Goal: Task Accomplishment & Management: Manage account settings

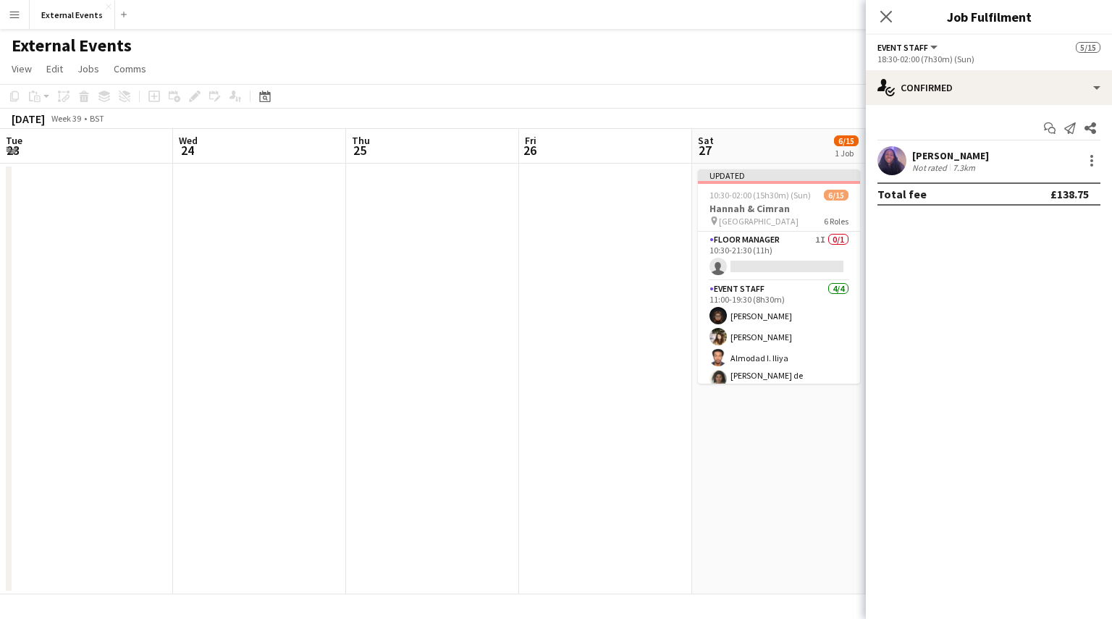
scroll to position [0, 399]
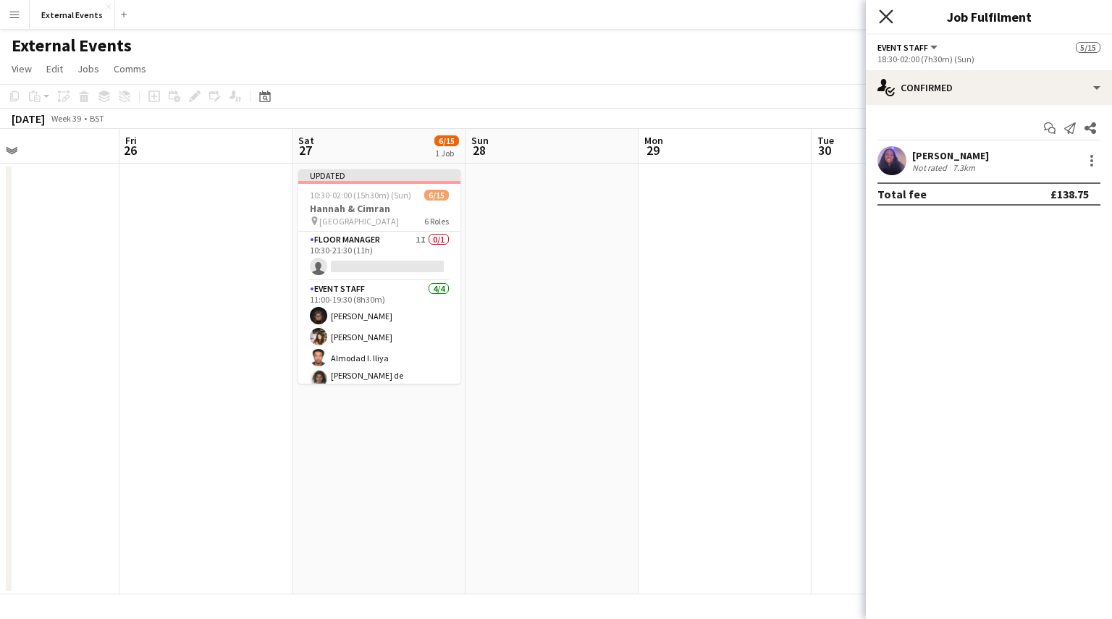
click at [885, 20] on icon "Close pop-in" at bounding box center [886, 16] width 14 height 14
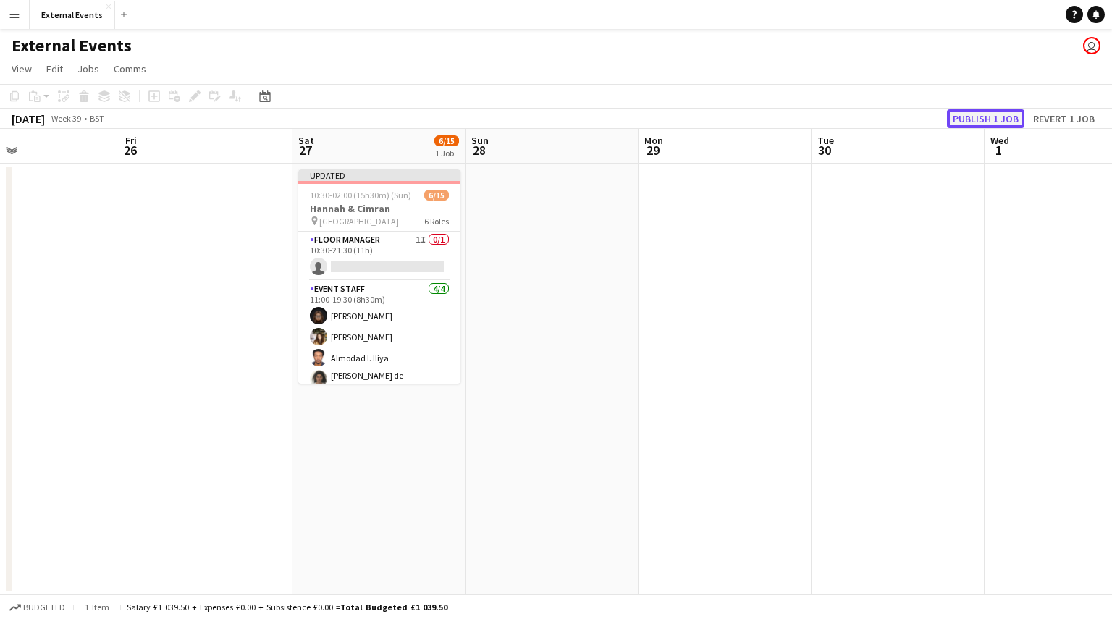
click at [986, 116] on button "Publish 1 job" at bounding box center [985, 118] width 77 height 19
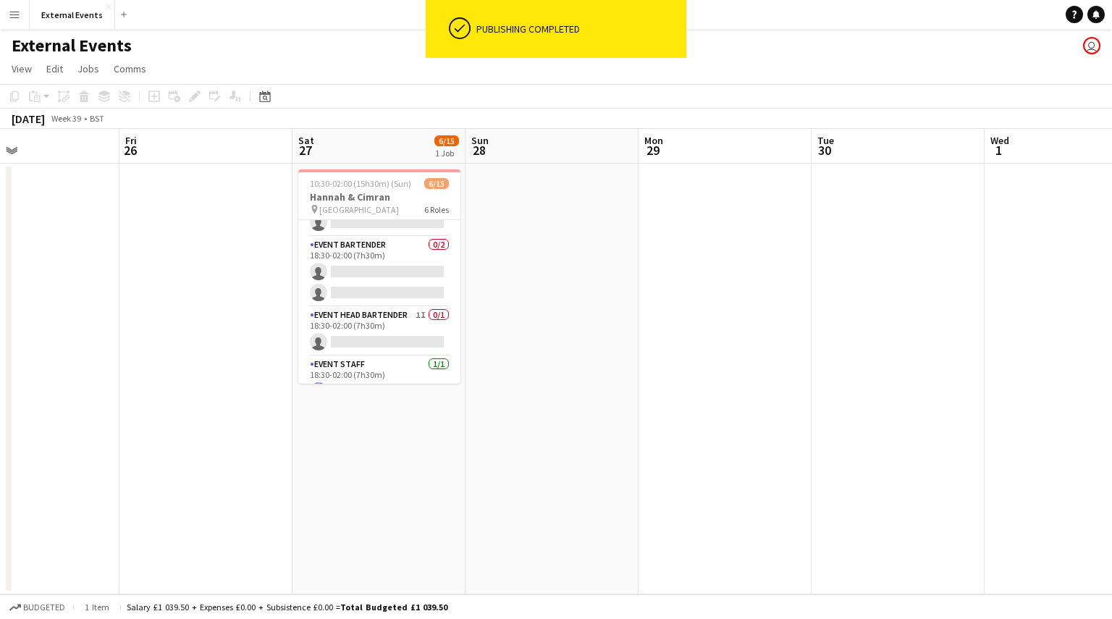
scroll to position [324, 0]
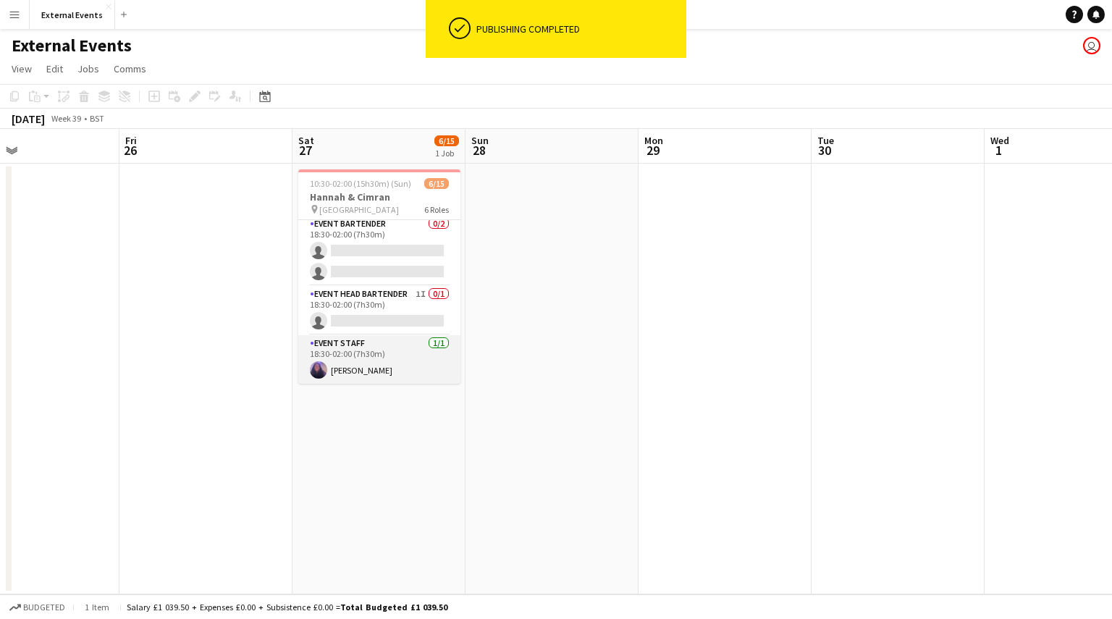
click at [372, 358] on app-card-role "Event staff [DATE] 18:30-02:00 (7h30m) [PERSON_NAME]" at bounding box center [379, 359] width 162 height 49
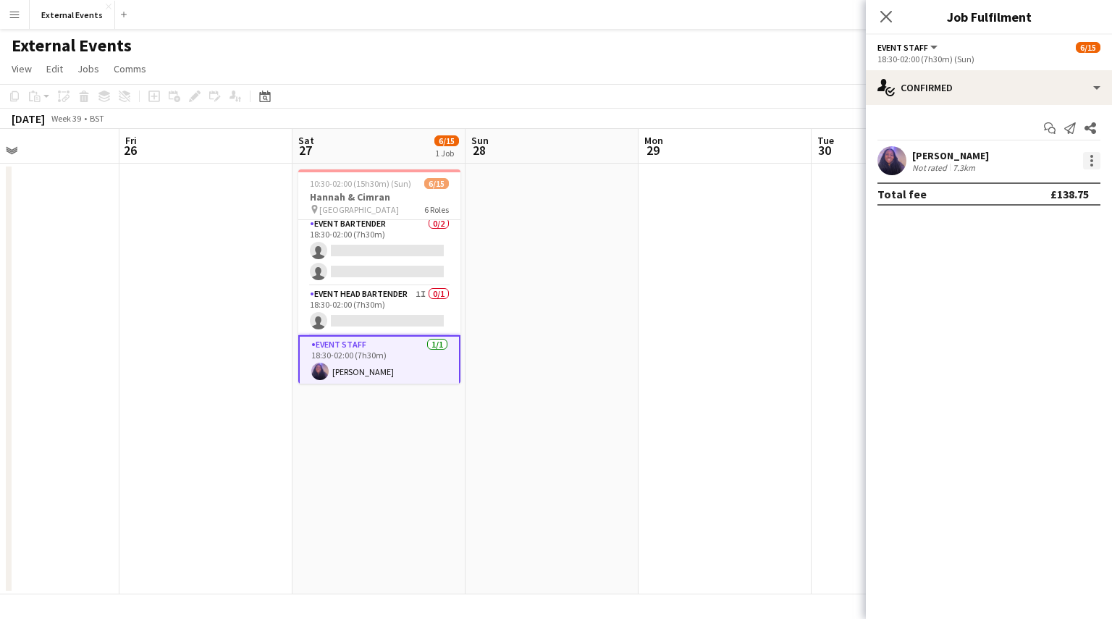
click at [1091, 161] on div at bounding box center [1091, 160] width 3 height 3
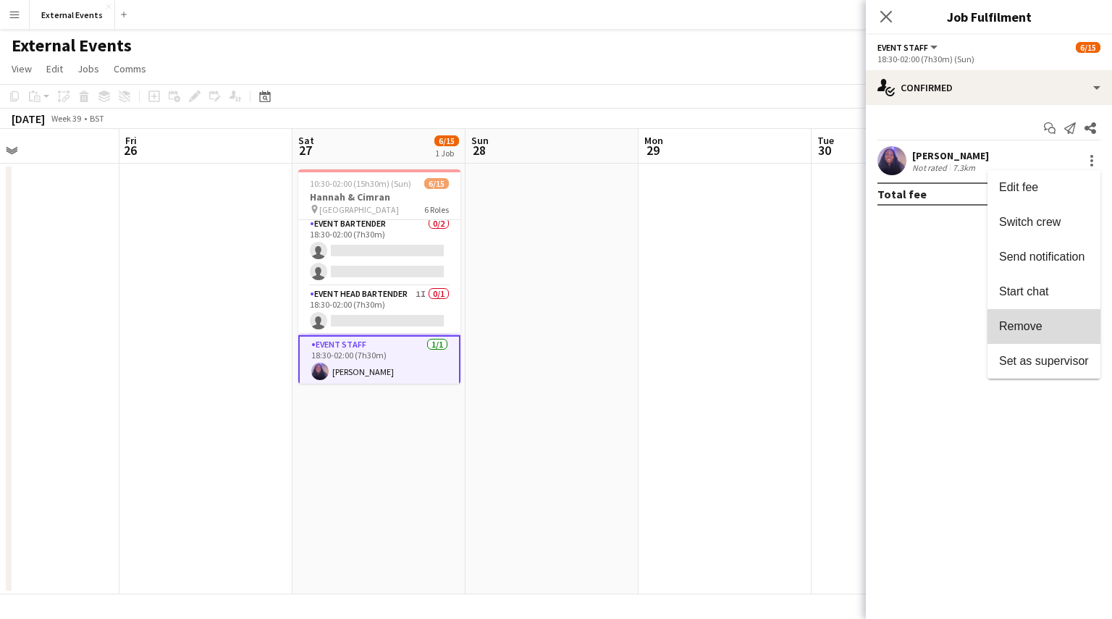
click at [1051, 329] on span "Remove" at bounding box center [1044, 326] width 90 height 13
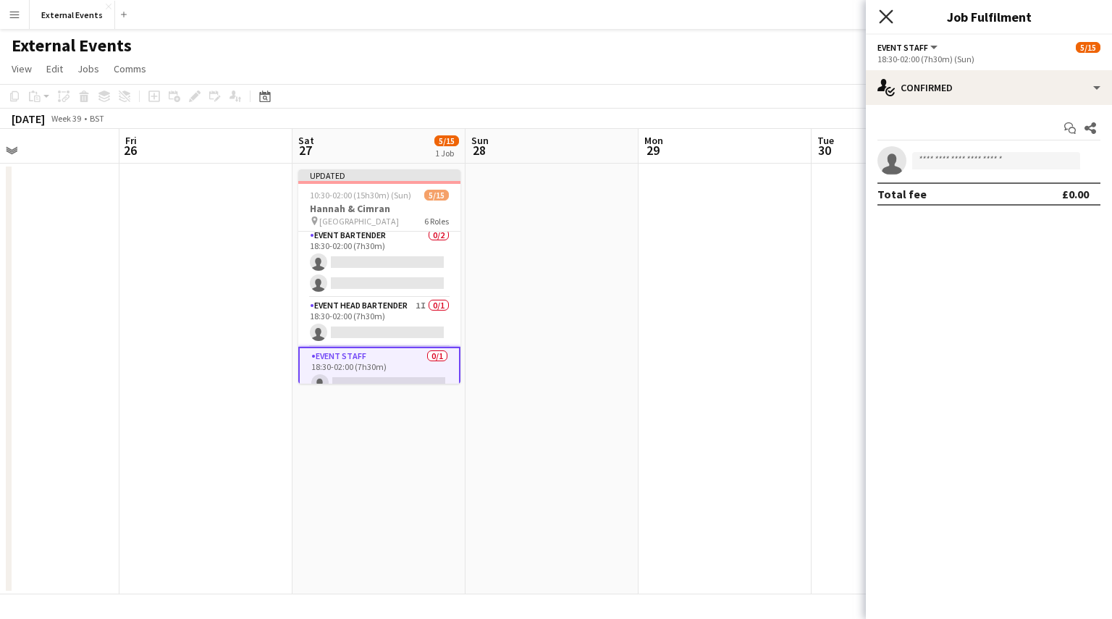
click at [886, 12] on icon "Close pop-in" at bounding box center [886, 16] width 14 height 14
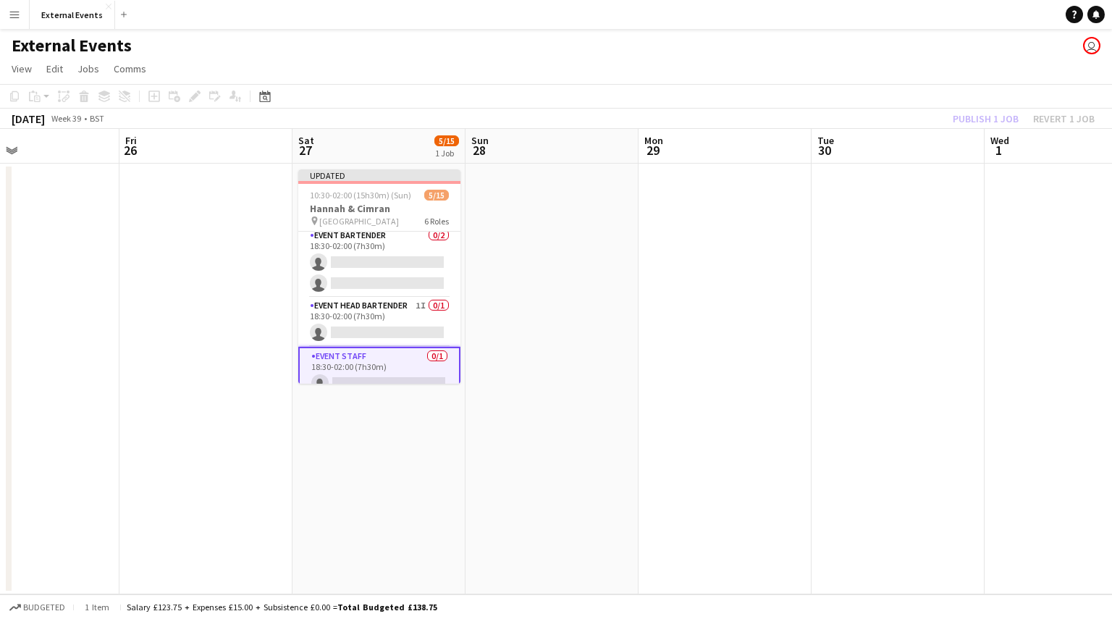
click at [996, 120] on div "Publish 1 job Revert 1 job" at bounding box center [1023, 118] width 177 height 19
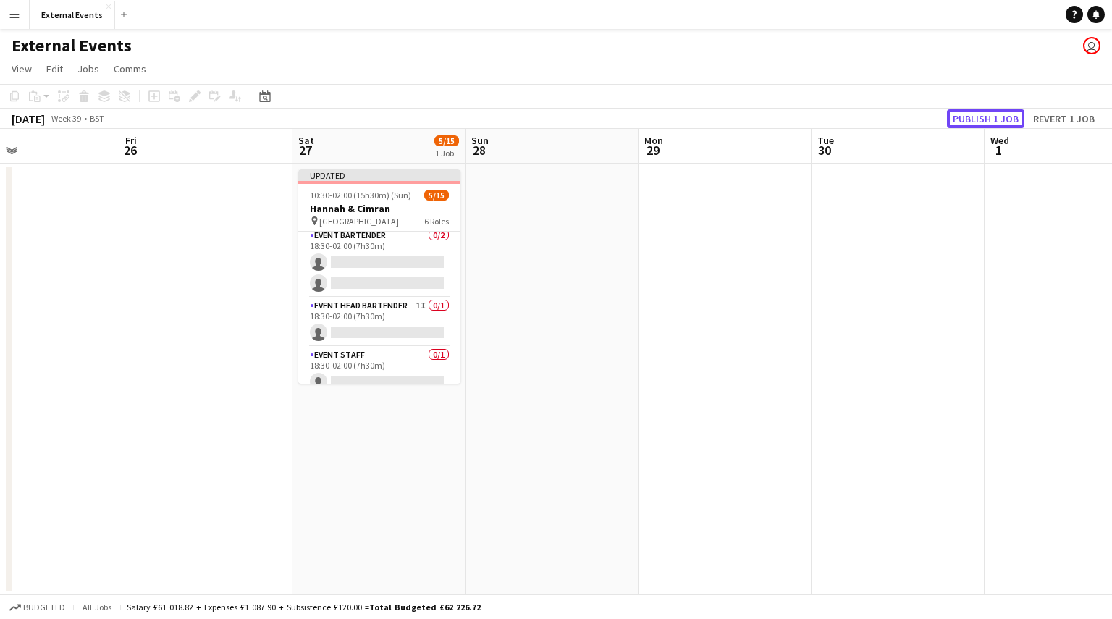
click at [996, 120] on button "Publish 1 job" at bounding box center [985, 118] width 77 height 19
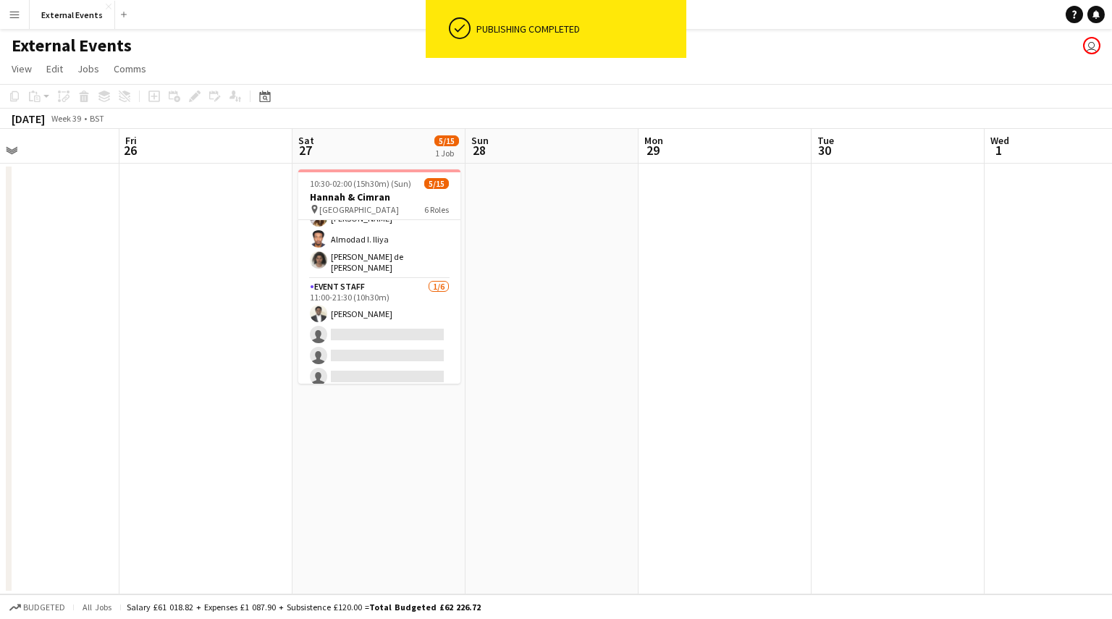
scroll to position [103, 0]
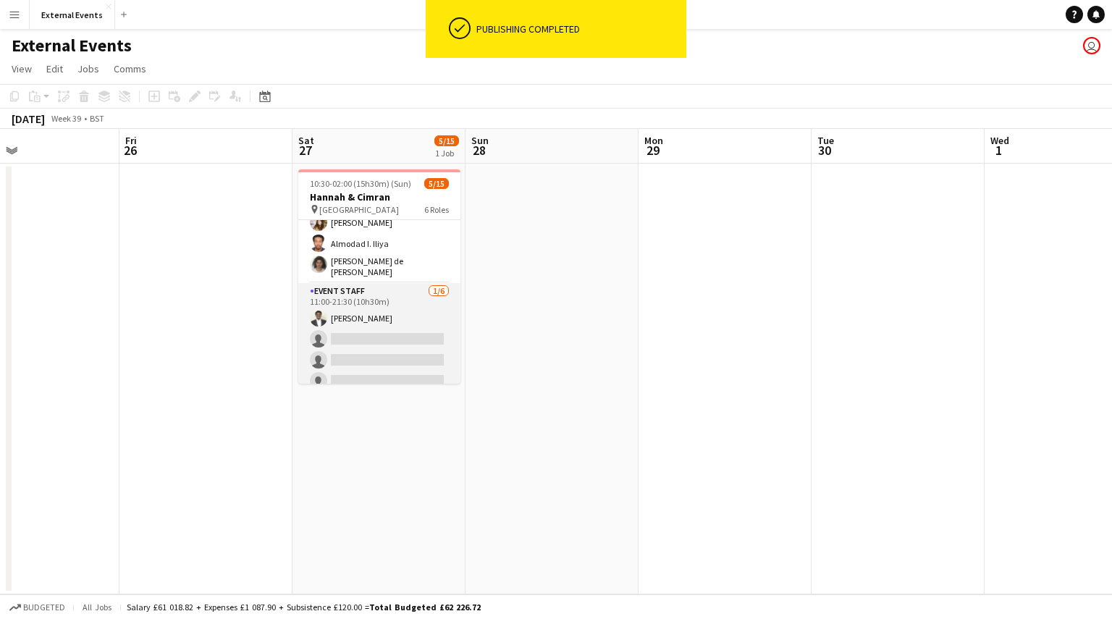
click at [333, 326] on app-card-role "Event staff [DATE] 11:00-21:30 (10h30m) [PERSON_NAME] single-neutral-actions si…" at bounding box center [379, 360] width 162 height 154
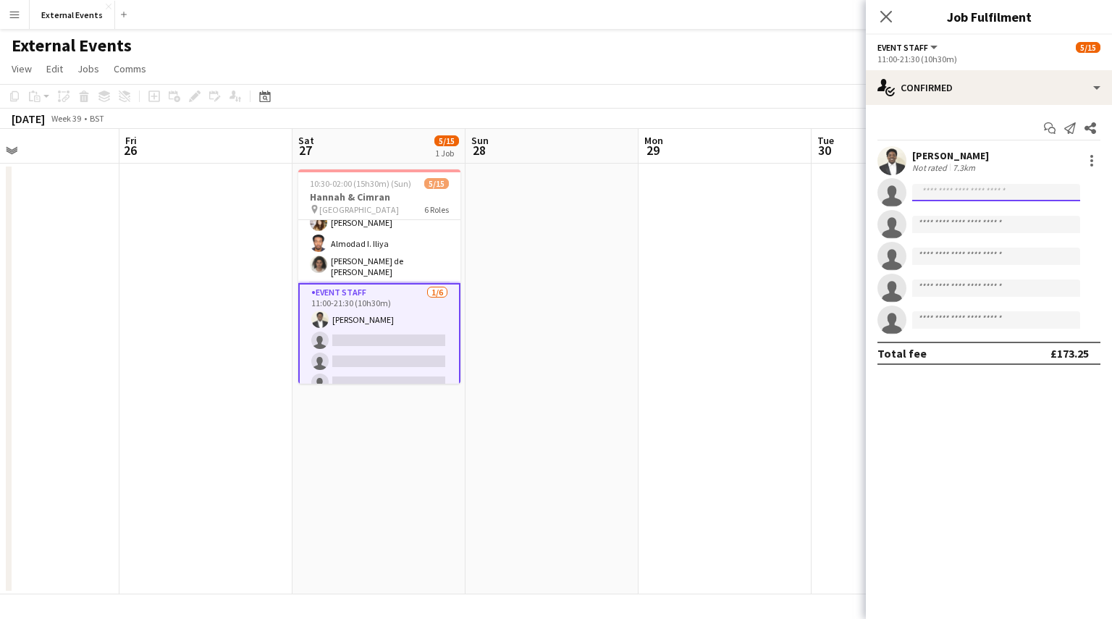
click at [976, 196] on input at bounding box center [996, 192] width 168 height 17
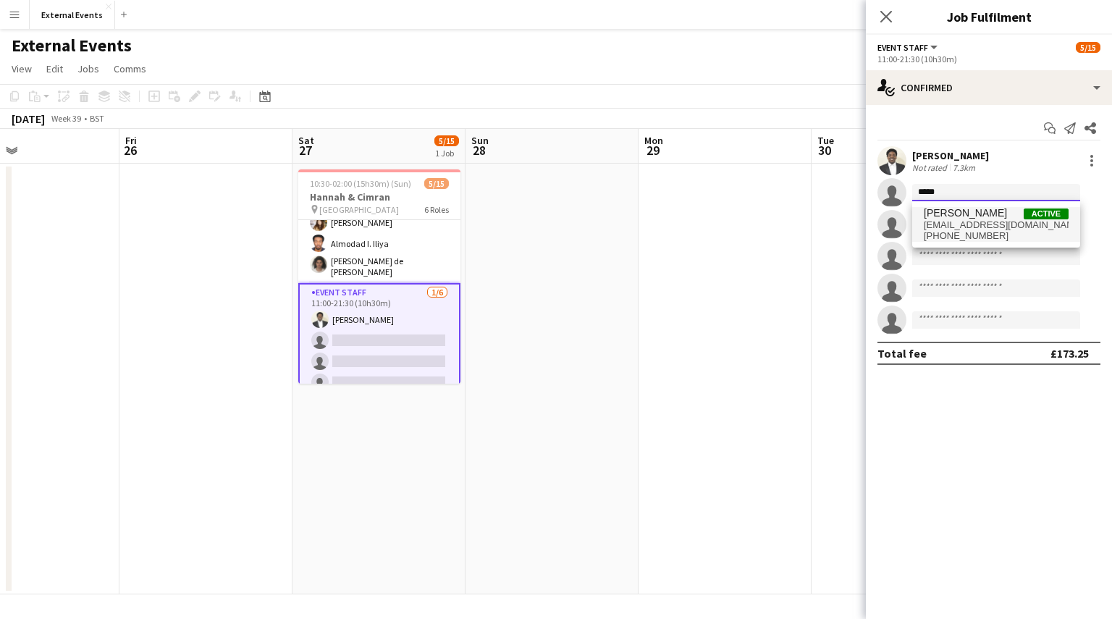
type input "*****"
click at [976, 216] on span "[PERSON_NAME]" at bounding box center [964, 213] width 83 height 12
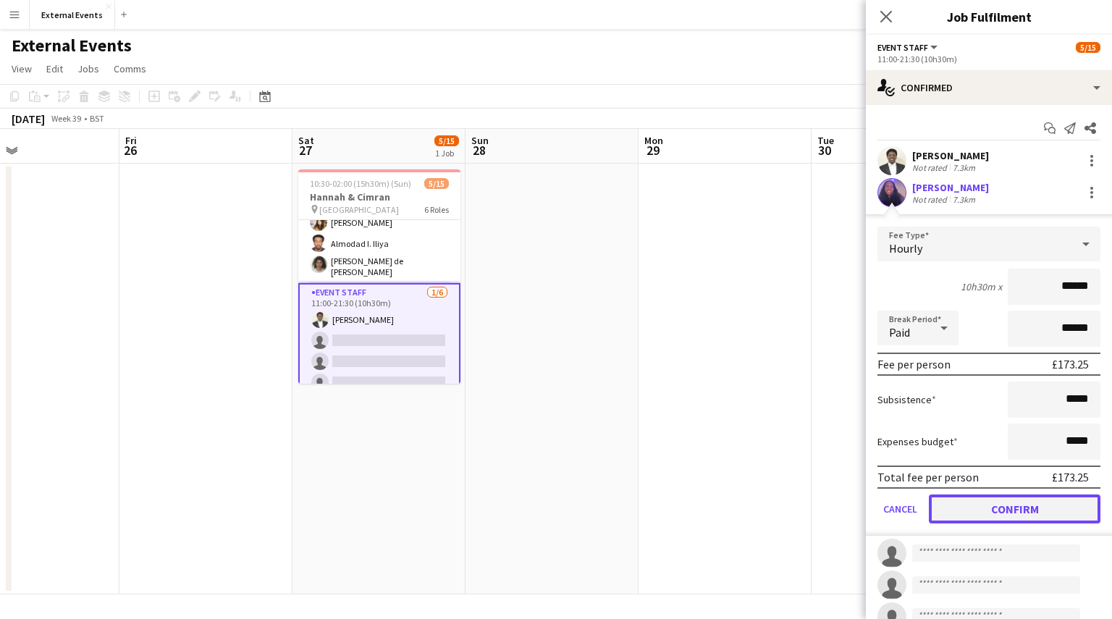
click at [1009, 508] on button "Confirm" at bounding box center [1014, 508] width 172 height 29
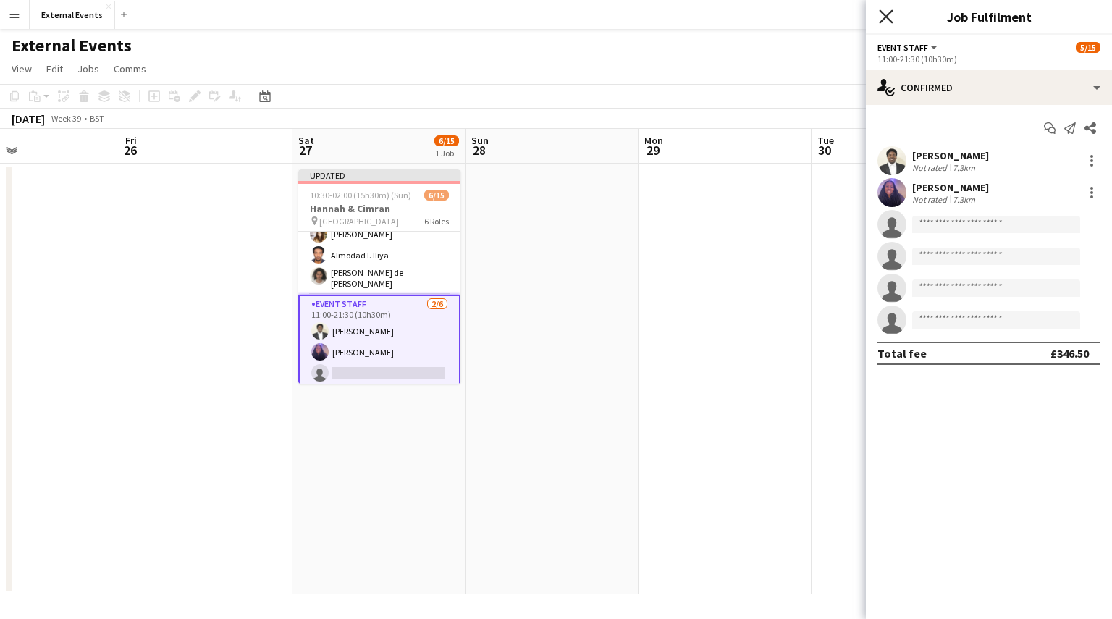
click at [889, 15] on icon "Close pop-in" at bounding box center [886, 16] width 14 height 14
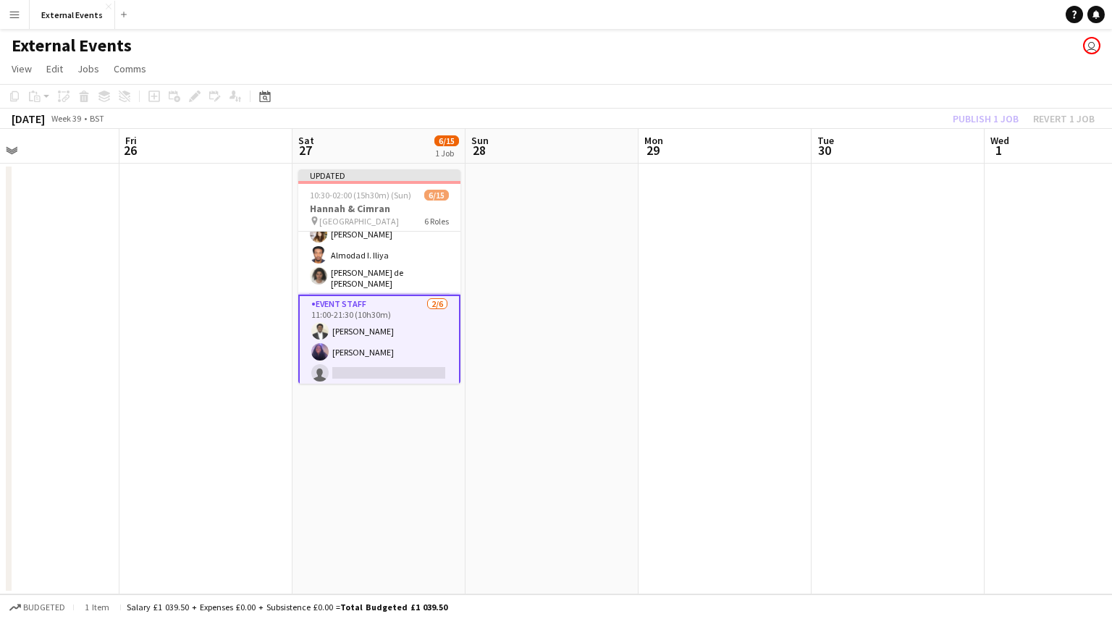
click at [999, 117] on div "Publish 1 job Revert 1 job" at bounding box center [1023, 118] width 177 height 19
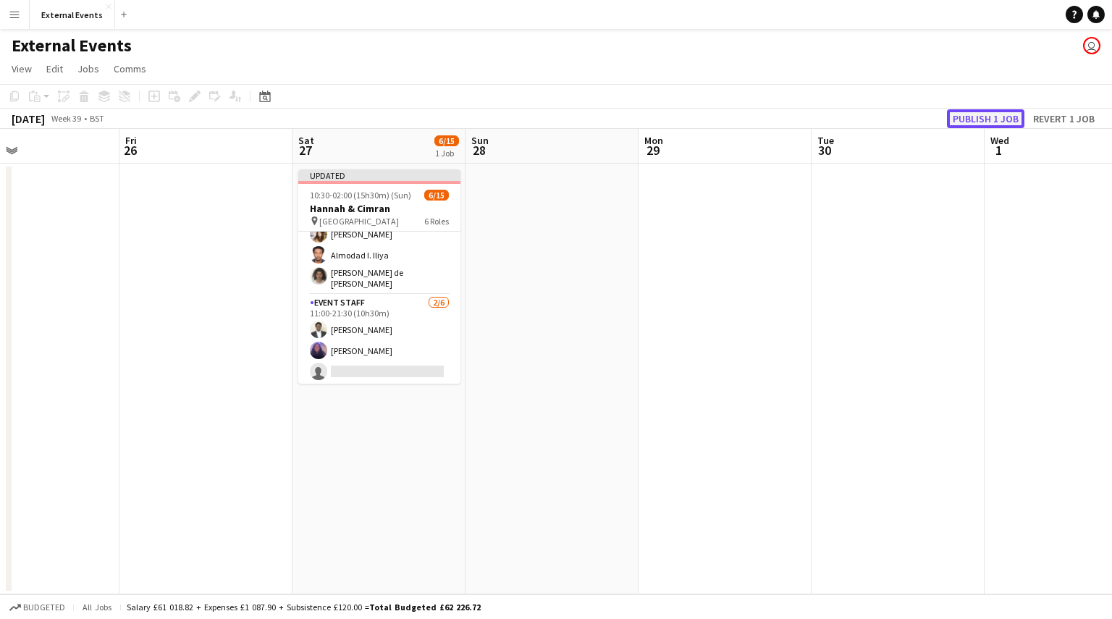
click at [999, 117] on button "Publish 1 job" at bounding box center [985, 118] width 77 height 19
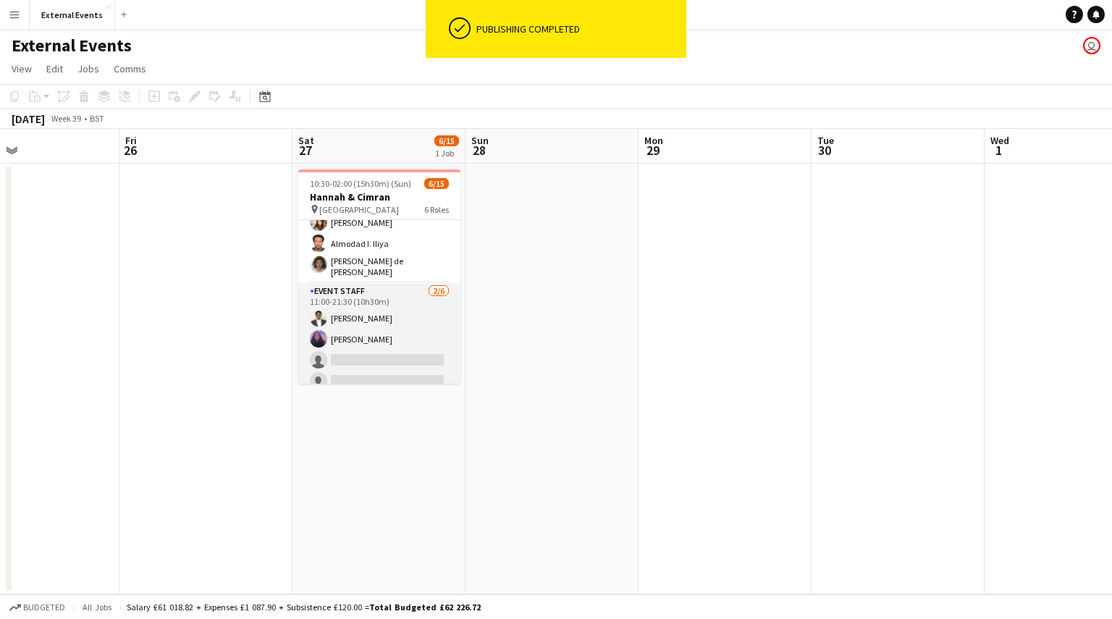
scroll to position [0, 0]
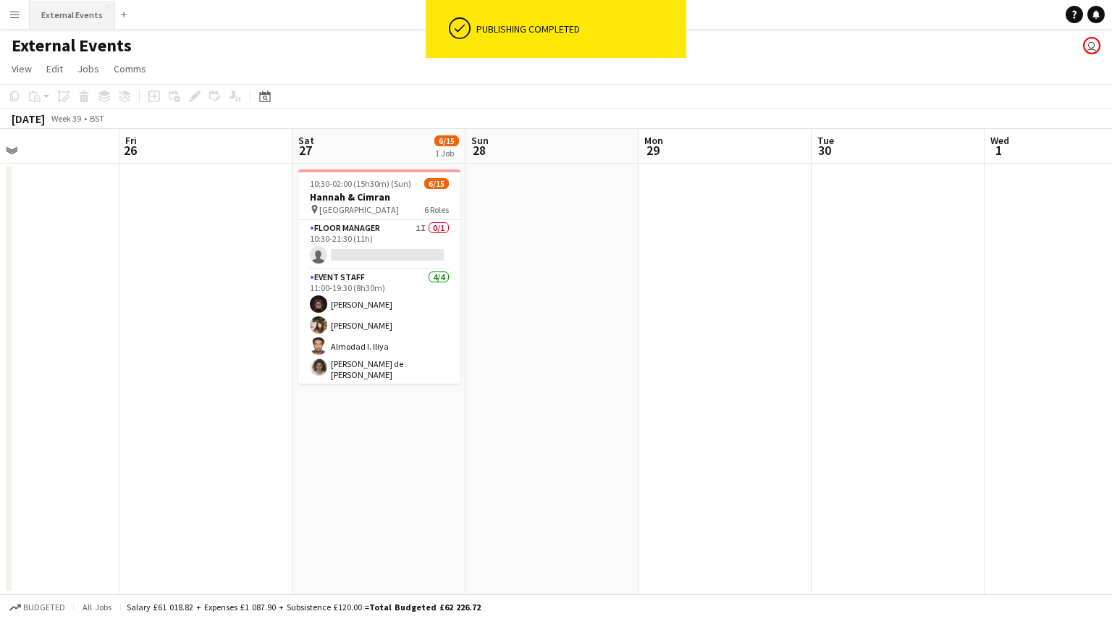
click at [48, 15] on button "External Events Close" at bounding box center [72, 15] width 85 height 28
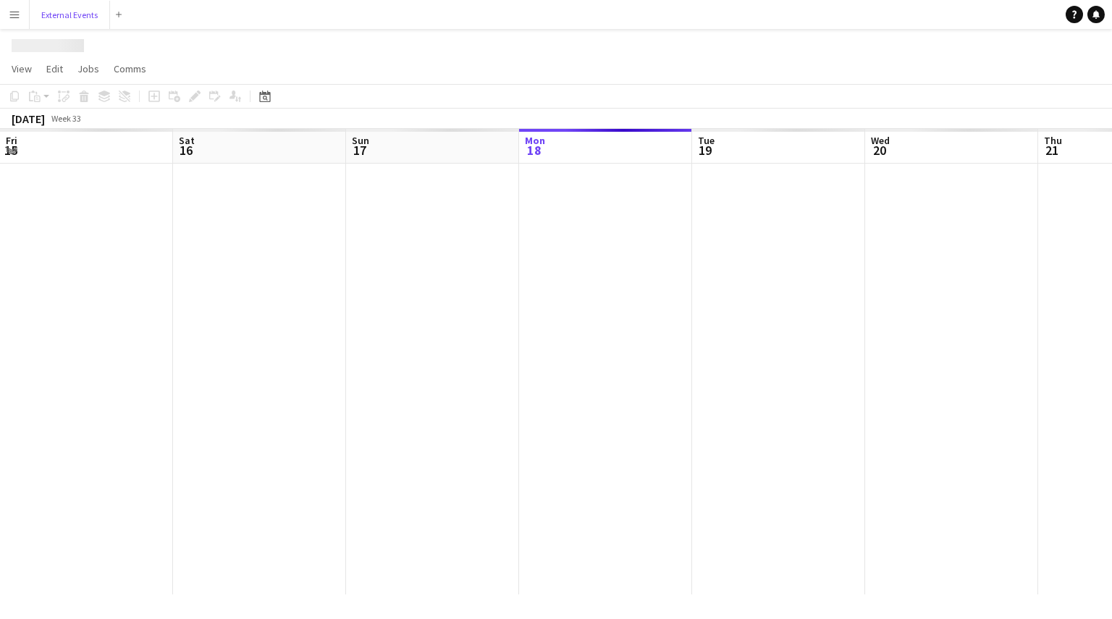
scroll to position [0, 346]
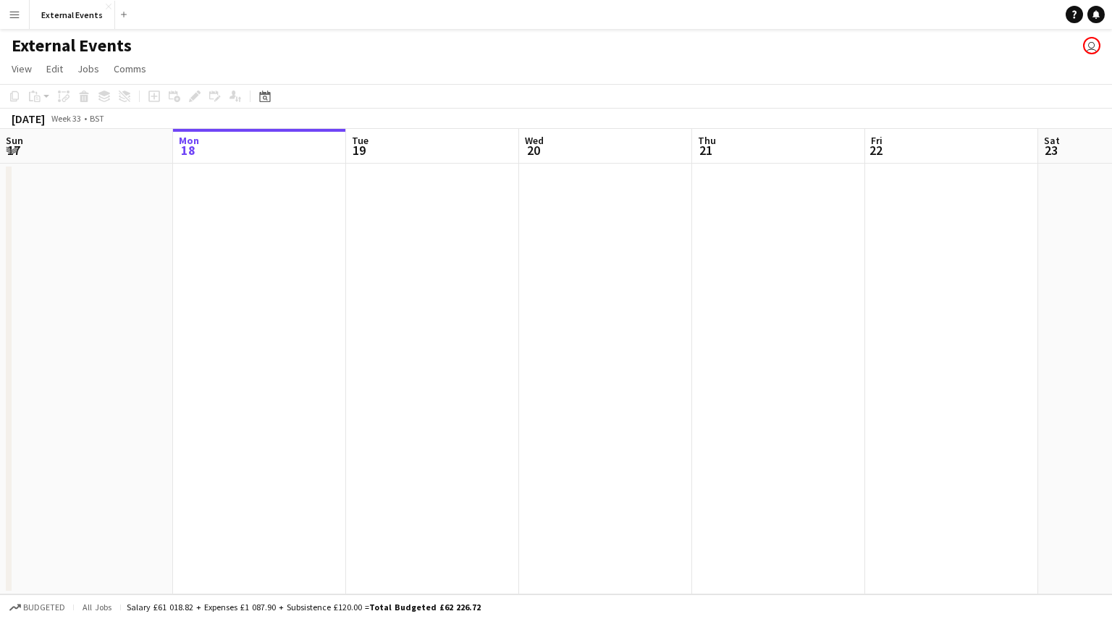
click at [1, 19] on button "Menu" at bounding box center [14, 14] width 29 height 29
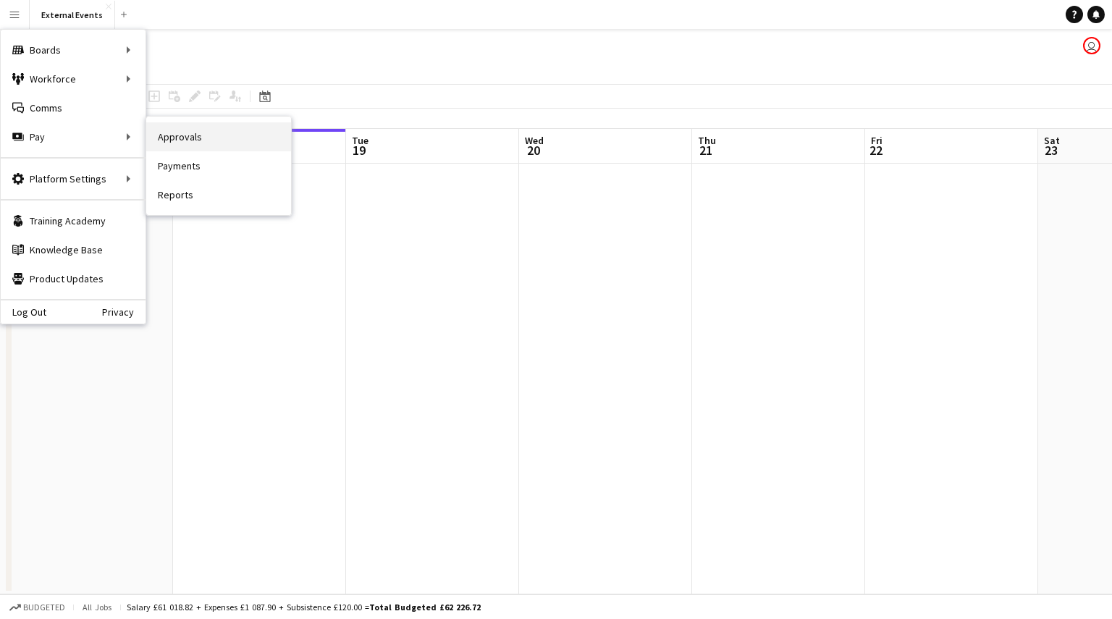
click at [180, 131] on link "Approvals" at bounding box center [218, 136] width 145 height 29
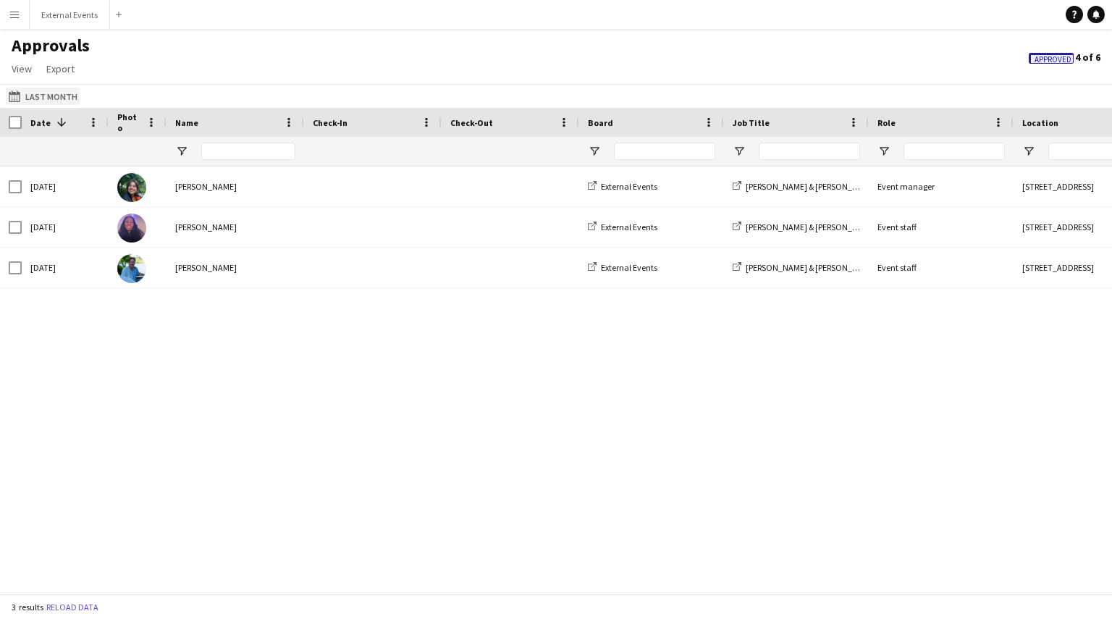
click at [56, 93] on button "Last Month Last Month" at bounding box center [43, 96] width 75 height 17
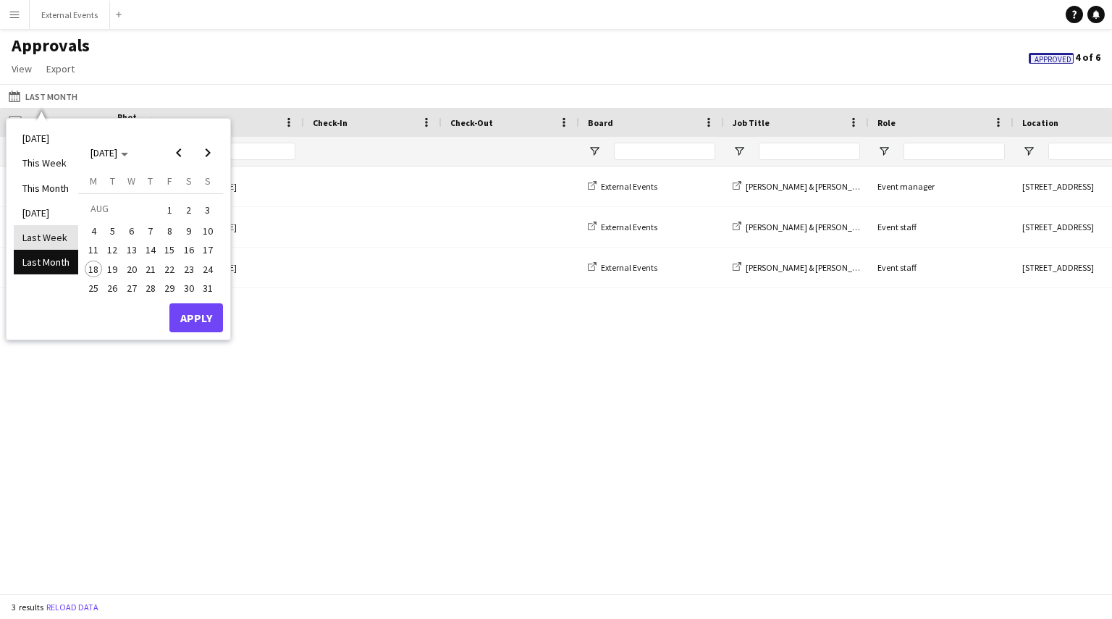
click at [46, 241] on li "Last Week" at bounding box center [46, 237] width 64 height 25
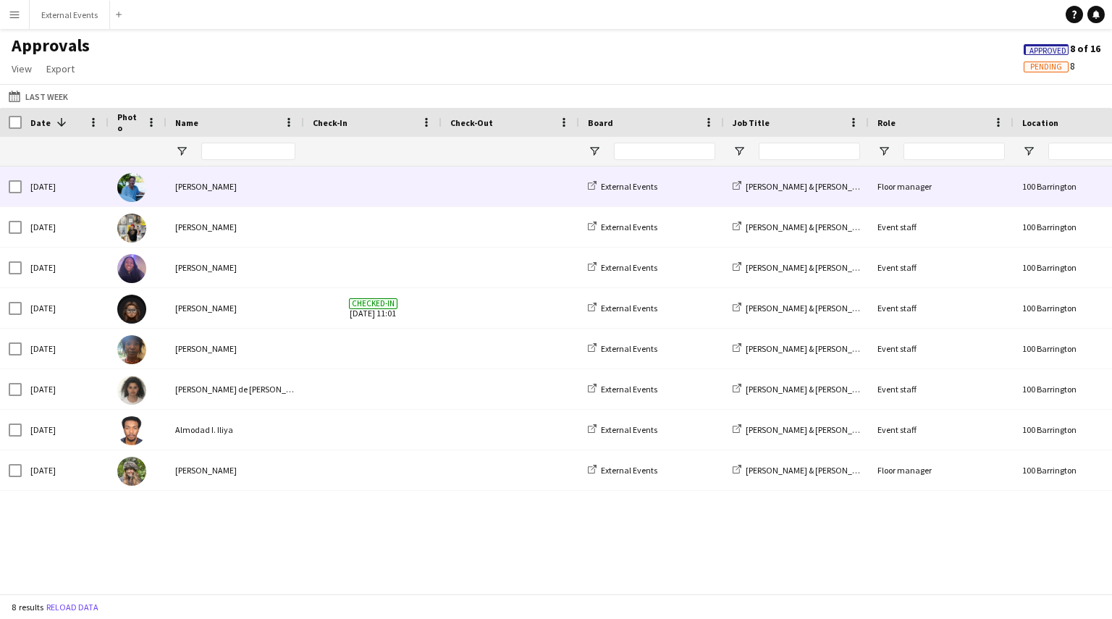
click at [239, 186] on div "[PERSON_NAME]" at bounding box center [234, 186] width 137 height 40
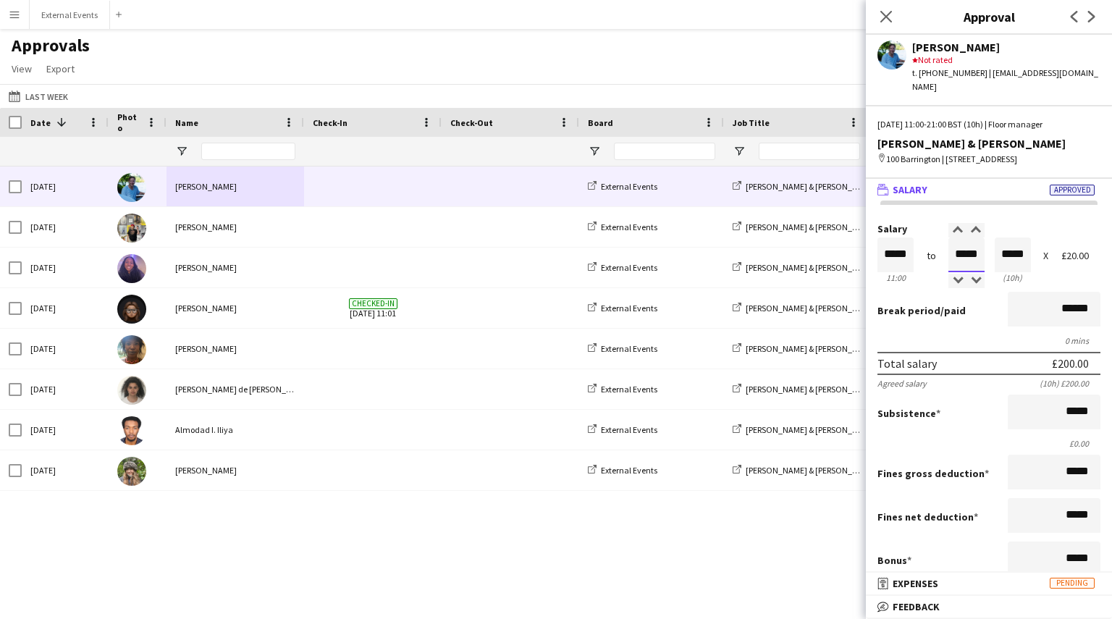
click at [971, 263] on input "*****" at bounding box center [966, 254] width 36 height 35
type input "*****"
click at [971, 235] on div at bounding box center [975, 230] width 18 height 14
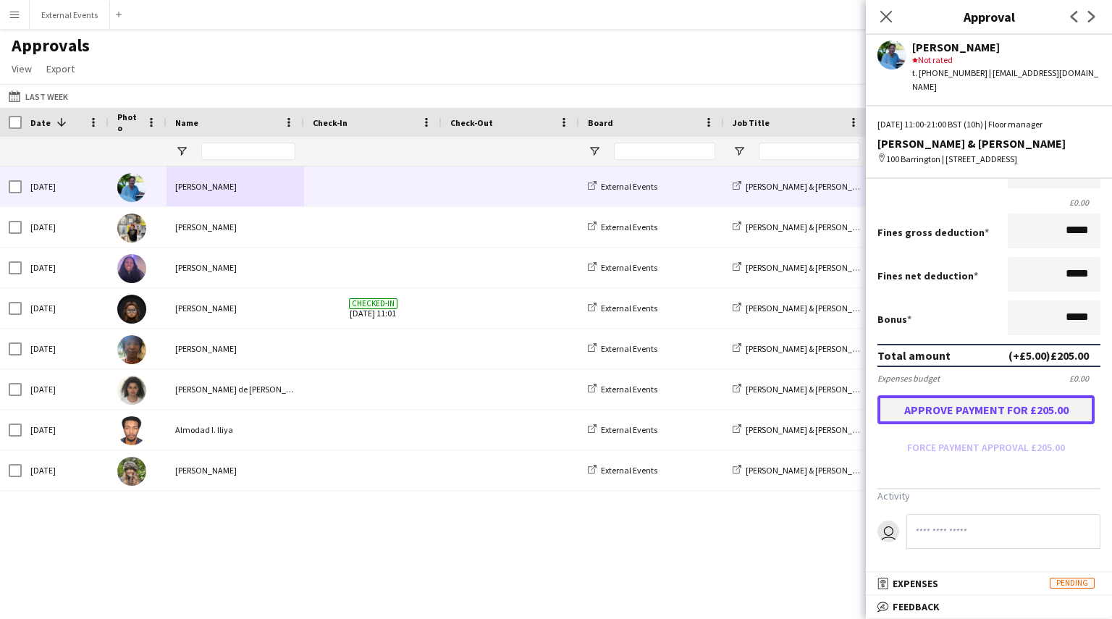
click at [1004, 415] on button "Approve payment for £205.00" at bounding box center [985, 409] width 217 height 29
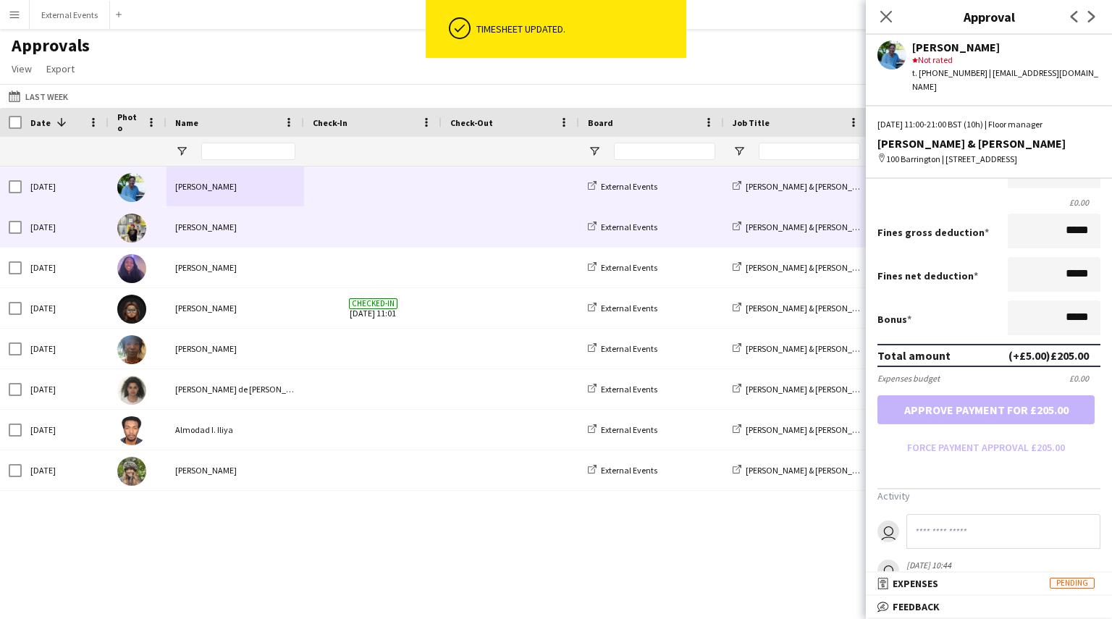
click at [204, 235] on div "[PERSON_NAME]" at bounding box center [234, 227] width 137 height 40
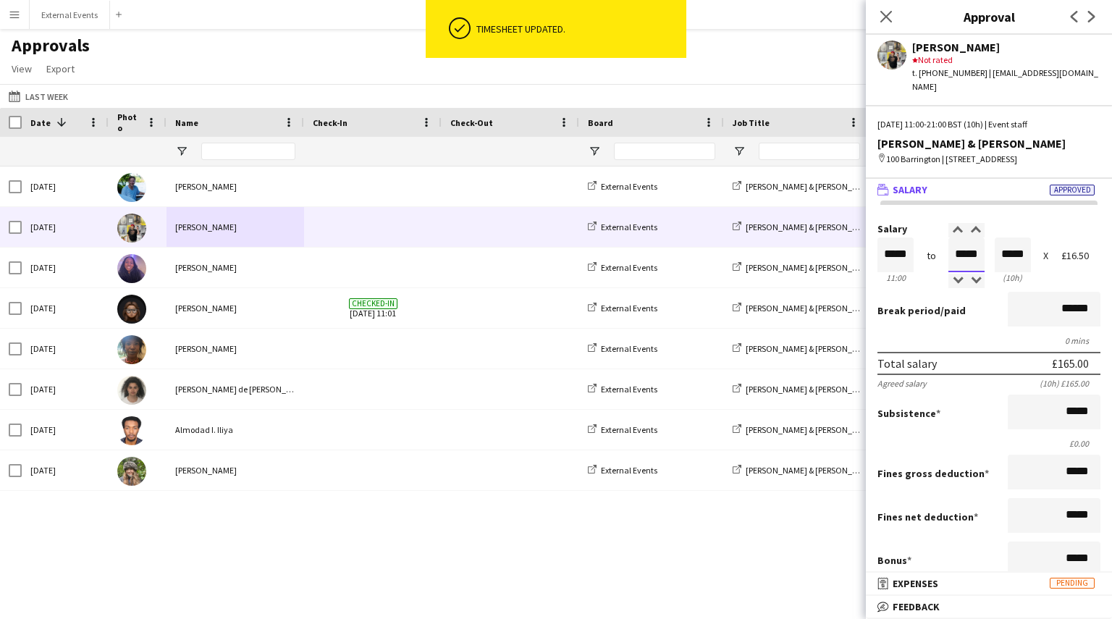
click at [964, 246] on input "*****" at bounding box center [966, 254] width 36 height 35
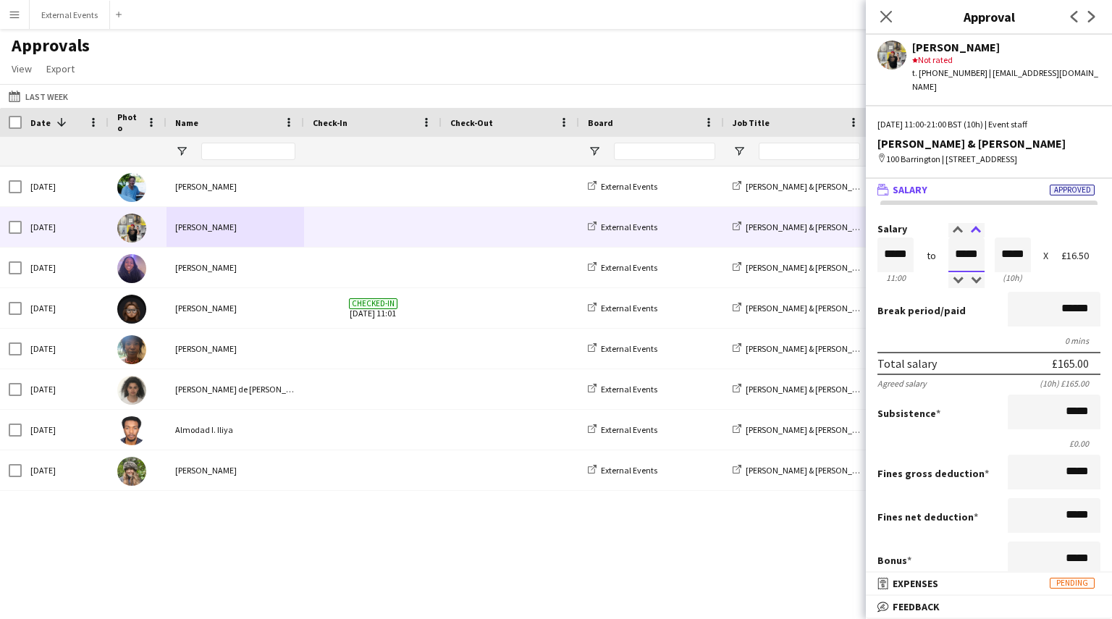
type input "*****"
click at [969, 223] on div at bounding box center [975, 230] width 18 height 14
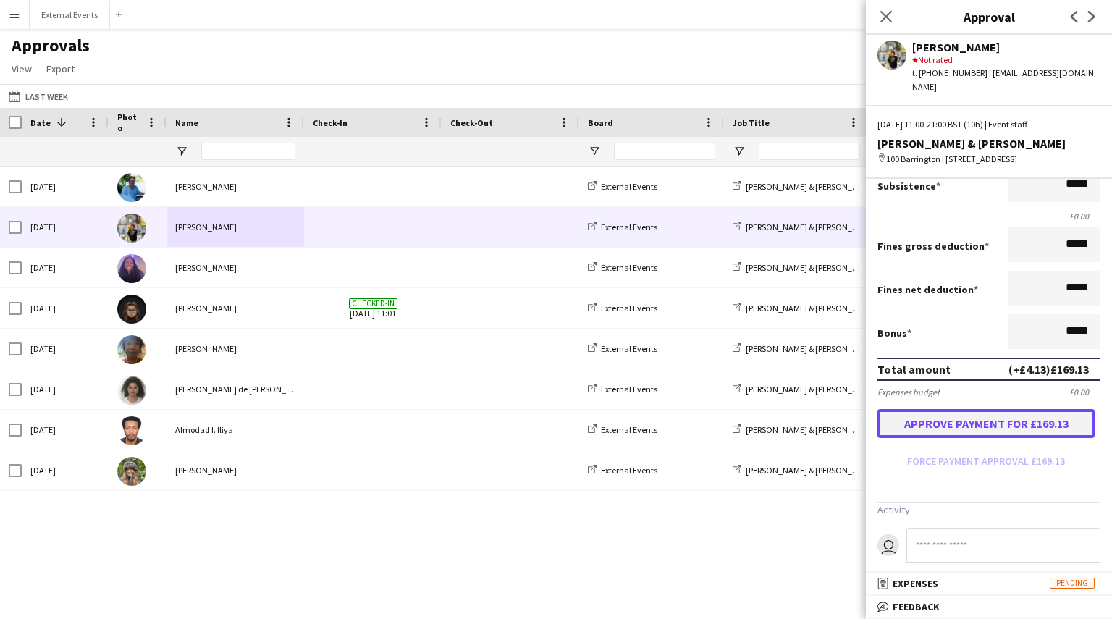
click at [995, 413] on button "Approve payment for £169.13" at bounding box center [985, 423] width 217 height 29
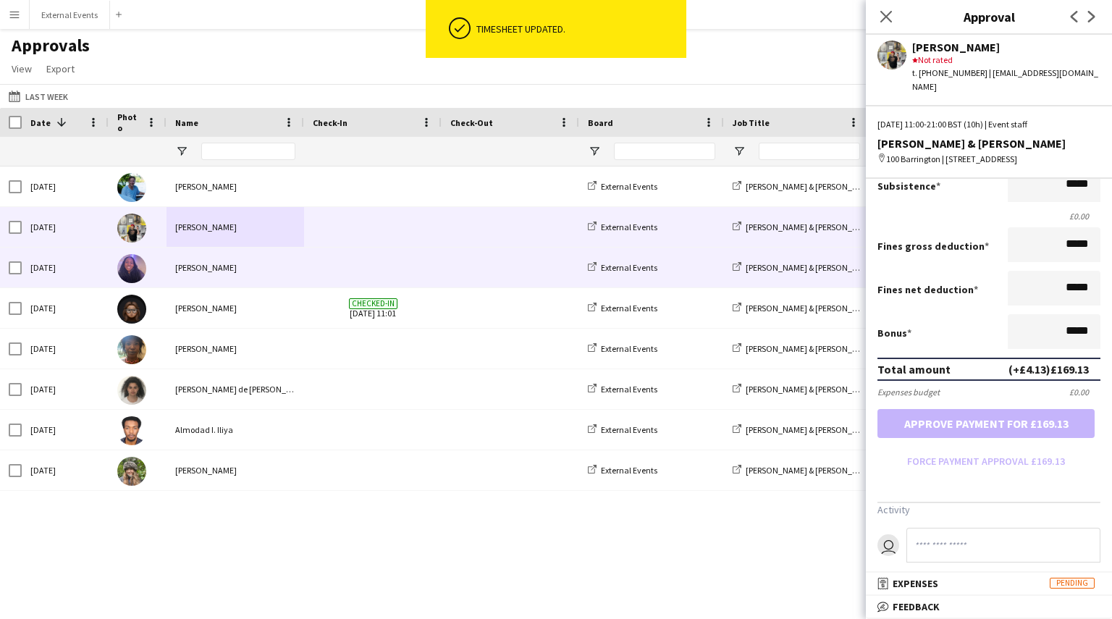
click at [250, 267] on div "[PERSON_NAME]" at bounding box center [234, 267] width 137 height 40
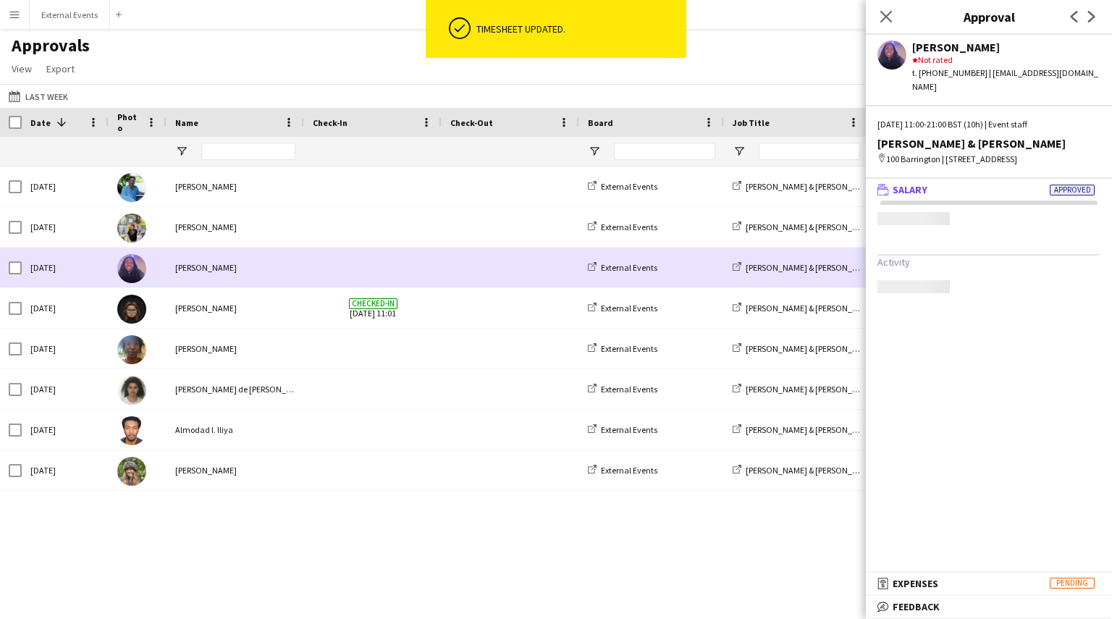
scroll to position [0, 0]
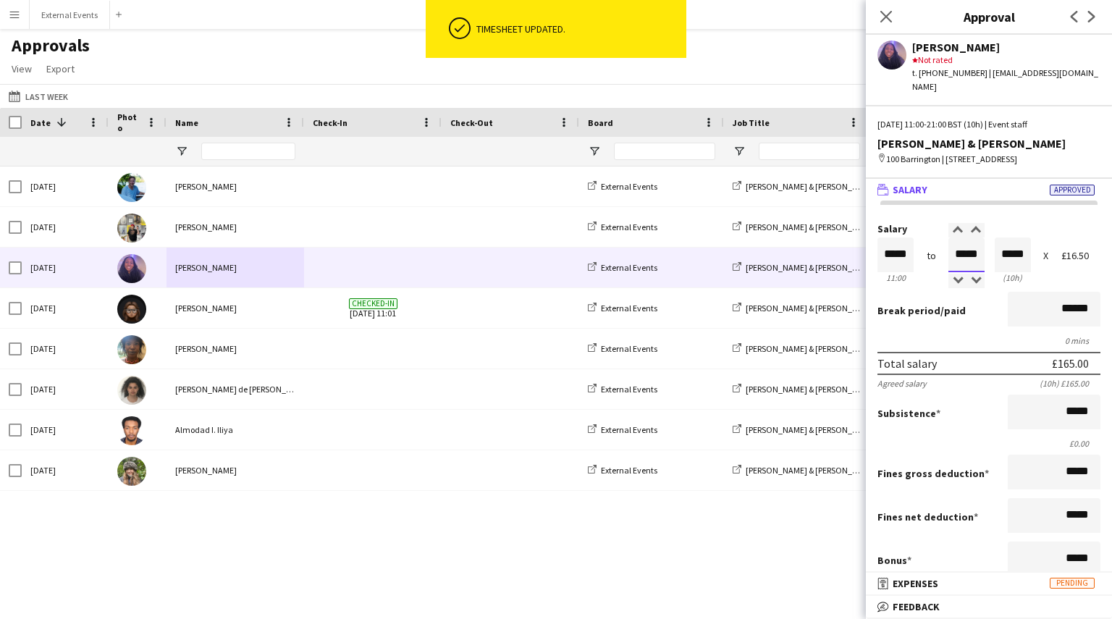
click at [968, 242] on input "*****" at bounding box center [966, 254] width 36 height 35
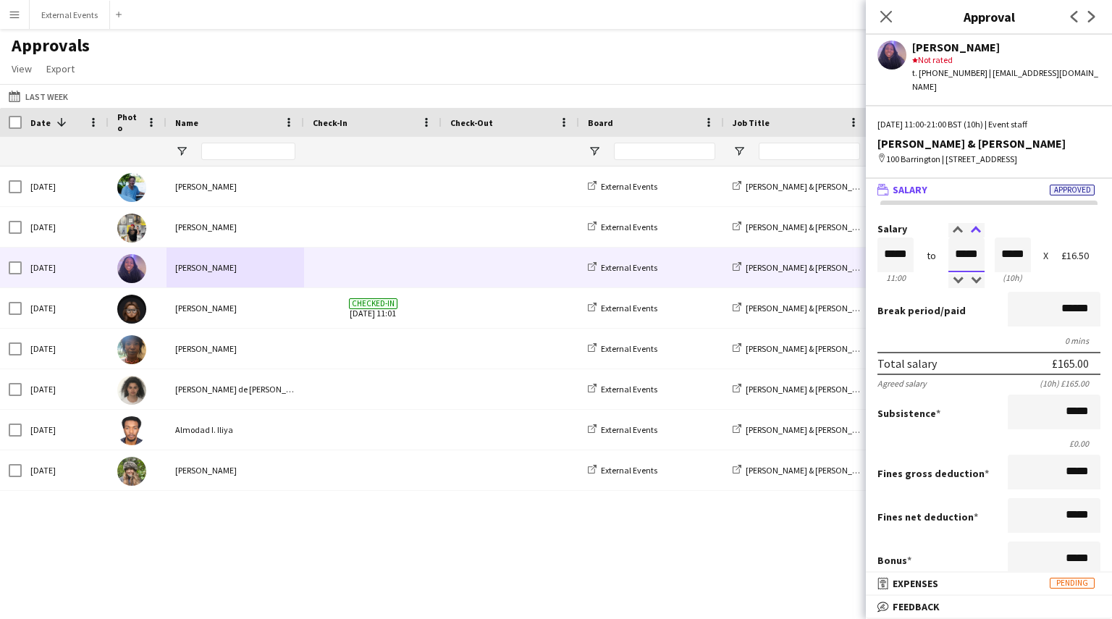
type input "*****"
click at [973, 223] on div at bounding box center [975, 230] width 18 height 14
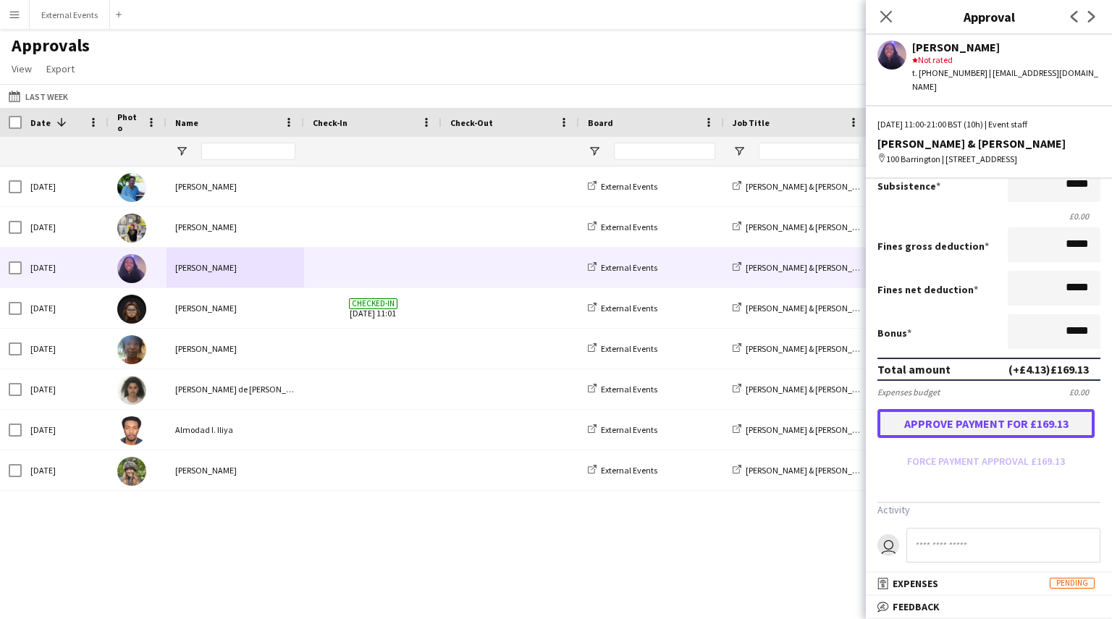
click at [974, 409] on button "Approve payment for £169.13" at bounding box center [985, 423] width 217 height 29
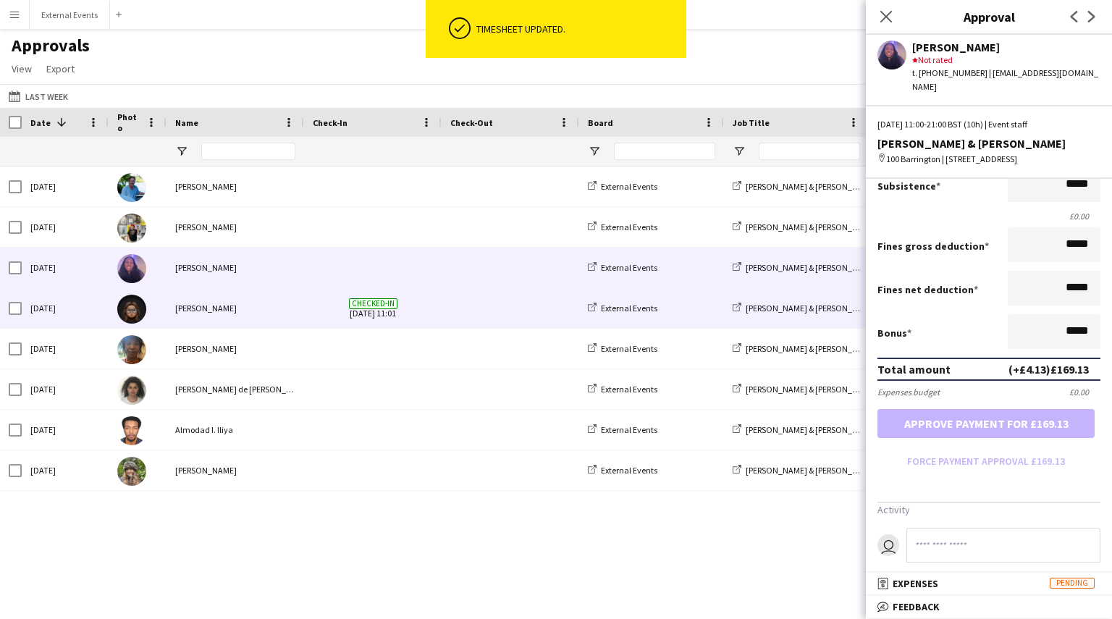
click at [216, 321] on div "[PERSON_NAME]" at bounding box center [234, 308] width 137 height 40
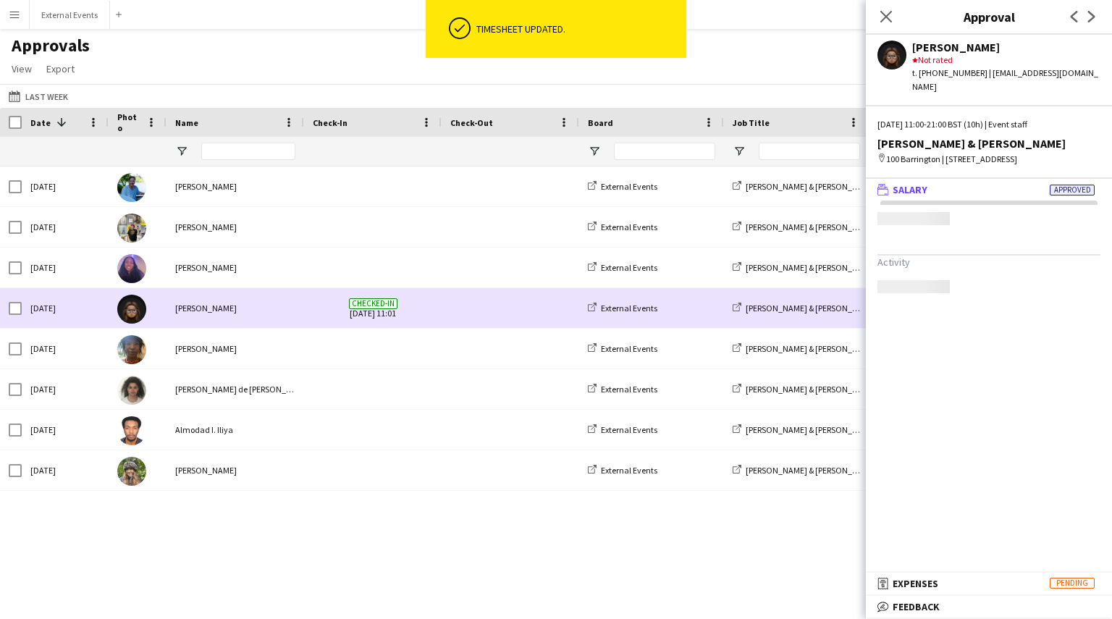
scroll to position [0, 0]
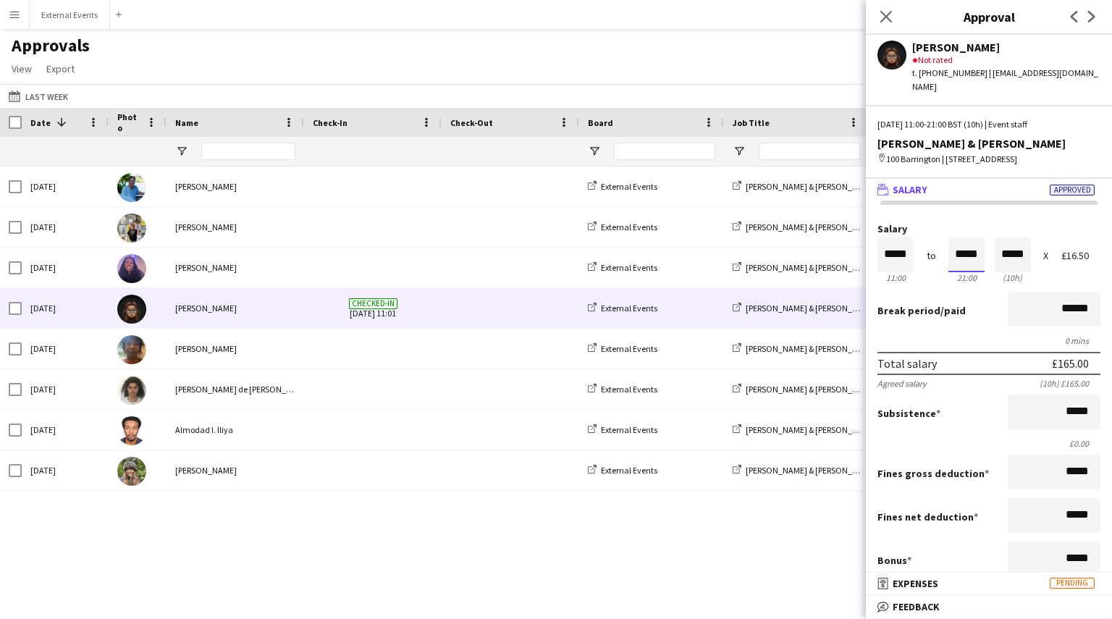
click at [968, 242] on input "*****" at bounding box center [966, 254] width 36 height 35
type input "*****"
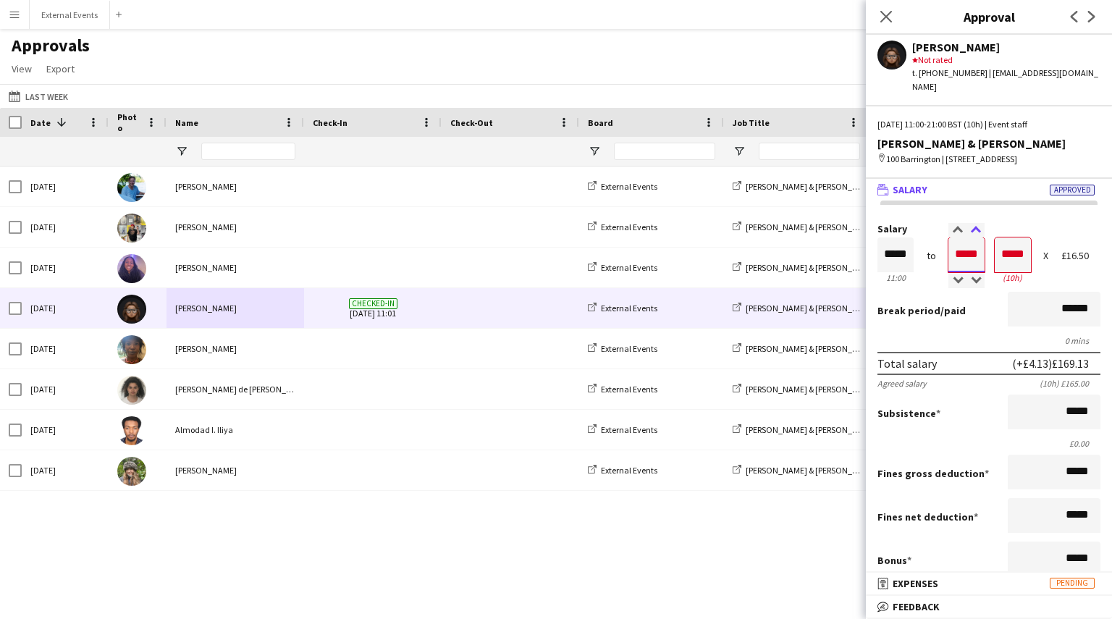
click at [971, 223] on div at bounding box center [975, 230] width 18 height 14
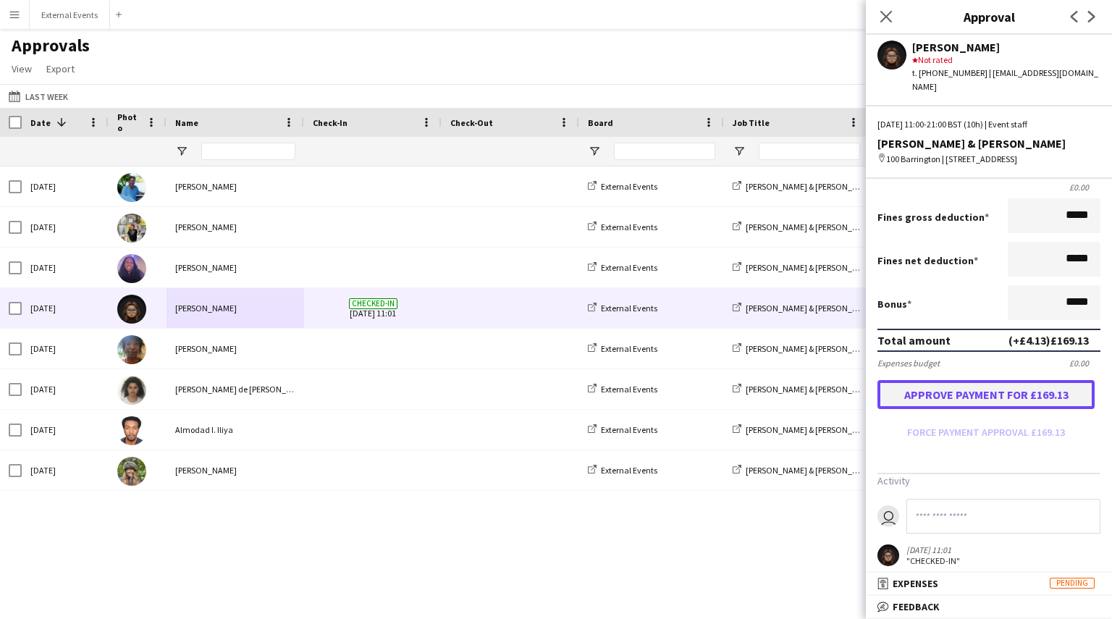
click at [978, 380] on button "Approve payment for £169.13" at bounding box center [985, 394] width 217 height 29
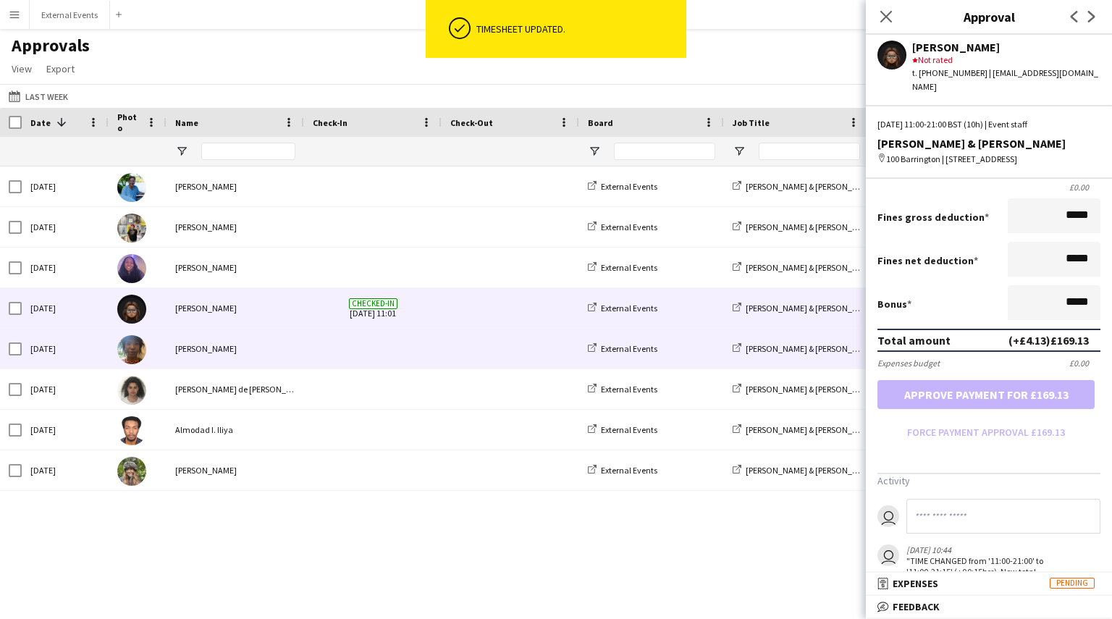
click at [165, 348] on div at bounding box center [138, 349] width 58 height 40
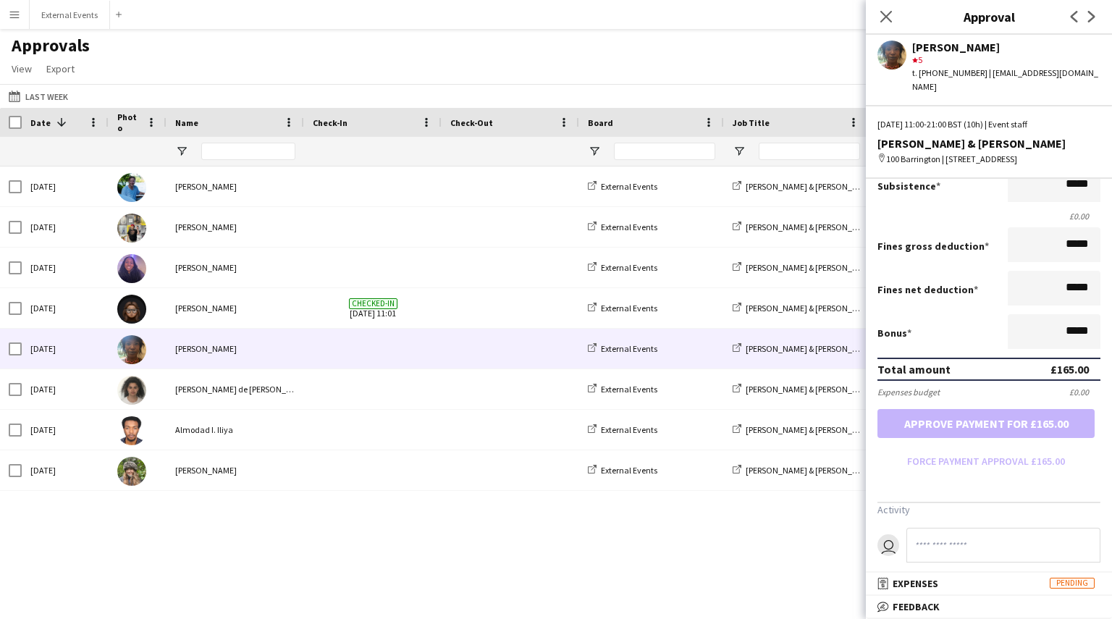
scroll to position [0, 0]
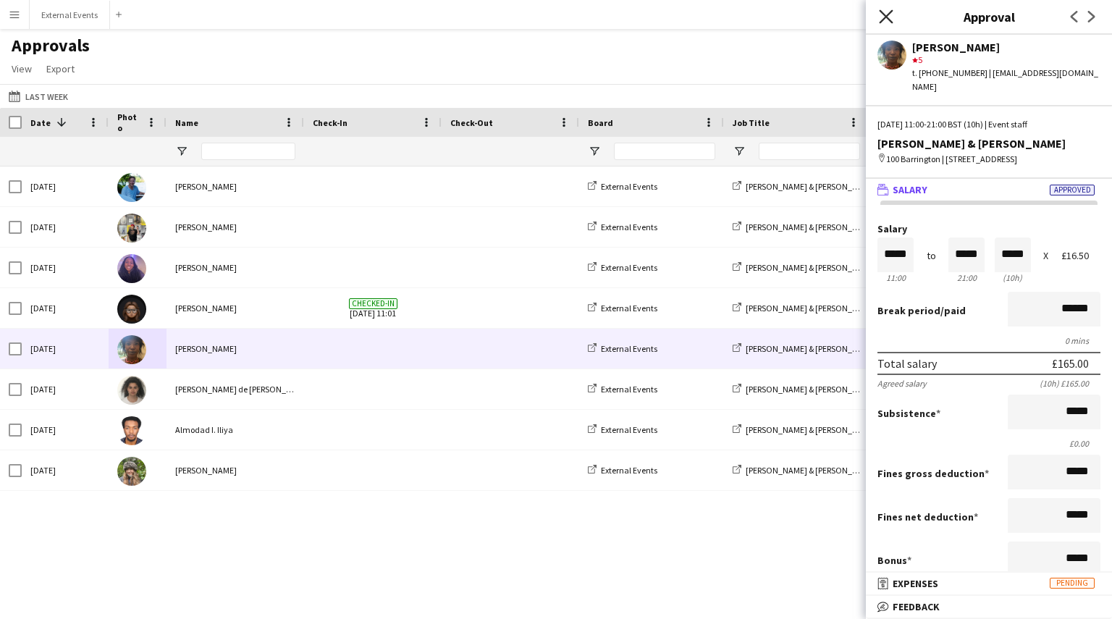
click at [880, 17] on icon "Close pop-in" at bounding box center [886, 16] width 14 height 14
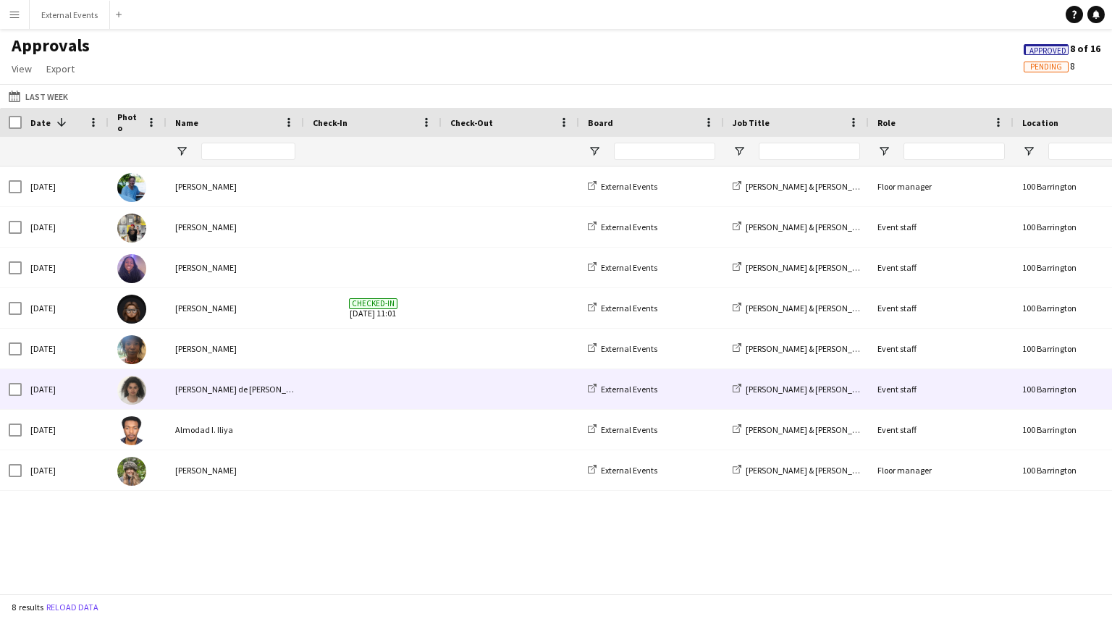
click at [213, 396] on div "[PERSON_NAME] de [PERSON_NAME]" at bounding box center [234, 389] width 137 height 40
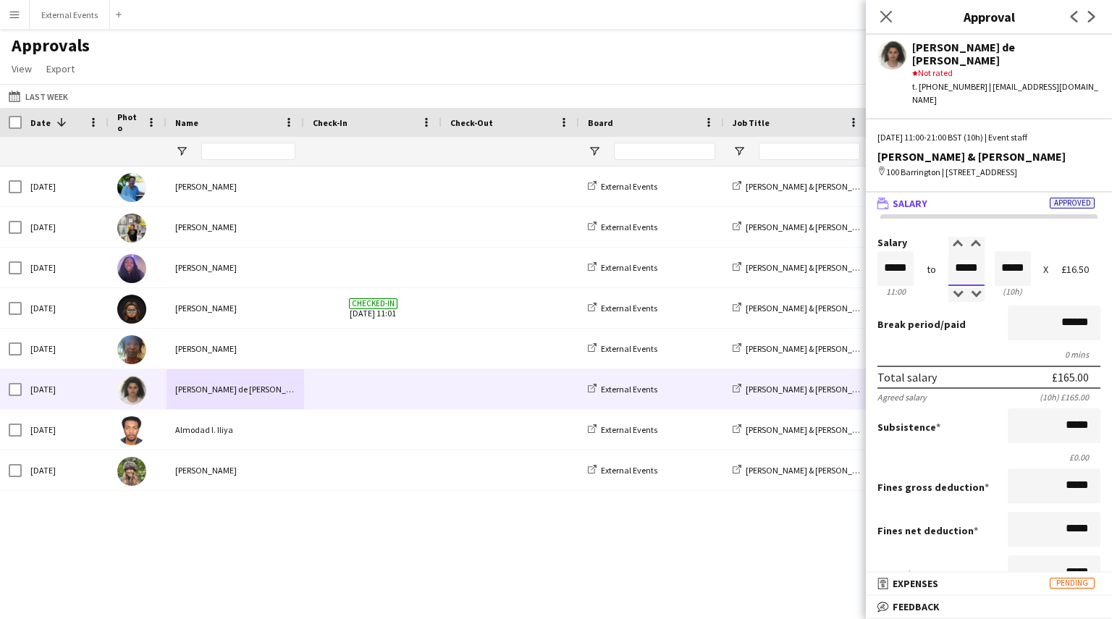
click at [964, 251] on input "*****" at bounding box center [966, 268] width 36 height 35
type input "*****"
click at [971, 237] on div at bounding box center [975, 244] width 18 height 14
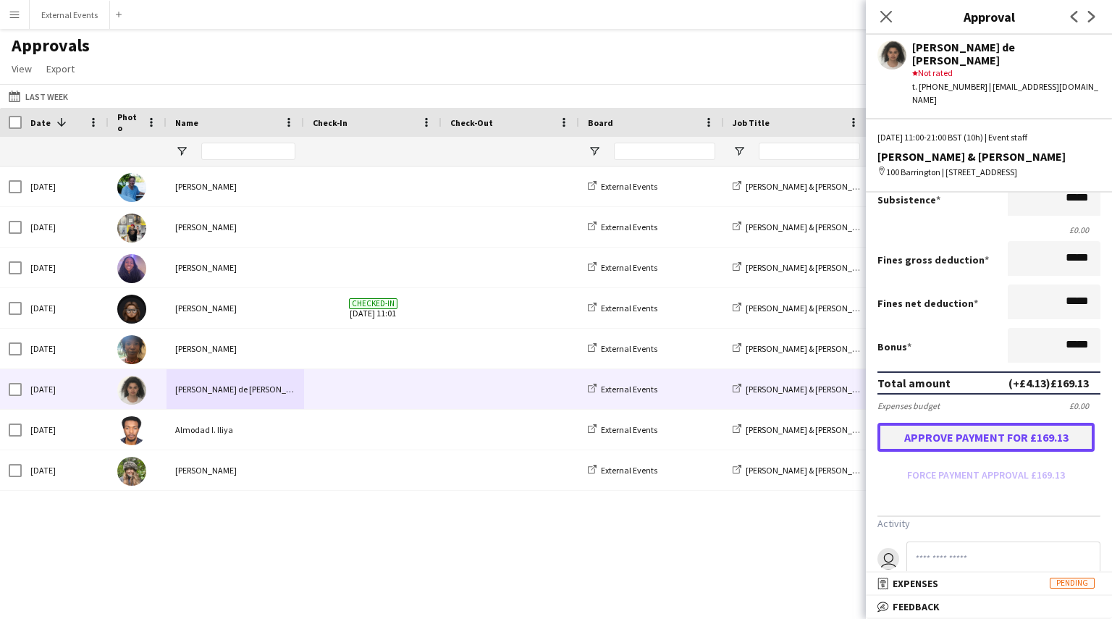
click at [987, 423] on button "Approve payment for £169.13" at bounding box center [985, 437] width 217 height 29
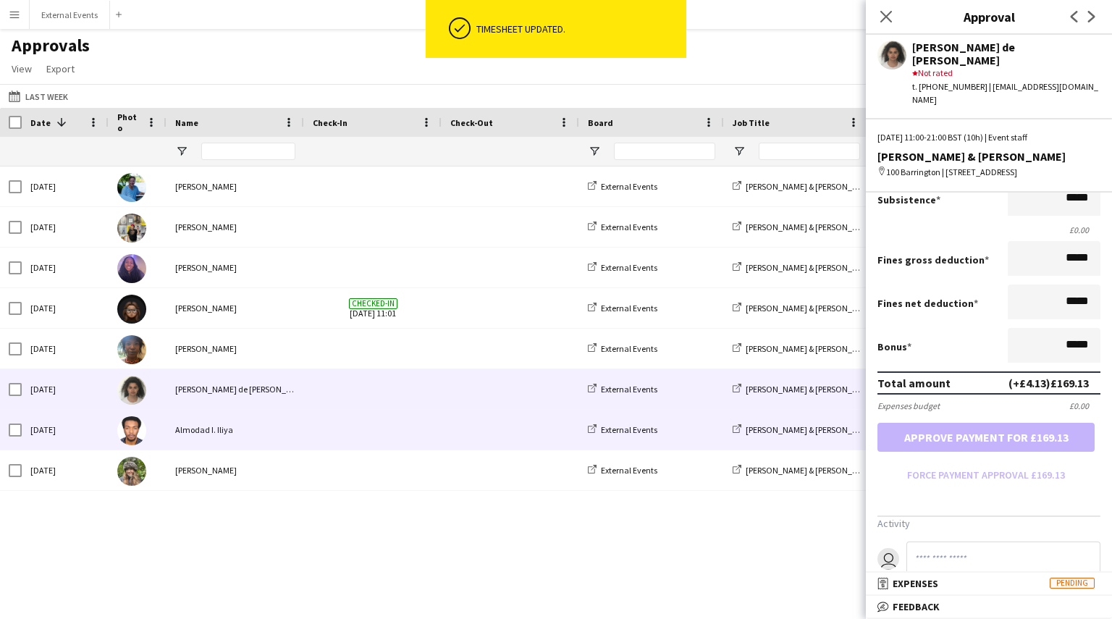
click at [211, 432] on div "Almodad I. Iliya" at bounding box center [234, 430] width 137 height 40
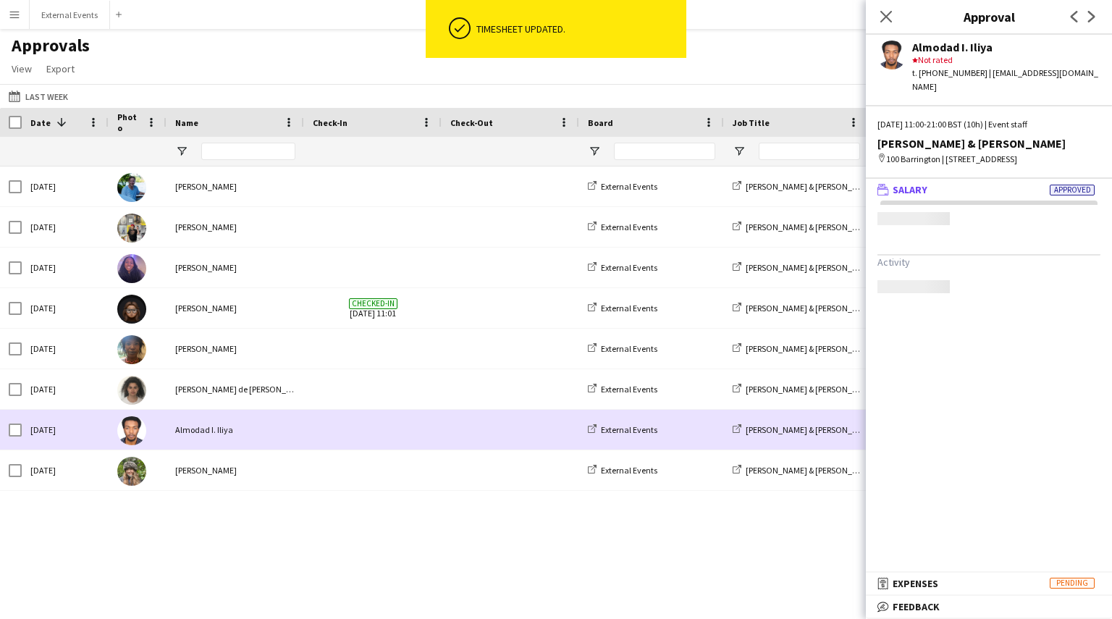
scroll to position [0, 0]
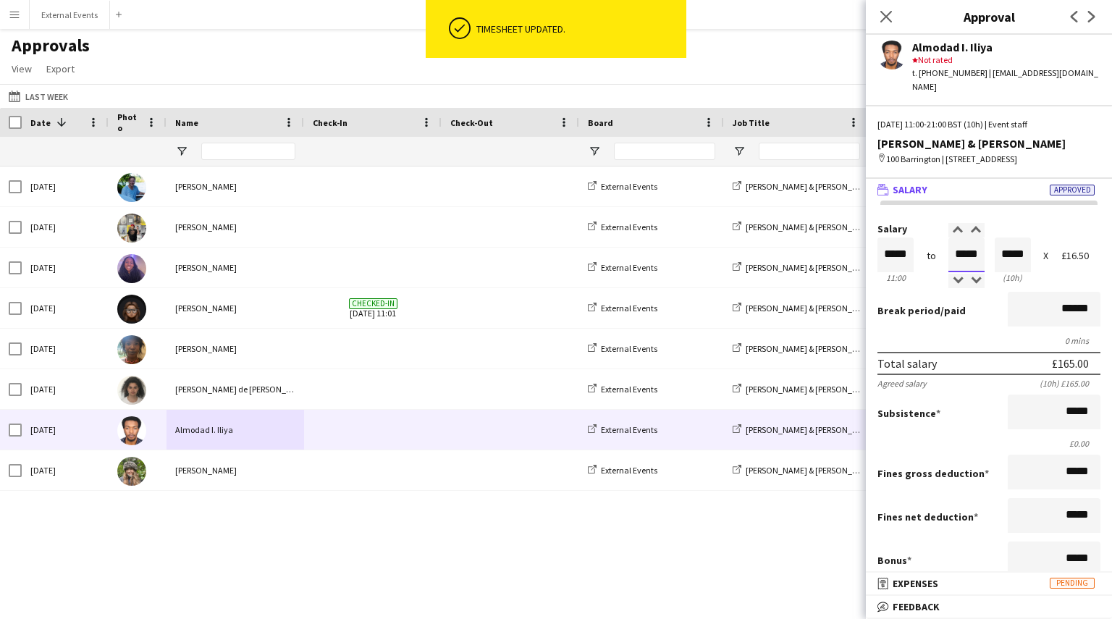
click at [976, 243] on input "*****" at bounding box center [966, 254] width 36 height 35
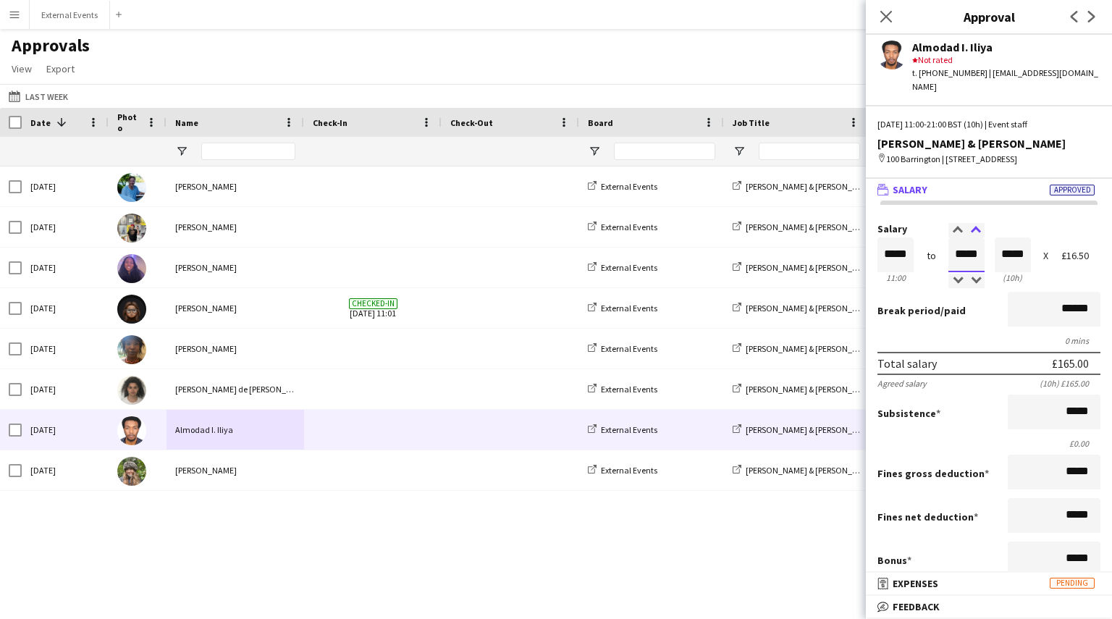
type input "*****"
click at [968, 223] on div at bounding box center [975, 230] width 18 height 14
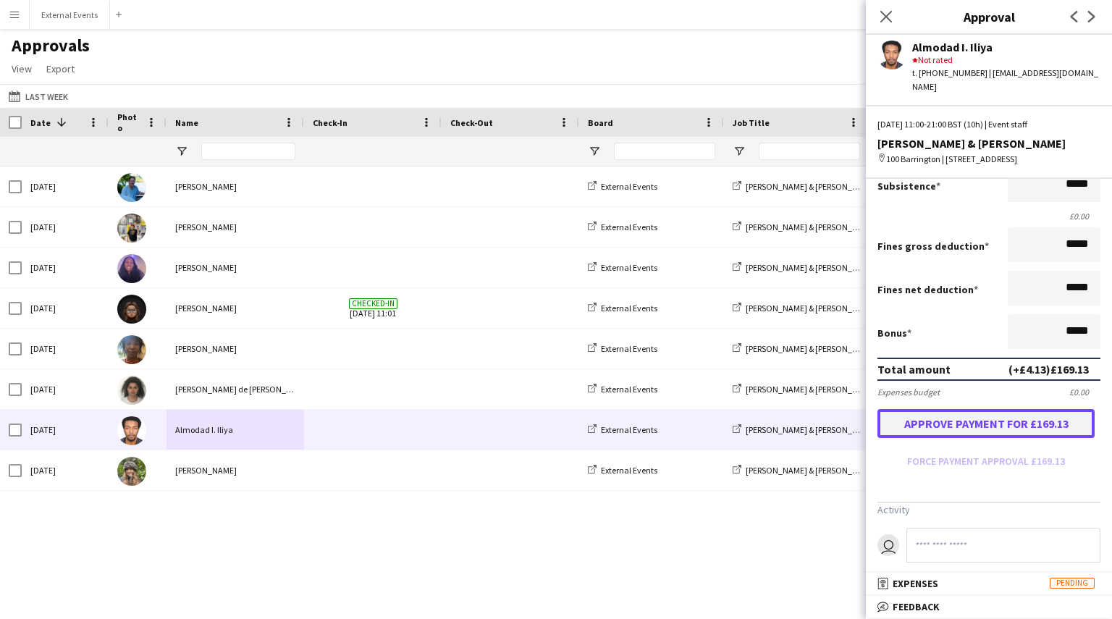
click at [978, 409] on button "Approve payment for £169.13" at bounding box center [985, 423] width 217 height 29
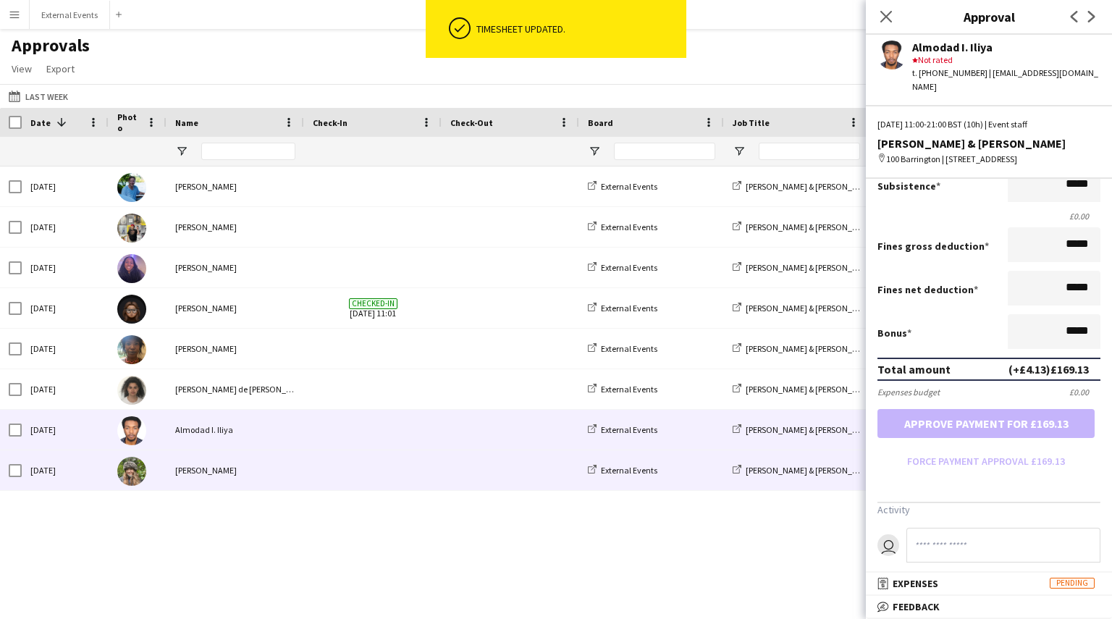
click at [216, 477] on div "[PERSON_NAME]" at bounding box center [234, 470] width 137 height 40
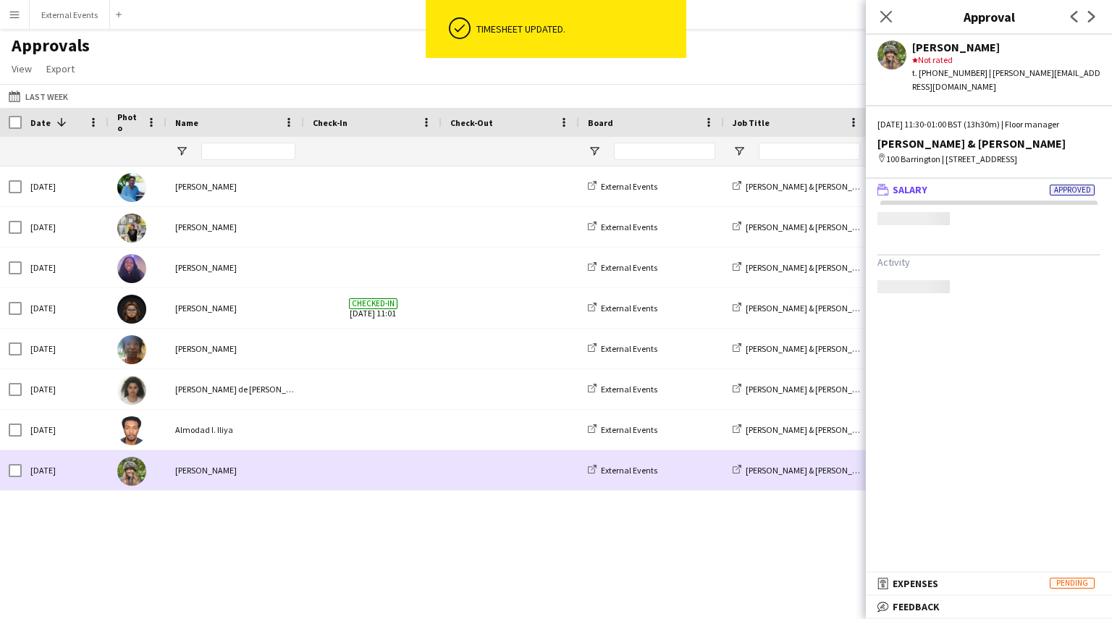
scroll to position [0, 0]
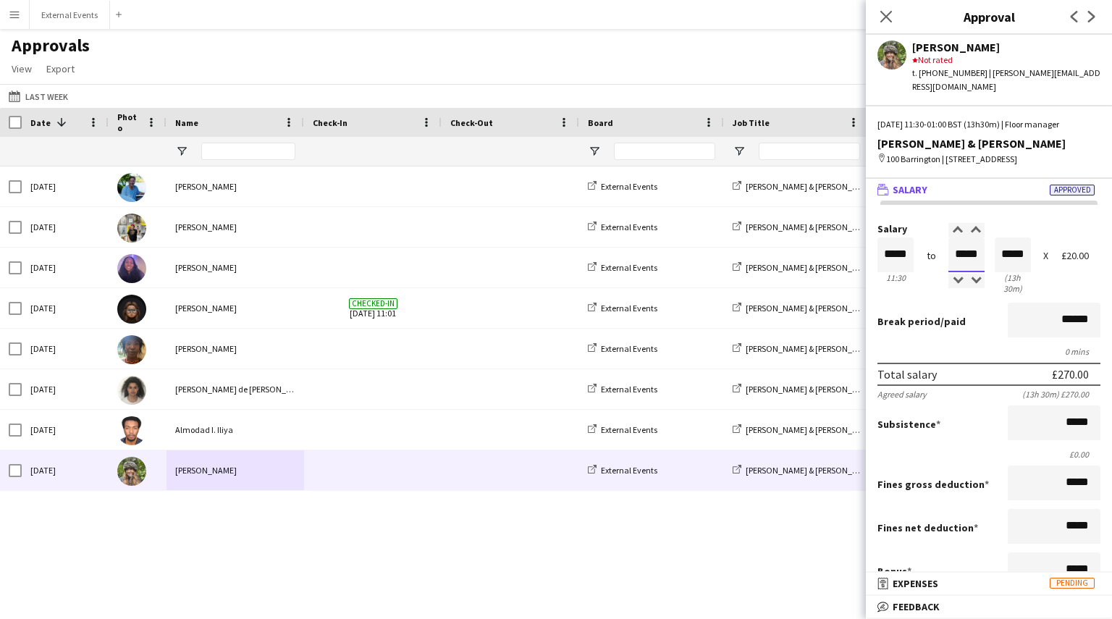
click at [968, 243] on input "*****" at bounding box center [966, 254] width 36 height 35
type input "*****"
click at [973, 223] on div at bounding box center [975, 230] width 18 height 14
type input "*****"
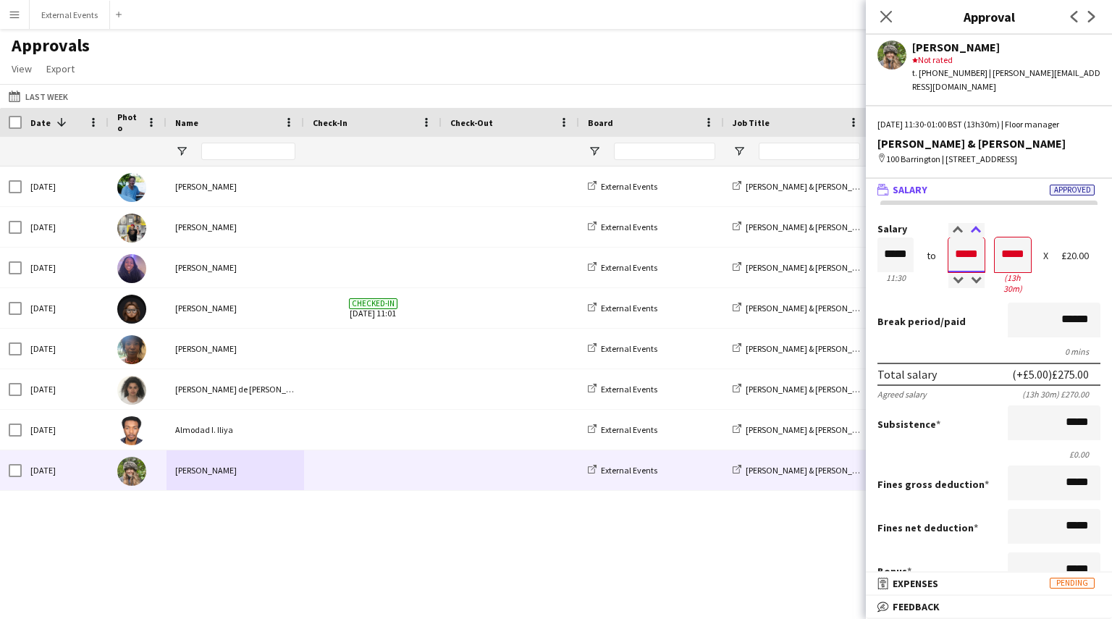
type input "*****"
click at [973, 223] on div at bounding box center [975, 230] width 18 height 14
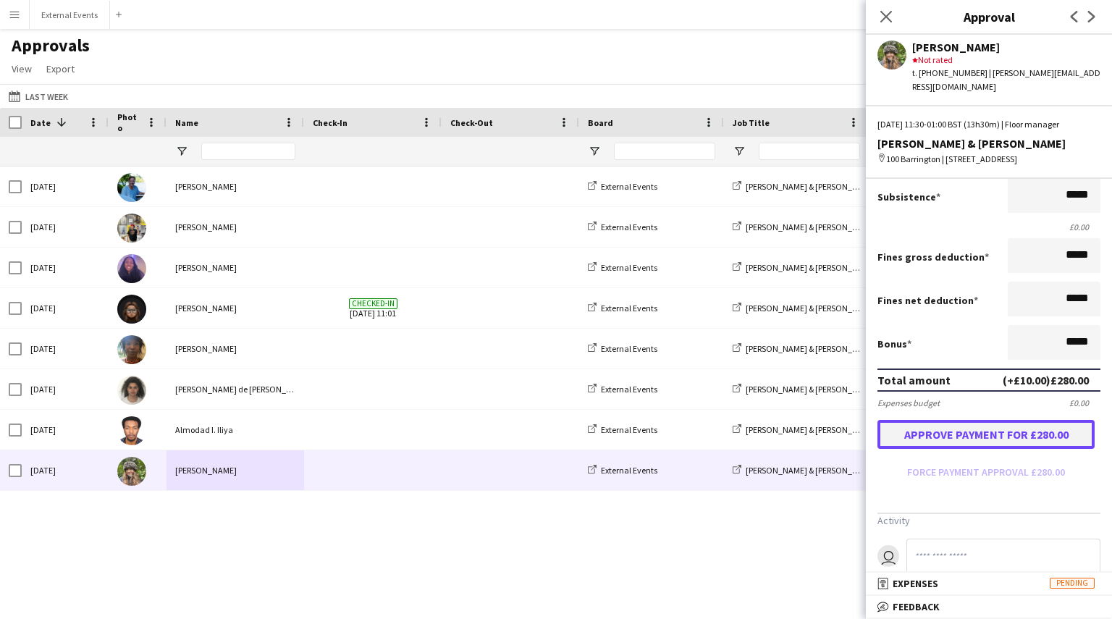
click at [993, 420] on button "Approve payment for £280.00" at bounding box center [985, 434] width 217 height 29
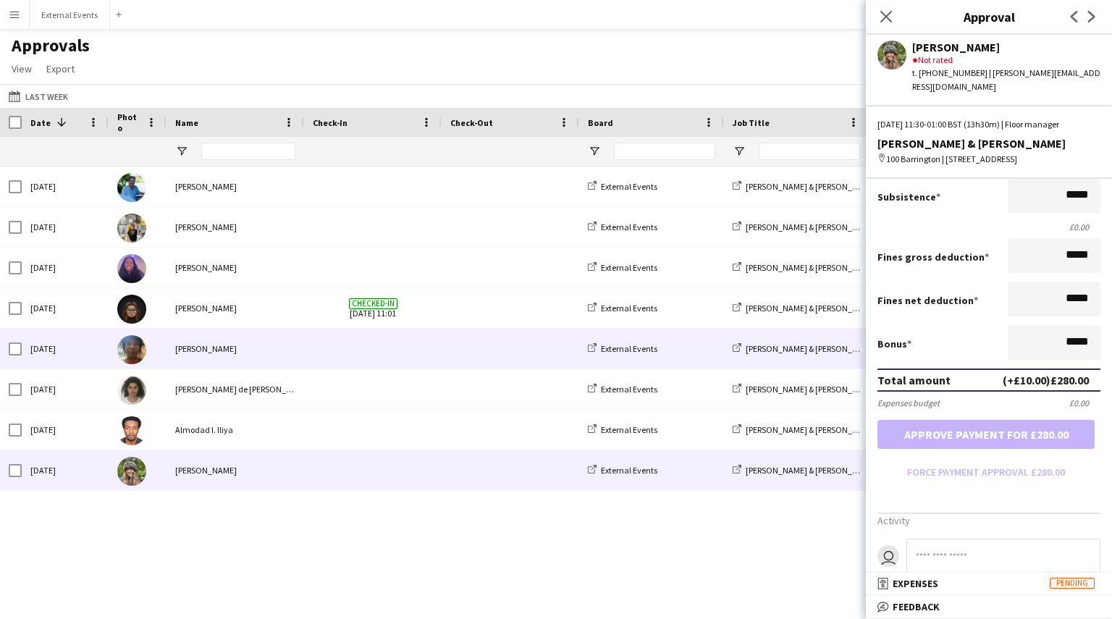
click at [166, 338] on div "[PERSON_NAME]" at bounding box center [234, 349] width 137 height 40
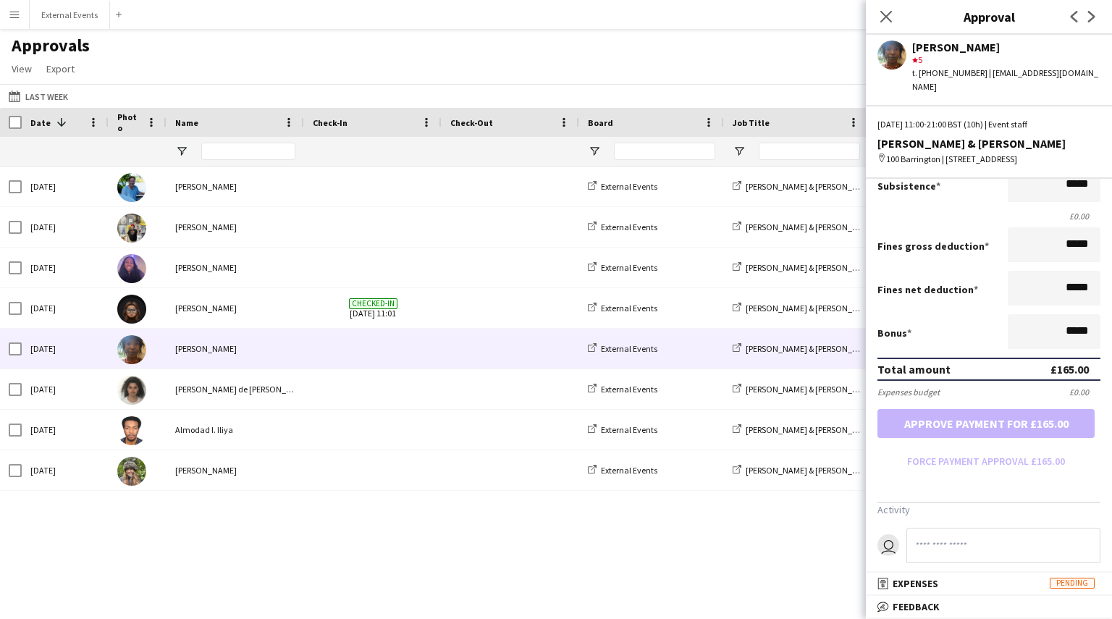
scroll to position [0, 0]
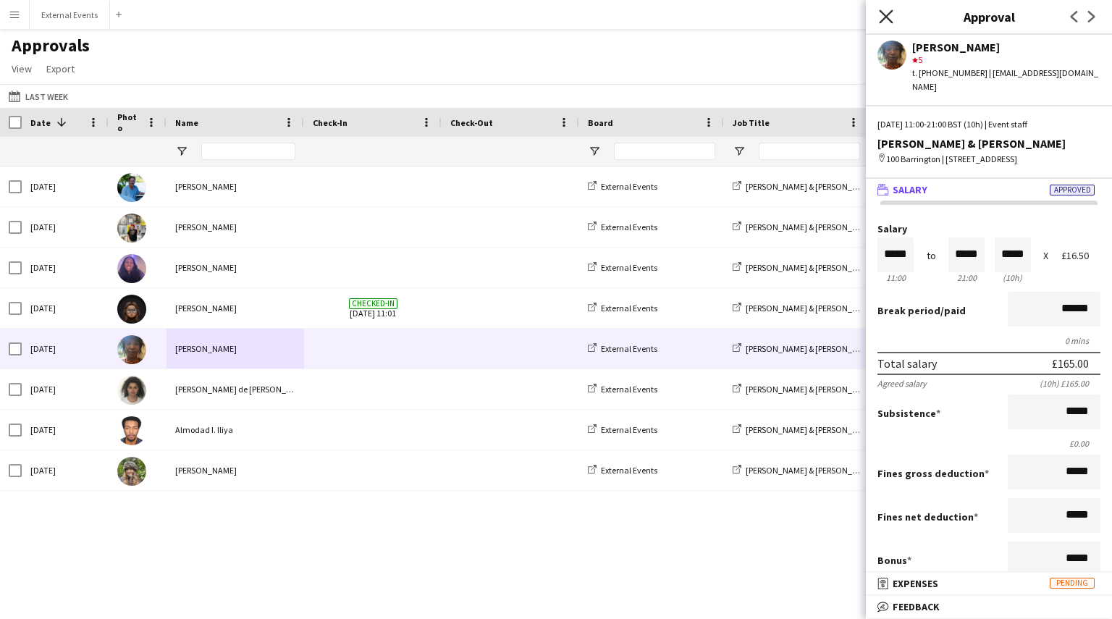
click at [884, 10] on icon "Close pop-in" at bounding box center [886, 16] width 14 height 14
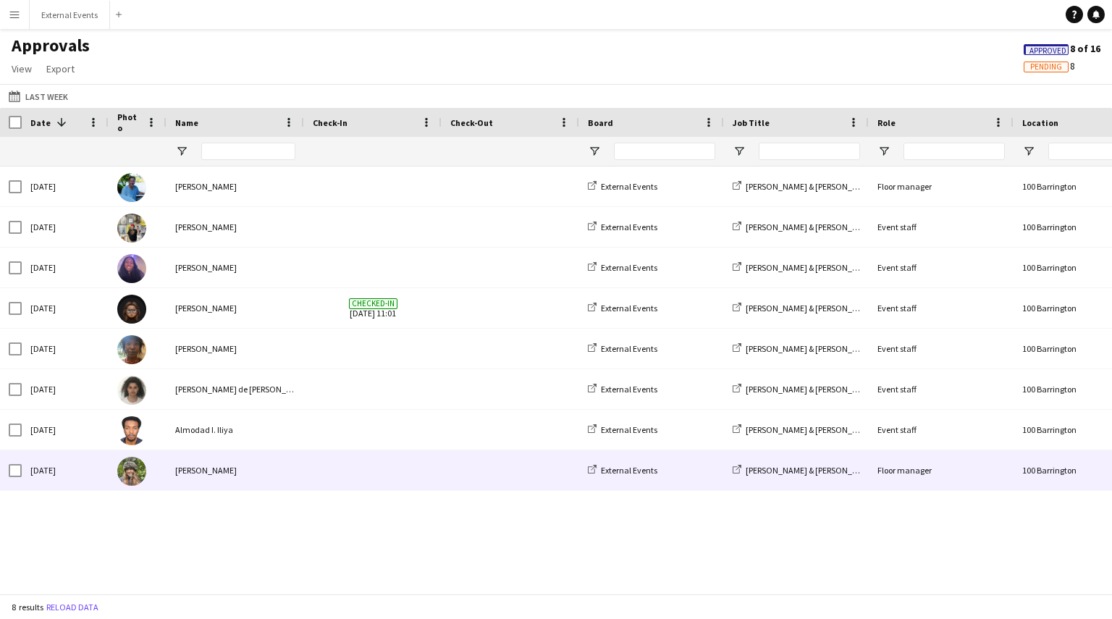
click at [274, 475] on div "[PERSON_NAME]" at bounding box center [234, 470] width 137 height 40
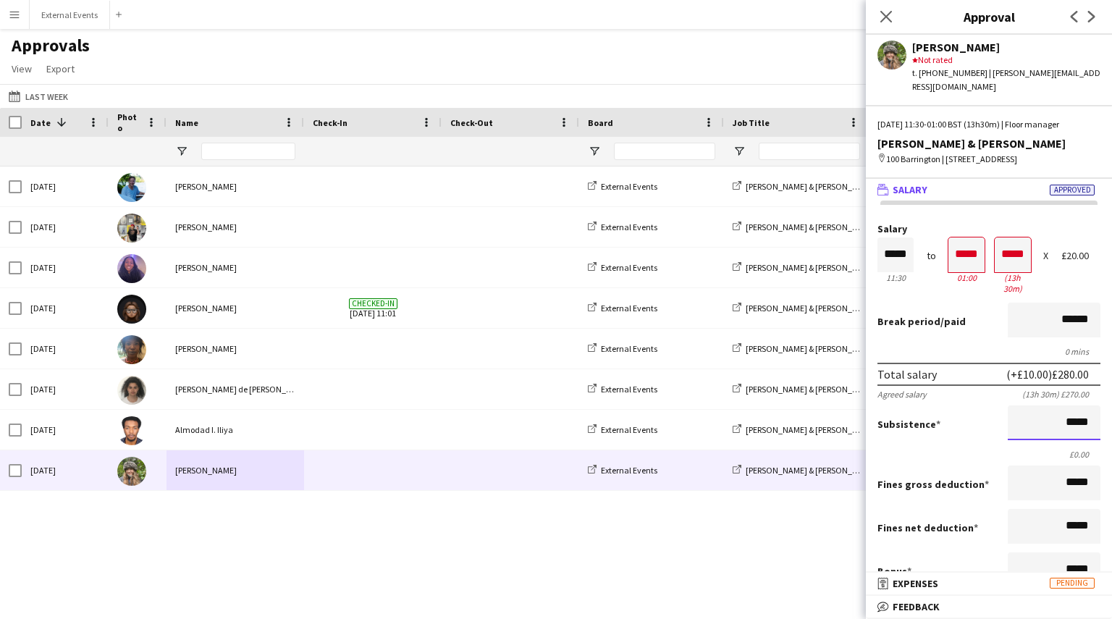
click at [1076, 405] on input "*****" at bounding box center [1053, 422] width 93 height 35
click at [958, 584] on mat-panel-title "receipt Expenses Pending" at bounding box center [985, 583] width 240 height 13
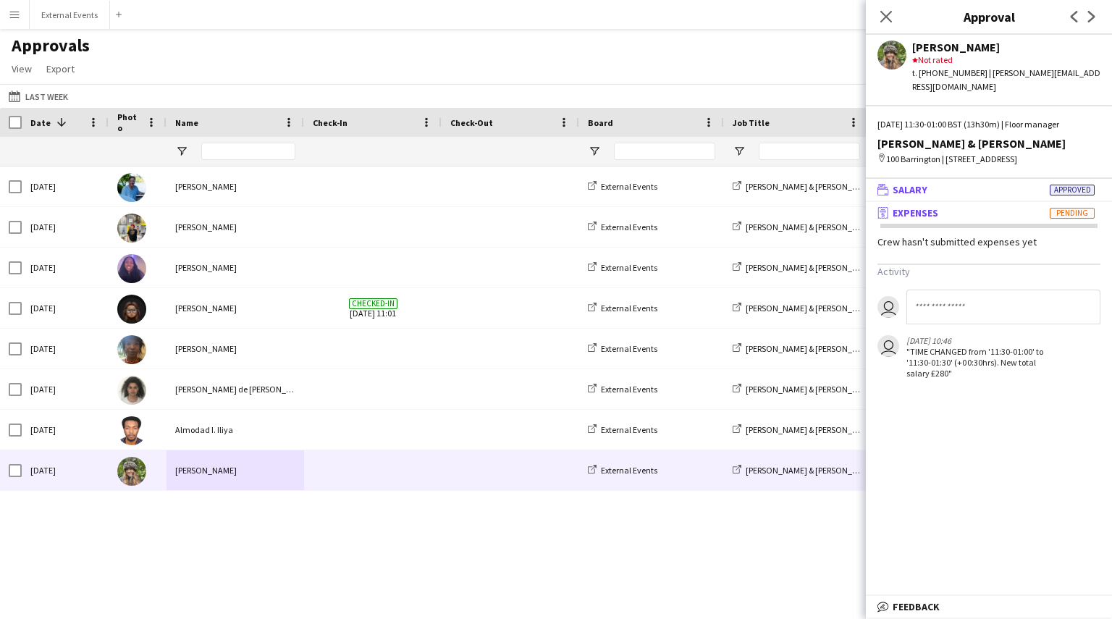
click at [1009, 183] on mat-panel-title "wallet Salary Approved" at bounding box center [985, 189] width 240 height 13
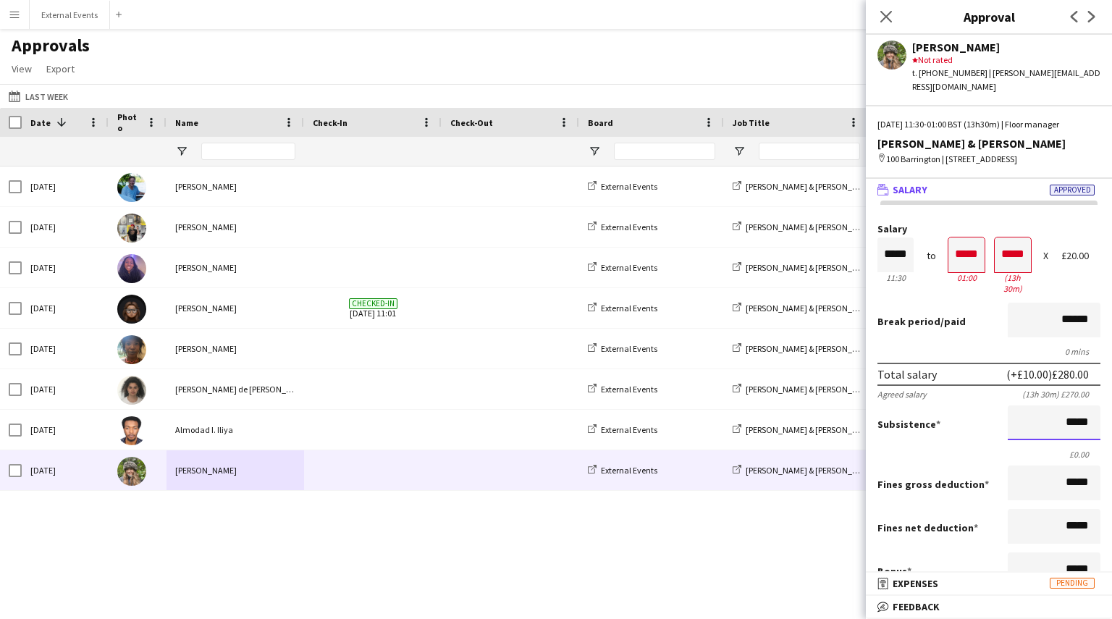
click at [1072, 405] on input "*****" at bounding box center [1053, 422] width 93 height 35
click at [1081, 405] on input "*****" at bounding box center [1053, 422] width 93 height 35
type input "**"
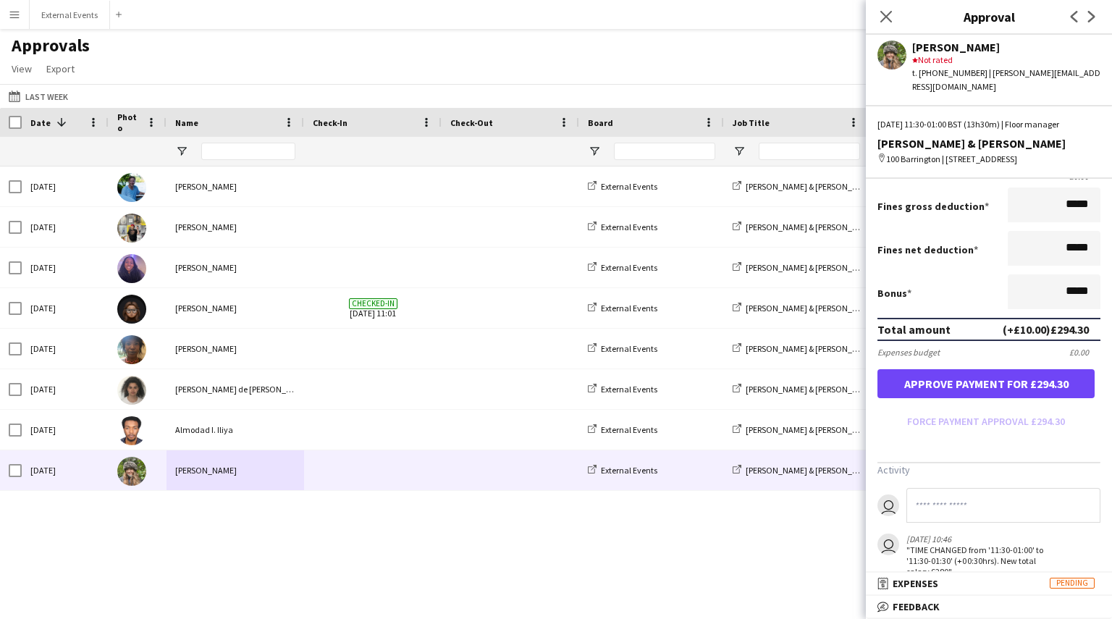
type input "******"
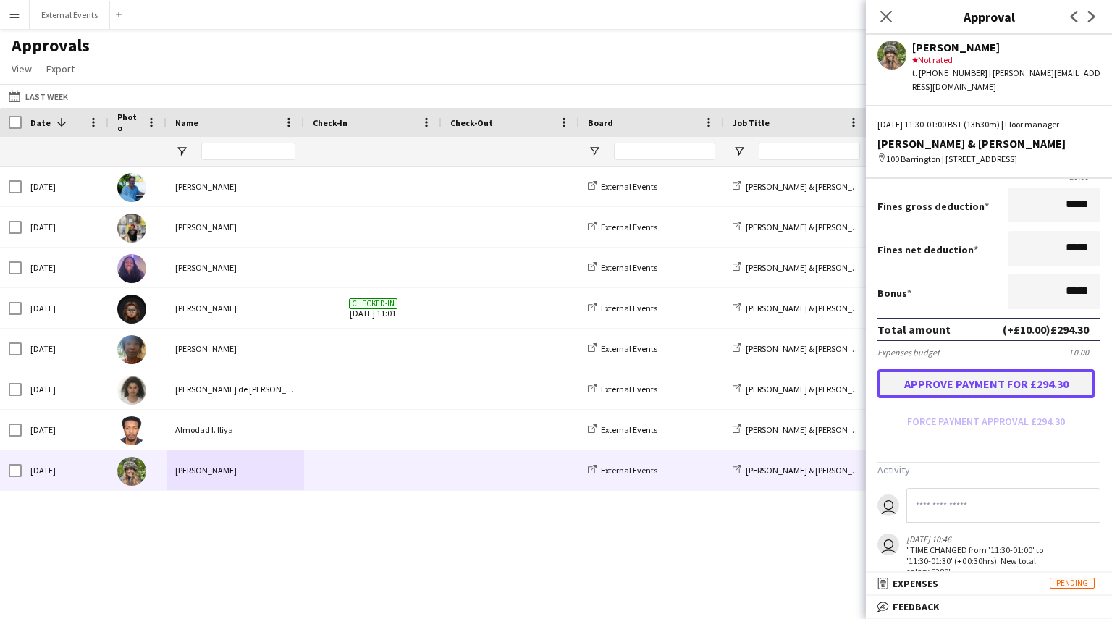
click at [1005, 369] on button "Approve payment for £294.30" at bounding box center [985, 383] width 217 height 29
click at [886, 22] on icon "Close pop-in" at bounding box center [886, 16] width 14 height 14
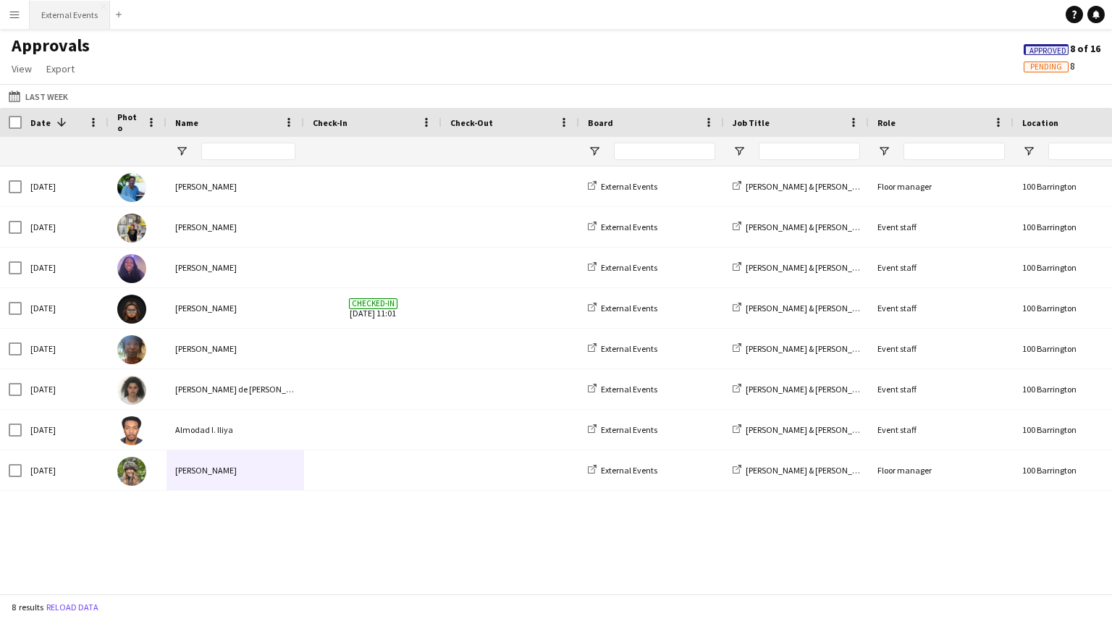
click at [62, 8] on button "External Events Close" at bounding box center [70, 15] width 80 height 28
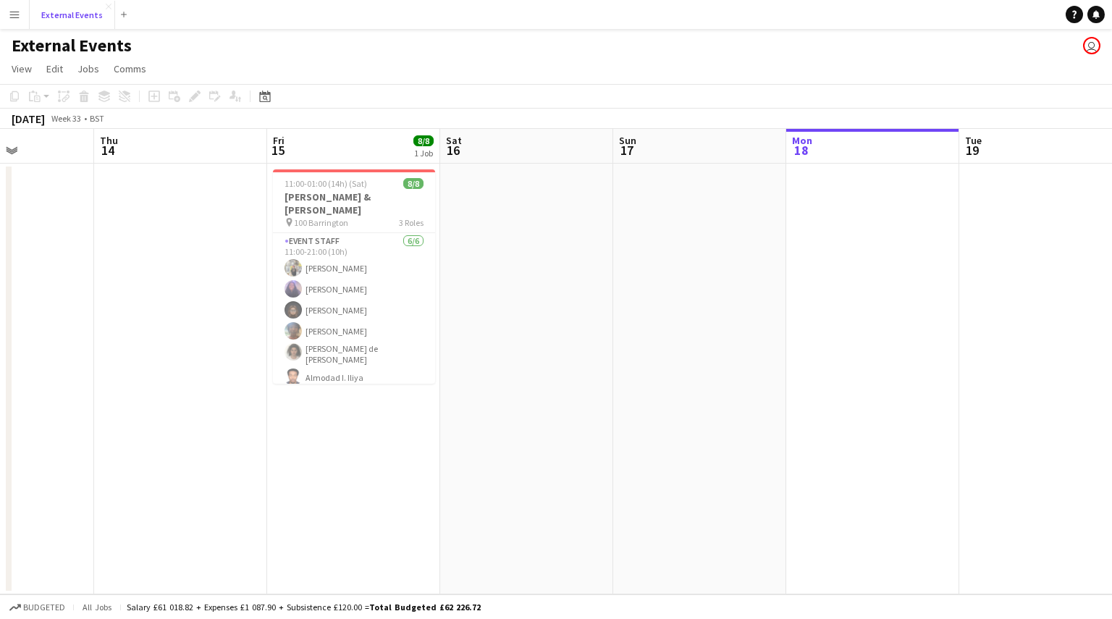
scroll to position [0, 423]
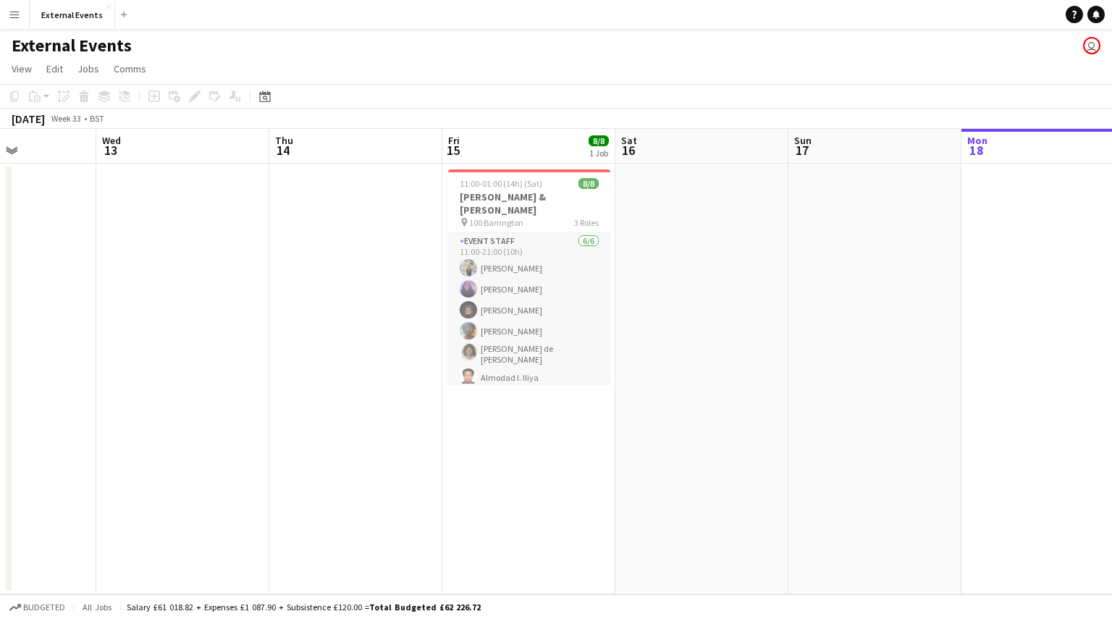
click at [514, 250] on app-card-role "Event staff [DATE] 11:00-21:00 (10h) [PERSON_NAME] [PERSON_NAME] [PERSON_NAME] …" at bounding box center [529, 312] width 162 height 158
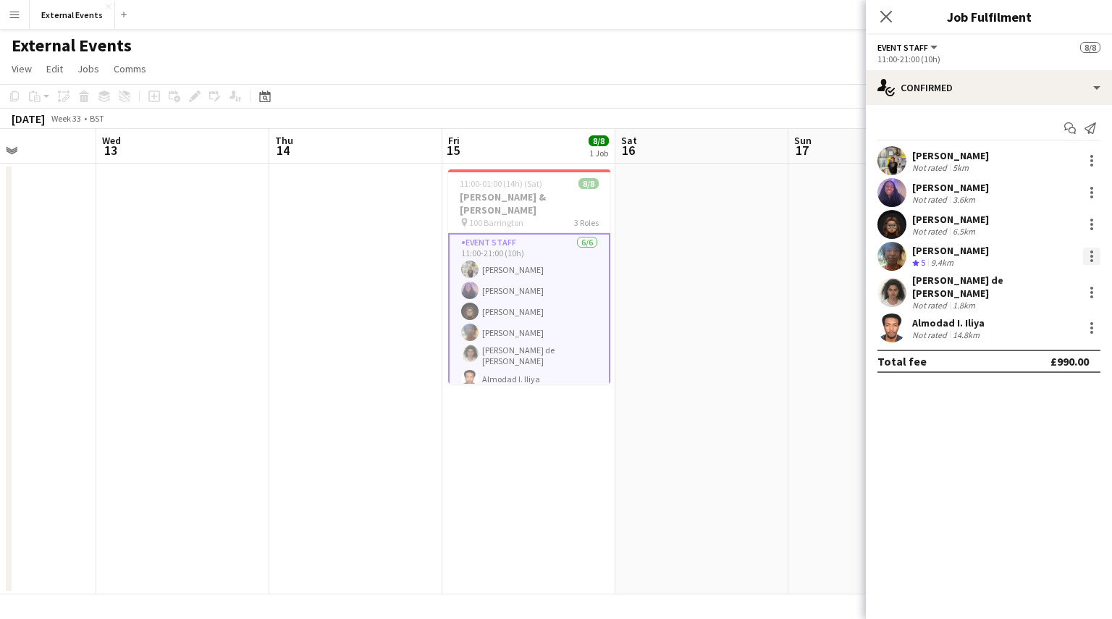
click at [1095, 259] on div at bounding box center [1091, 255] width 17 height 17
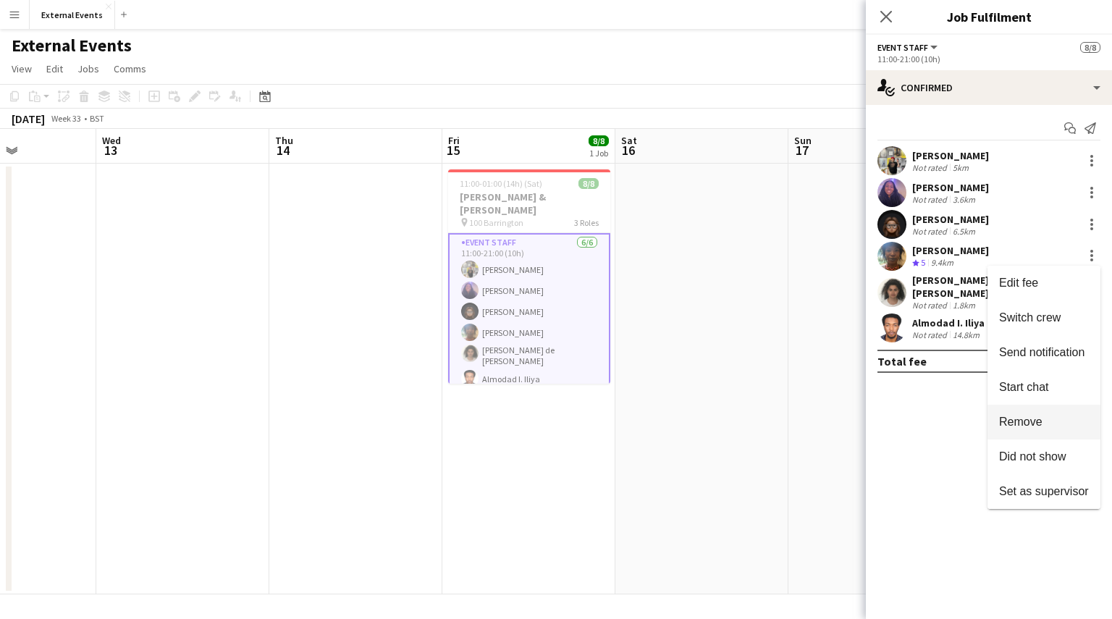
click at [1033, 417] on span "Remove" at bounding box center [1020, 421] width 43 height 12
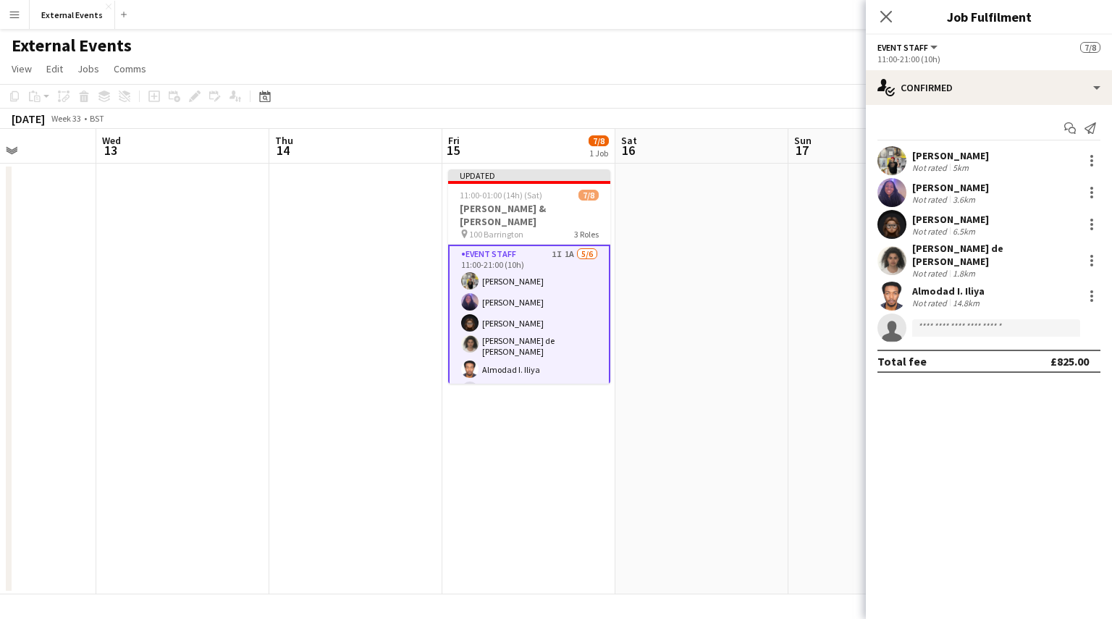
click at [512, 245] on app-card-role "Event staff 1I 1A [DATE] 11:00-21:00 (10h) [PERSON_NAME] [PERSON_NAME] [PERSON_…" at bounding box center [529, 325] width 162 height 161
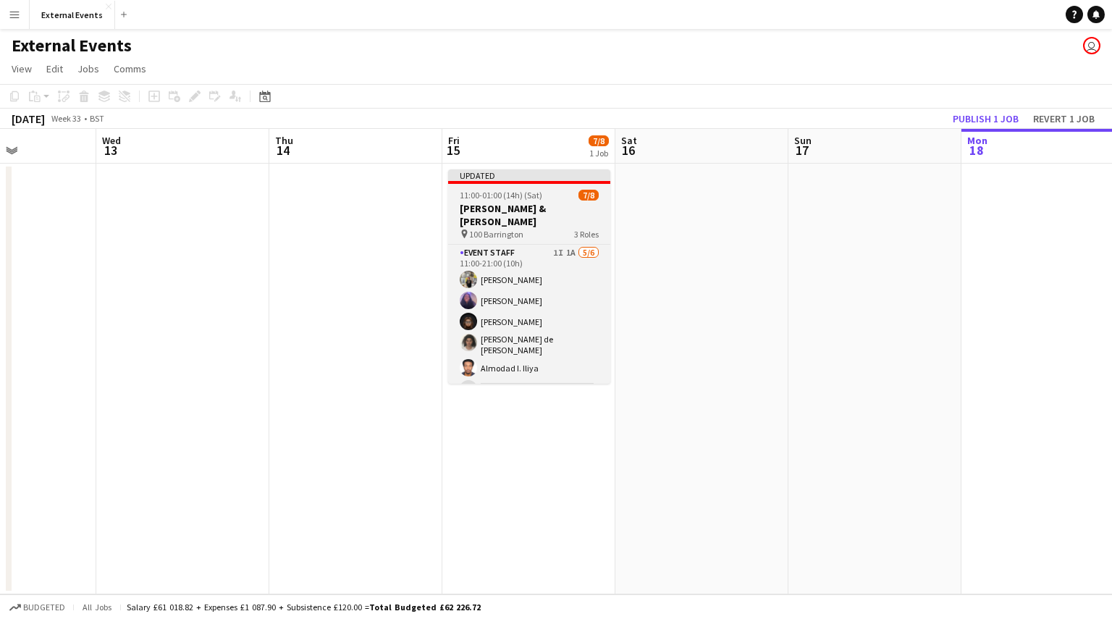
click at [504, 206] on h3 "[PERSON_NAME] & [PERSON_NAME]" at bounding box center [529, 215] width 162 height 26
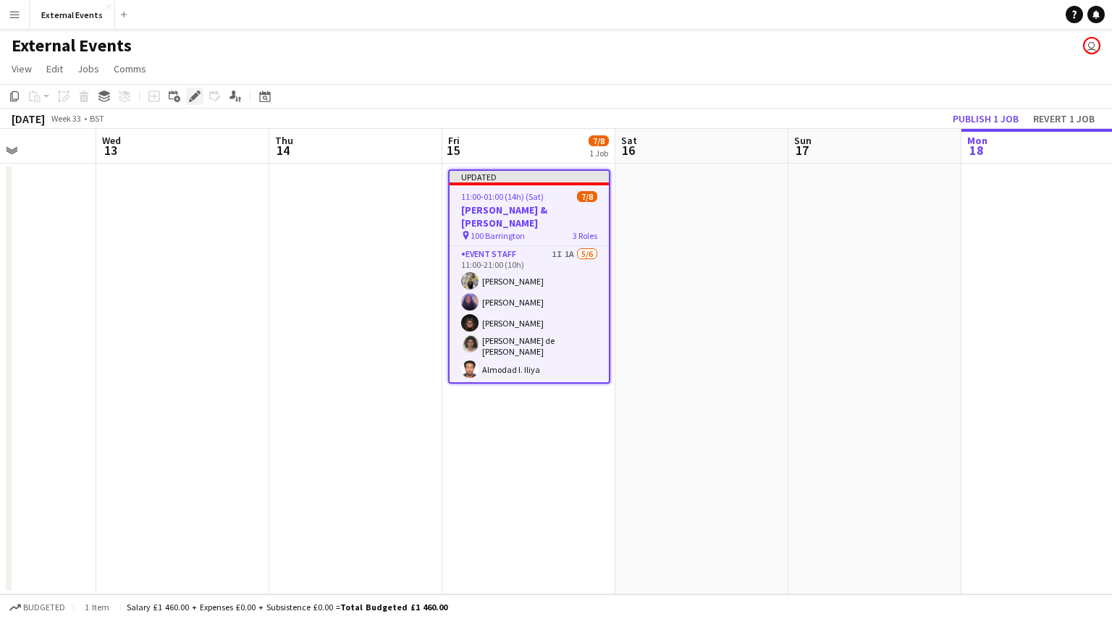
click at [196, 92] on icon "Edit" at bounding box center [195, 96] width 12 height 12
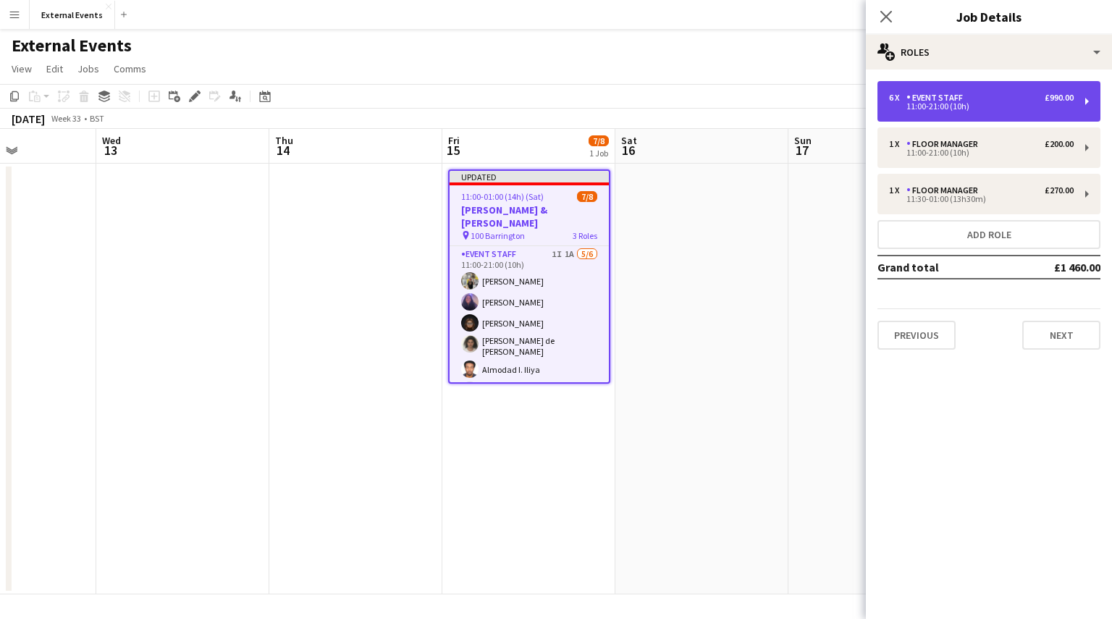
click at [1007, 94] on div "6 x Event staff £990.00" at bounding box center [981, 98] width 185 height 10
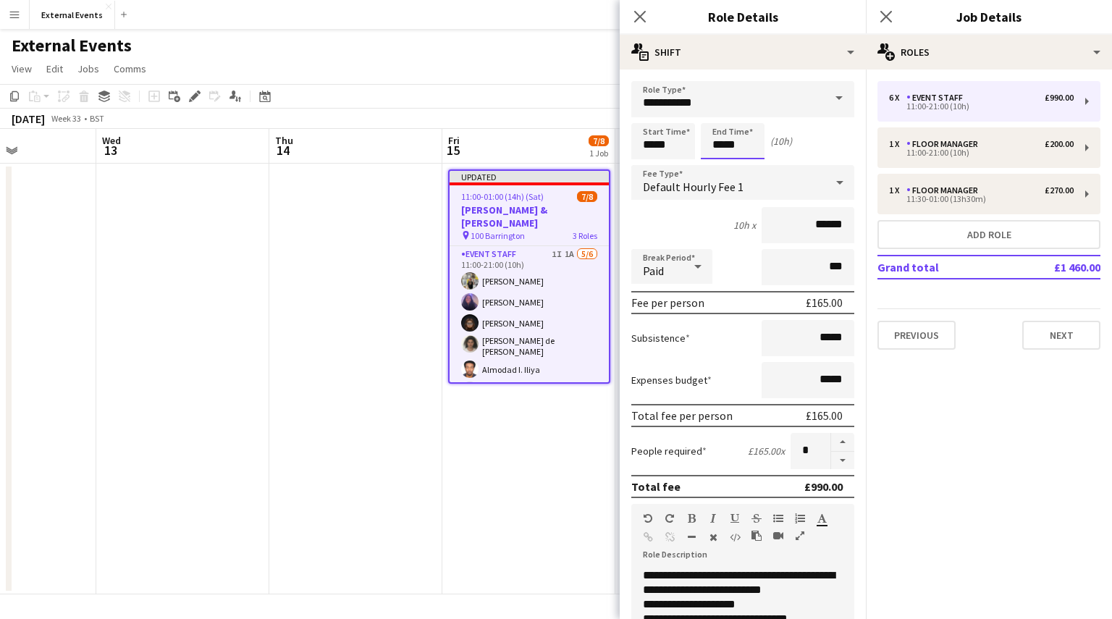
click at [748, 135] on body "Menu Boards Boards Boards All jobs Status Workforce Workforce My Workforce Recr…" at bounding box center [556, 309] width 1112 height 619
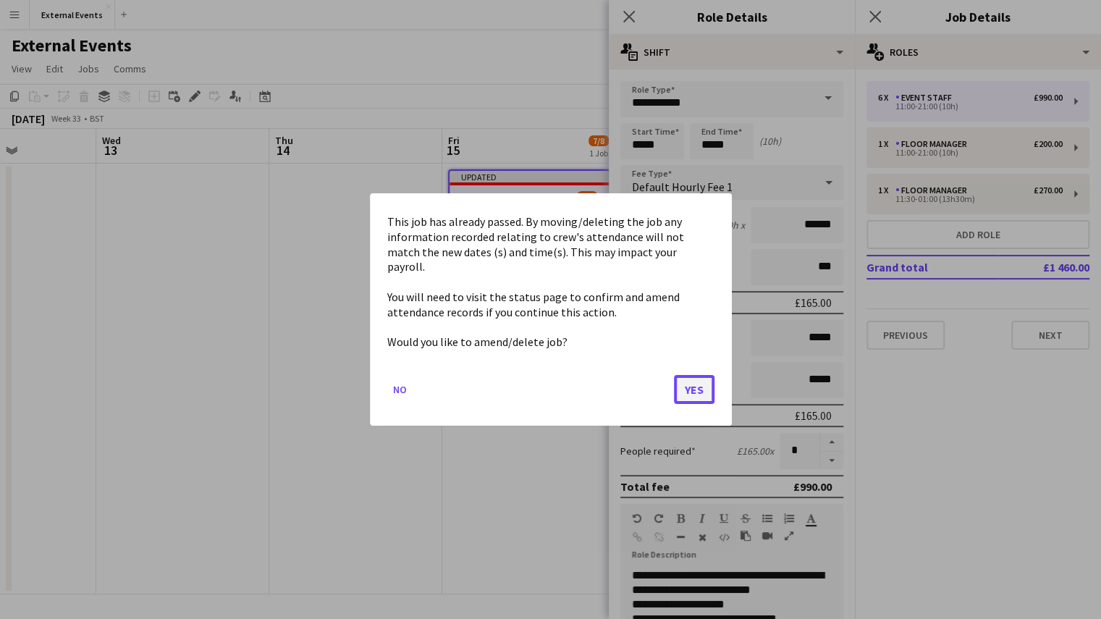
click at [698, 386] on button "Yes" at bounding box center [694, 389] width 41 height 29
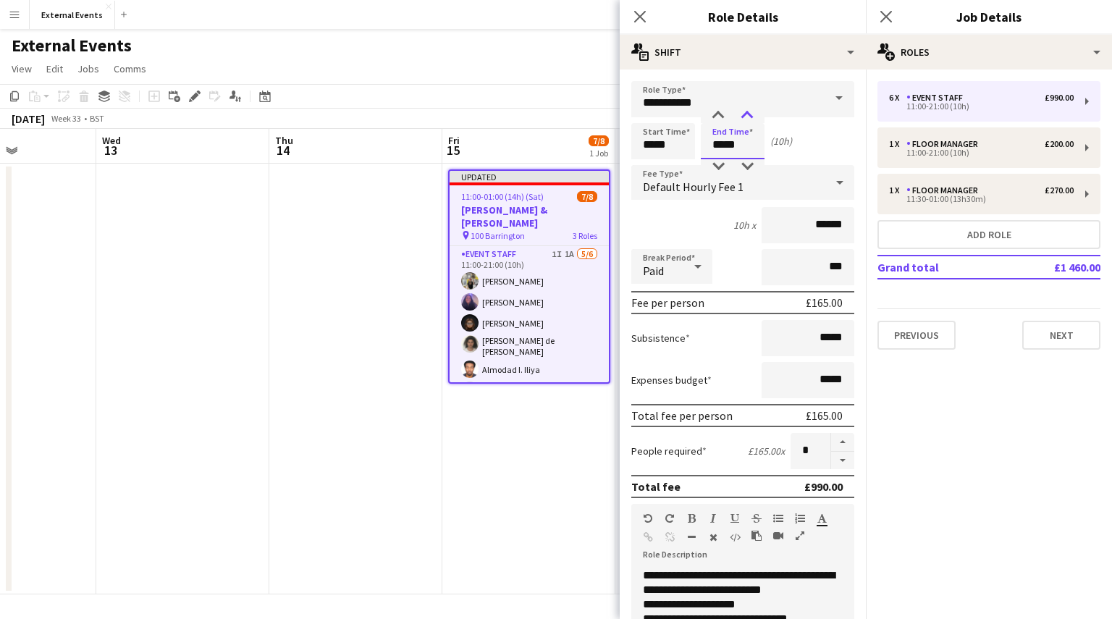
type input "*****"
click at [747, 110] on div at bounding box center [746, 116] width 29 height 14
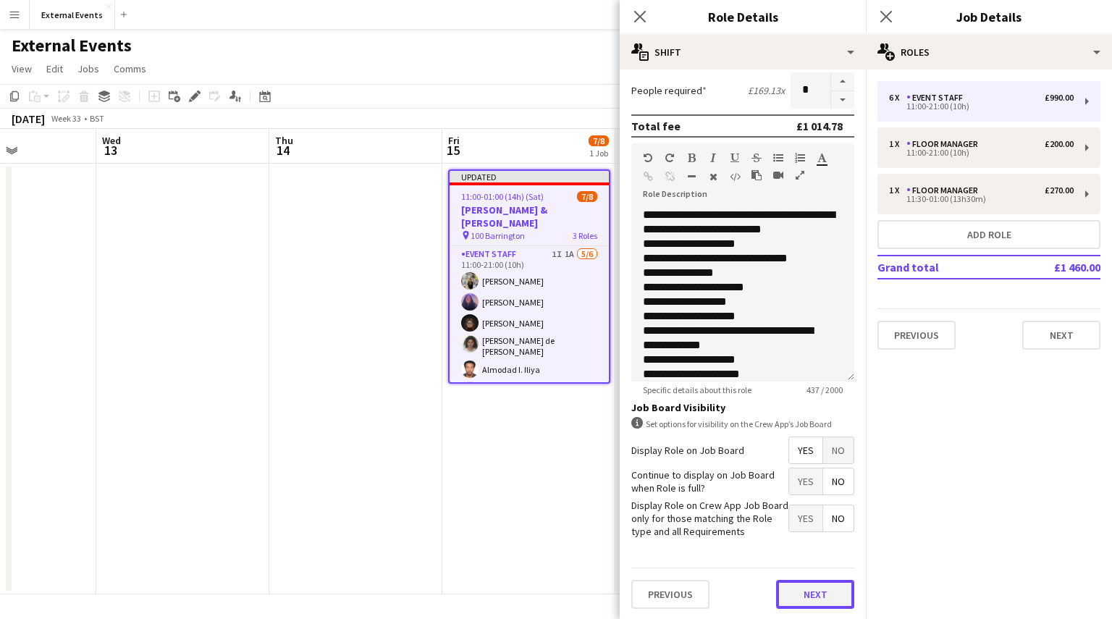
click at [813, 601] on button "Next" at bounding box center [815, 594] width 78 height 29
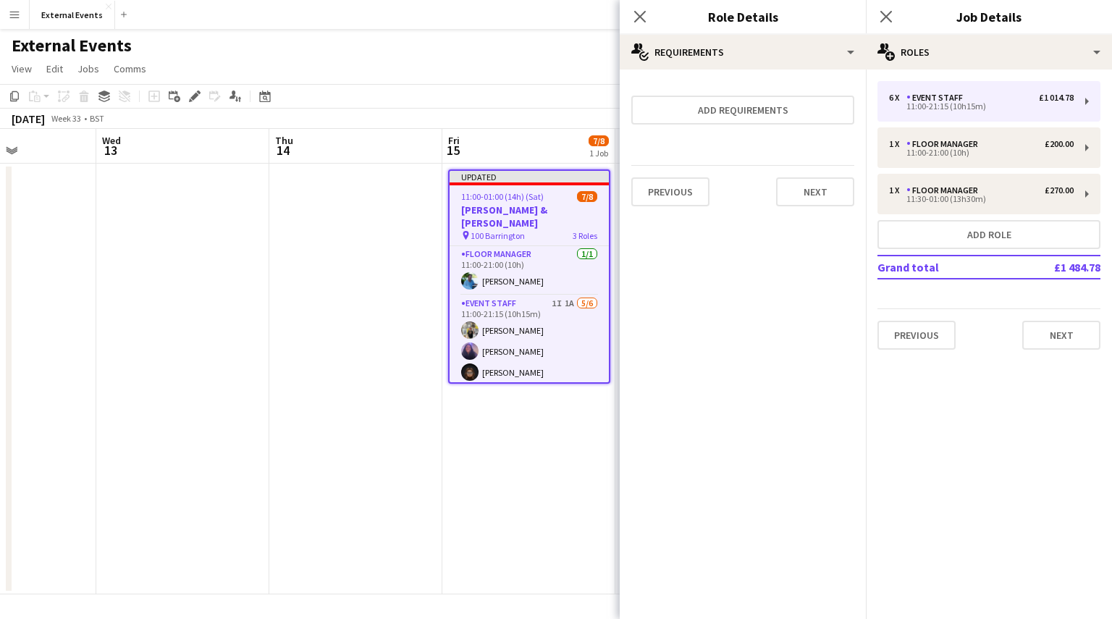
scroll to position [0, 0]
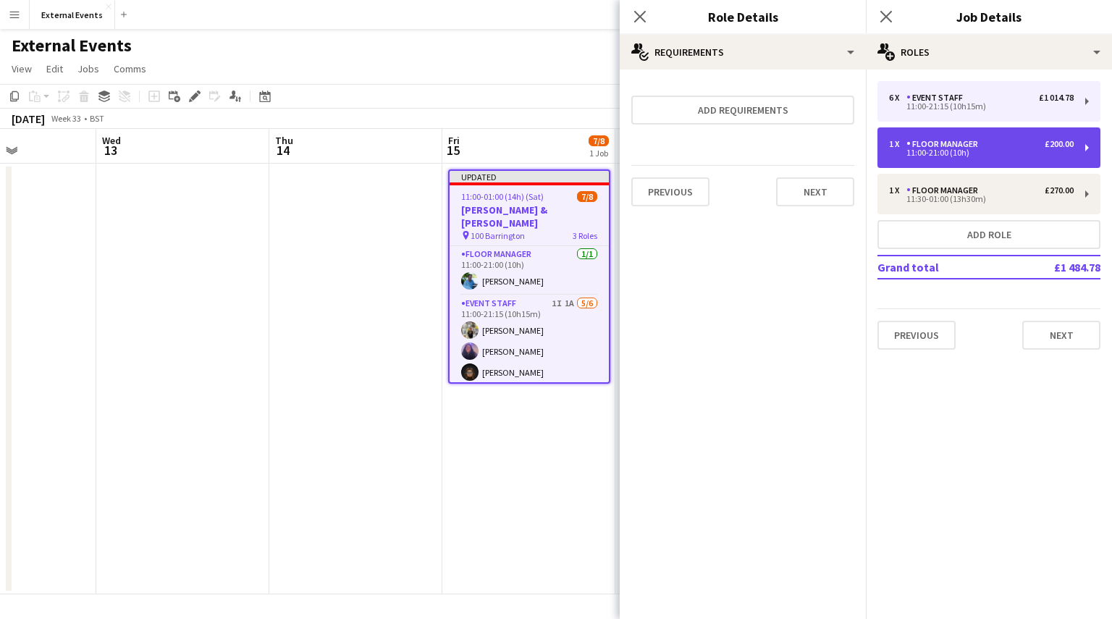
click at [969, 144] on div "Floor manager" at bounding box center [944, 144] width 77 height 10
type input "**********"
type input "*****"
type input "******"
type input "*"
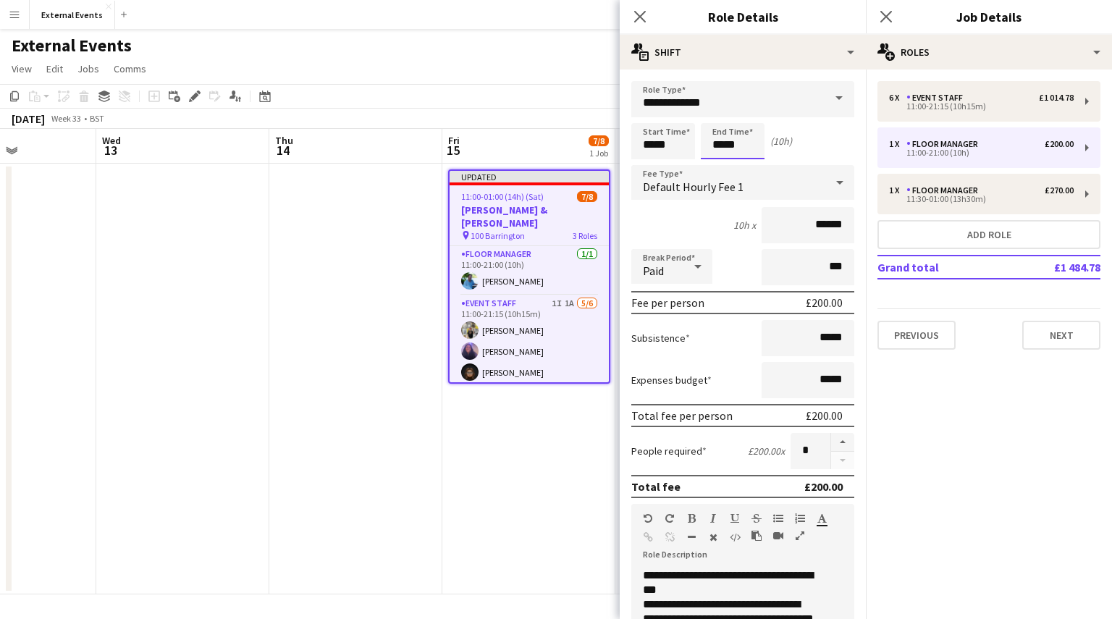
click at [735, 149] on input "*****" at bounding box center [732, 141] width 64 height 36
type input "*****"
click at [746, 112] on div at bounding box center [746, 116] width 29 height 14
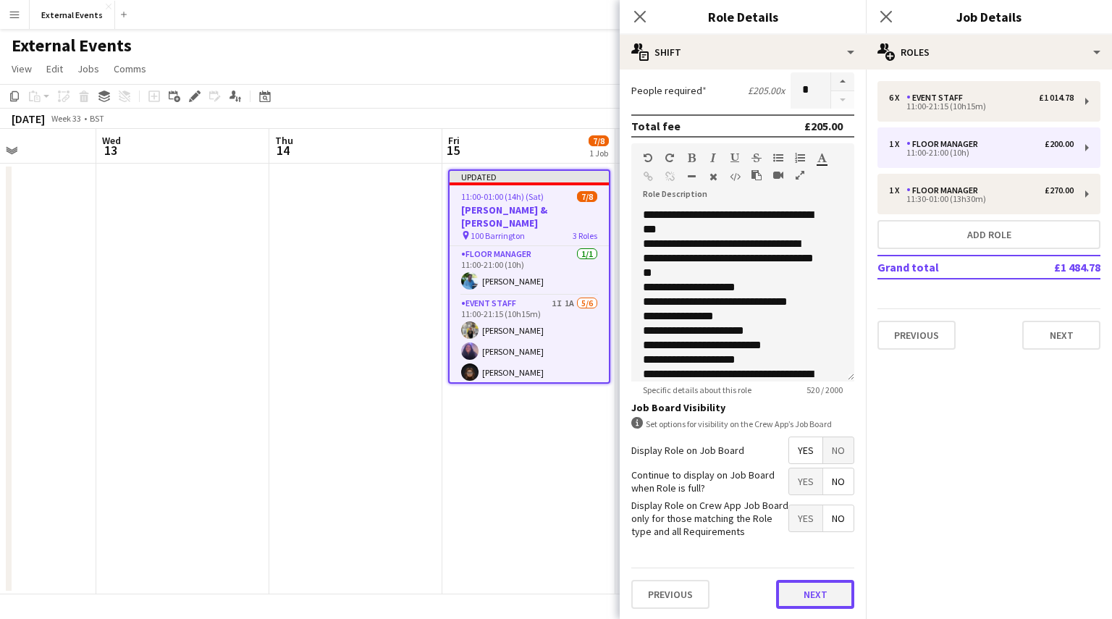
click at [824, 598] on button "Next" at bounding box center [815, 594] width 78 height 29
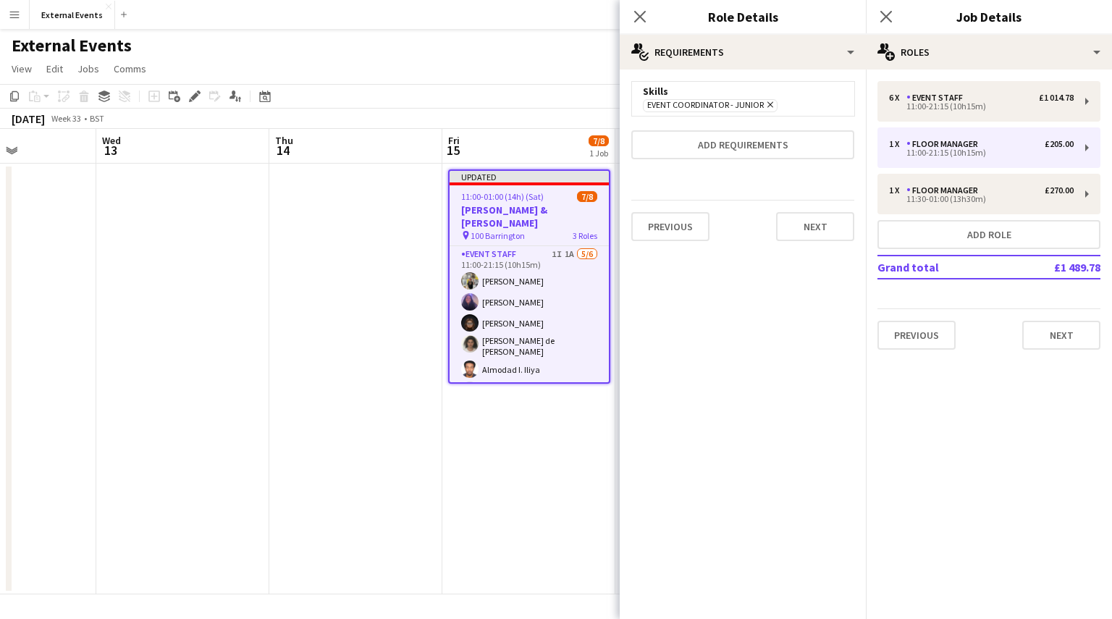
scroll to position [0, 0]
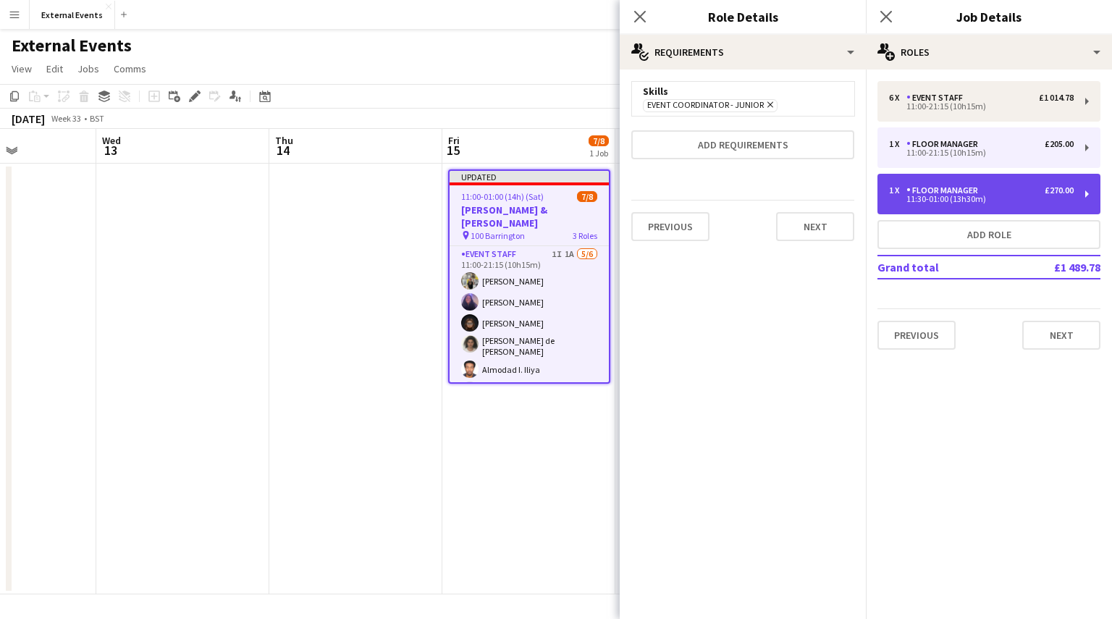
click at [943, 203] on div "11:30-01:00 (13h30m)" at bounding box center [981, 198] width 185 height 7
type input "*****"
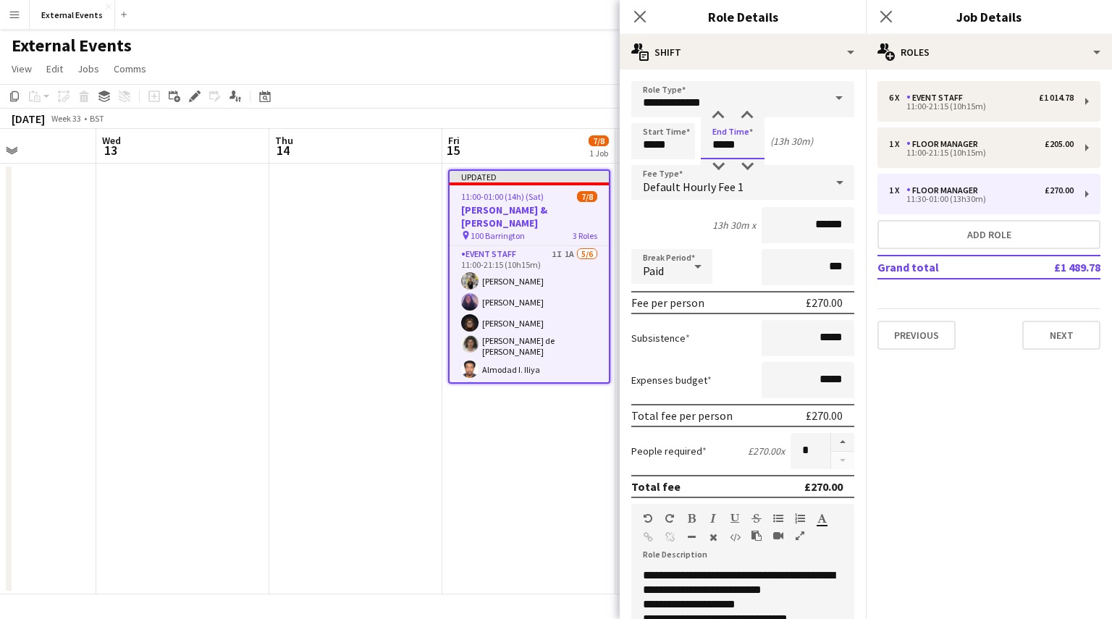
click at [748, 146] on input "*****" at bounding box center [732, 141] width 64 height 36
click at [750, 111] on div at bounding box center [746, 116] width 29 height 14
type input "*****"
click at [750, 111] on div at bounding box center [746, 116] width 29 height 14
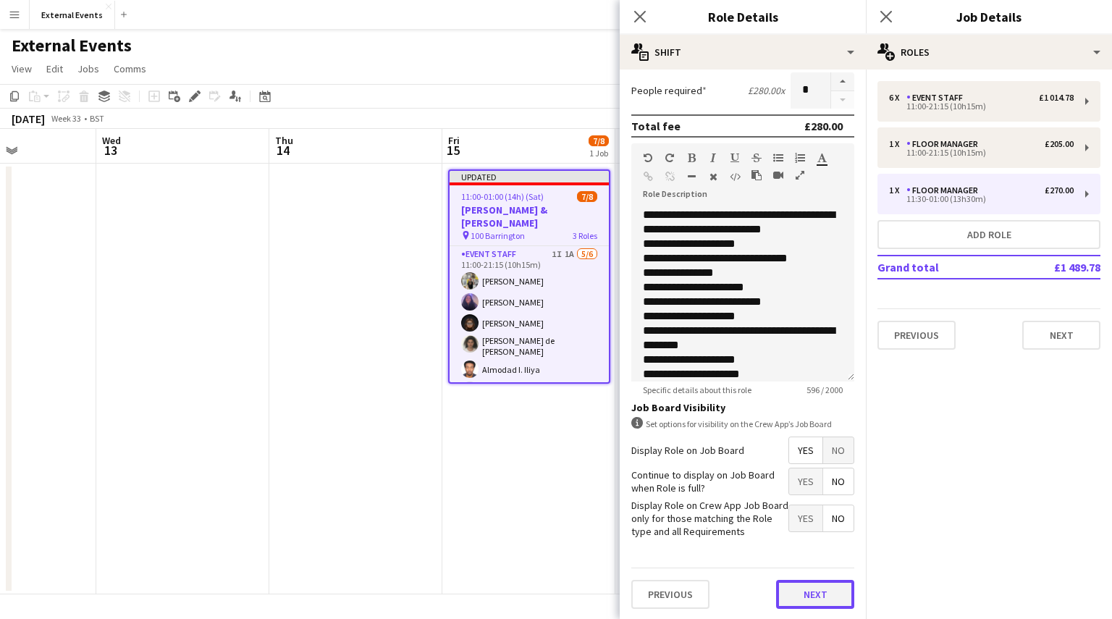
click at [816, 585] on button "Next" at bounding box center [815, 594] width 78 height 29
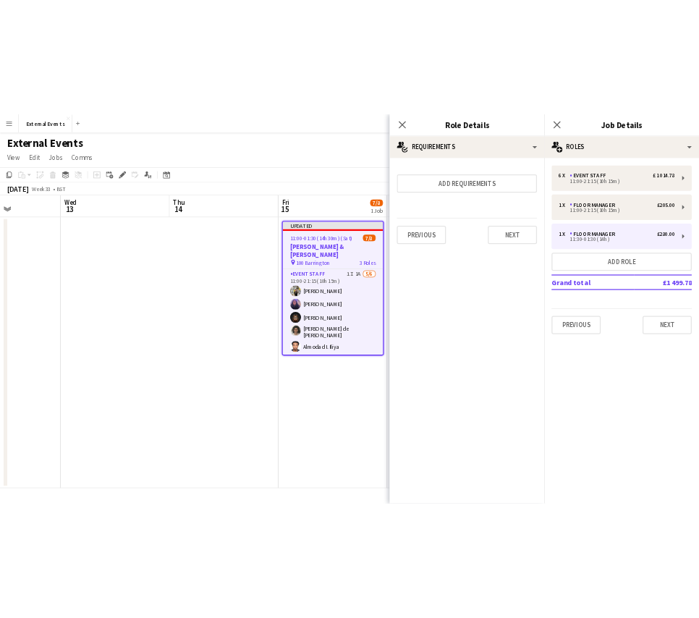
scroll to position [0, 0]
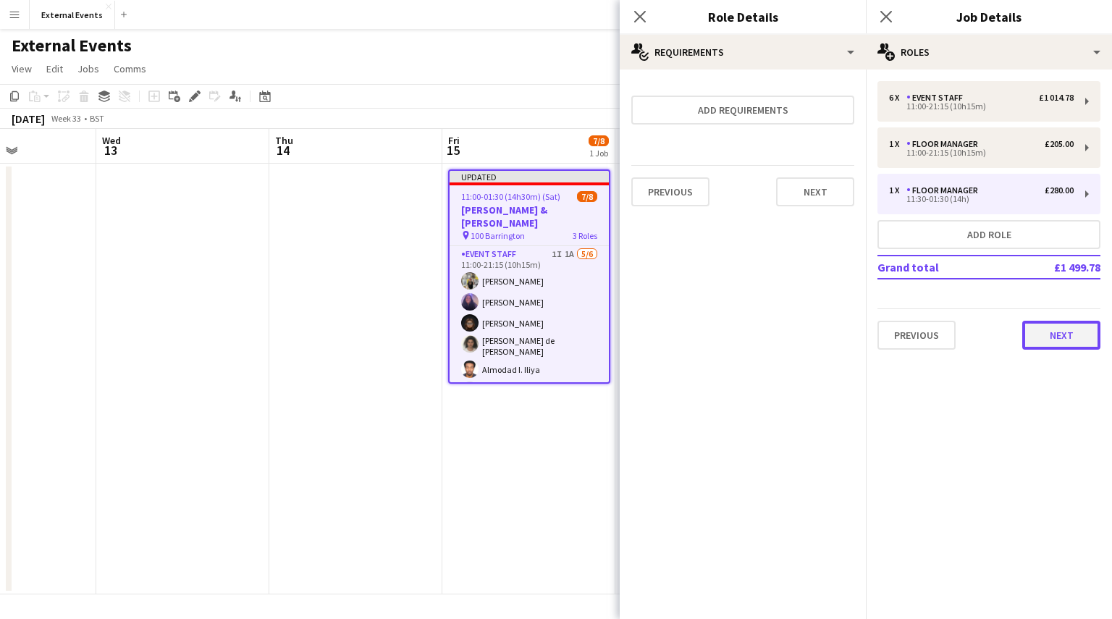
click at [1072, 338] on button "Next" at bounding box center [1061, 335] width 78 height 29
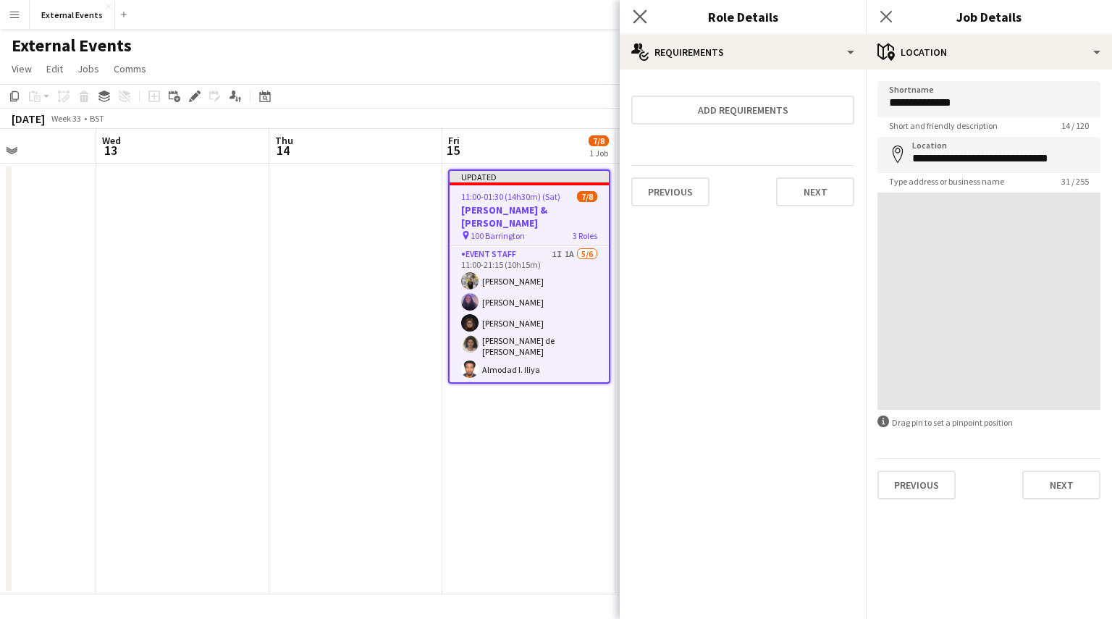
click at [631, 12] on app-icon "Close pop-in" at bounding box center [640, 17] width 21 height 21
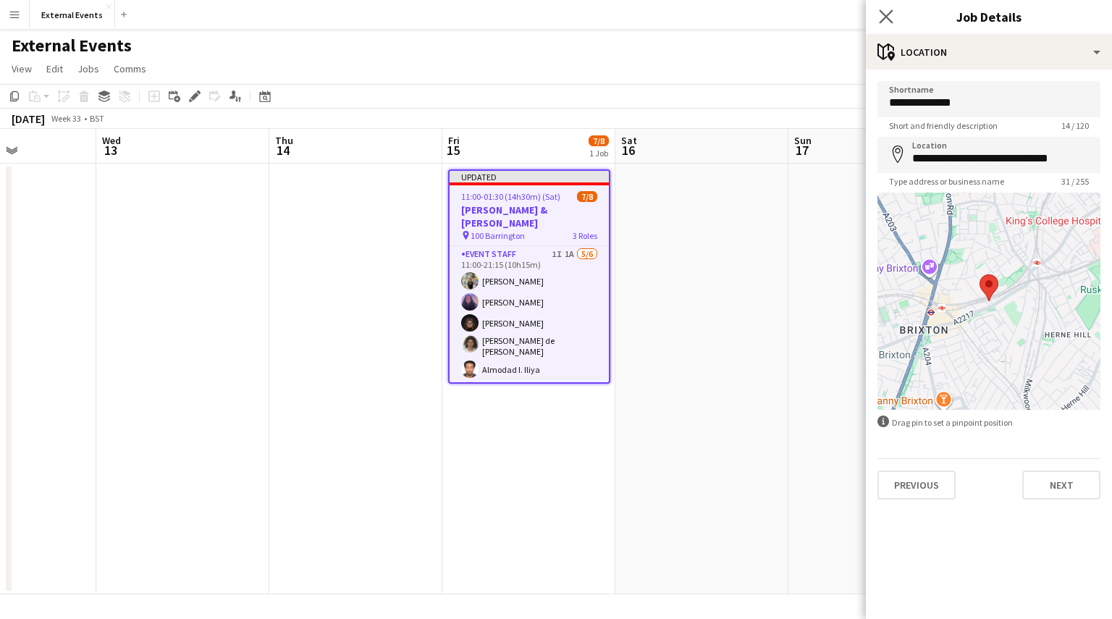
click at [878, 14] on app-icon "Close pop-in" at bounding box center [886, 17] width 21 height 21
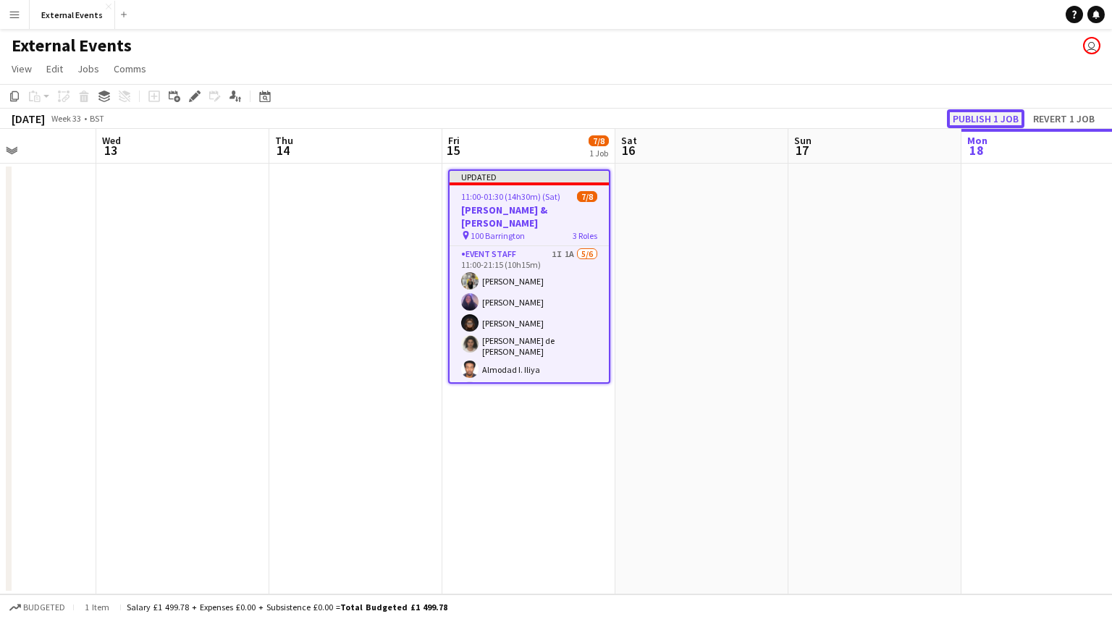
click at [971, 114] on button "Publish 1 job" at bounding box center [985, 118] width 77 height 19
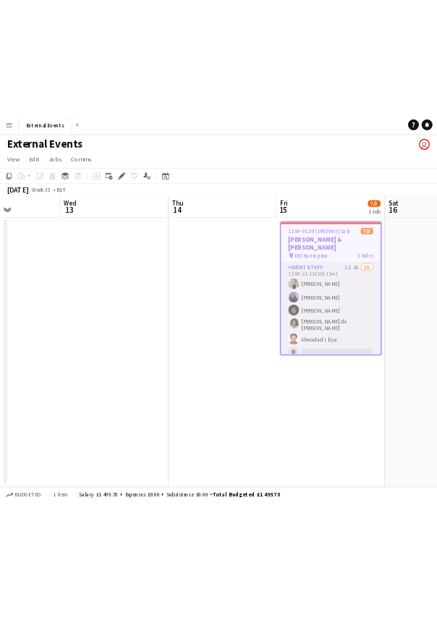
scroll to position [96, 0]
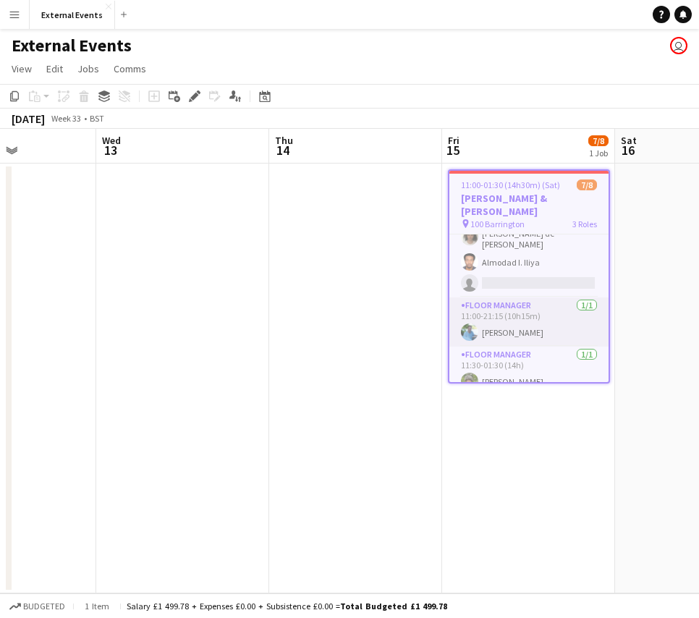
click at [496, 315] on app-card-role "Floor manager [DATE] 11:00-21:15 (10h15m) [PERSON_NAME]" at bounding box center [528, 321] width 159 height 49
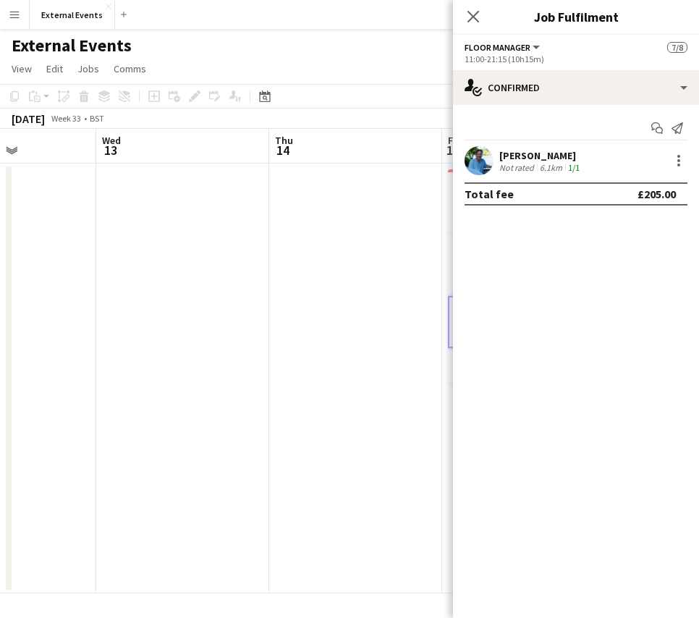
click at [554, 153] on div "[PERSON_NAME]" at bounding box center [540, 155] width 83 height 13
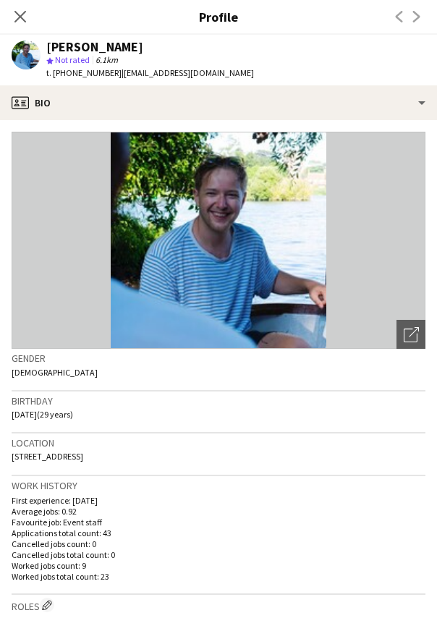
drag, startPoint x: 127, startPoint y: 50, endPoint x: 44, endPoint y: 50, distance: 83.2
click at [44, 50] on div "[PERSON_NAME] Not rated 6.1km t. [PHONE_NUMBER] | [EMAIL_ADDRESS][DOMAIN_NAME]" at bounding box center [133, 60] width 266 height 51
copy div "[PERSON_NAME]"
drag, startPoint x: 240, startPoint y: 74, endPoint x: 115, endPoint y: 75, distance: 125.2
click at [115, 75] on div "[PERSON_NAME] Not rated 6.1km t. [PHONE_NUMBER] | [EMAIL_ADDRESS][DOMAIN_NAME]" at bounding box center [133, 60] width 266 height 51
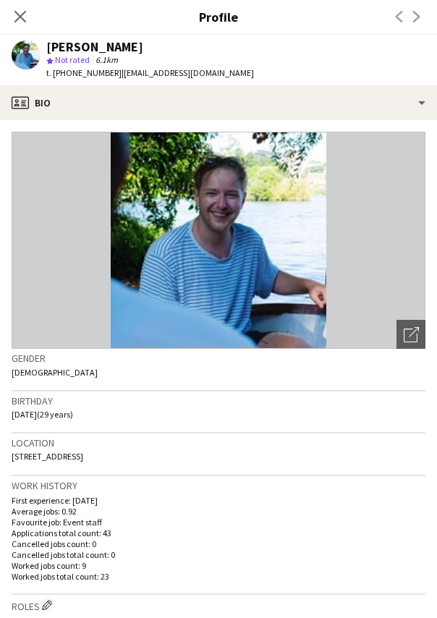
copy span "[EMAIL_ADDRESS][DOMAIN_NAME]"
click at [20, 20] on icon "Close pop-in" at bounding box center [20, 16] width 14 height 14
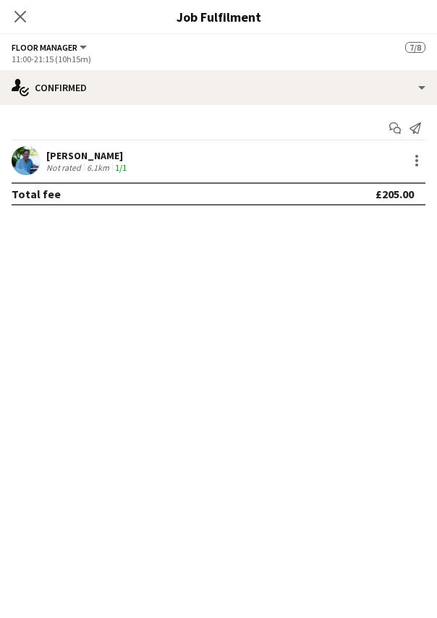
click at [82, 47] on button "Floor manager" at bounding box center [50, 47] width 77 height 11
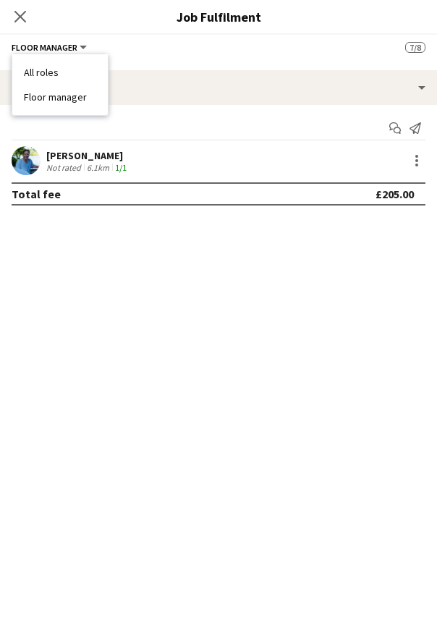
click at [82, 47] on button "Floor manager" at bounding box center [50, 47] width 77 height 11
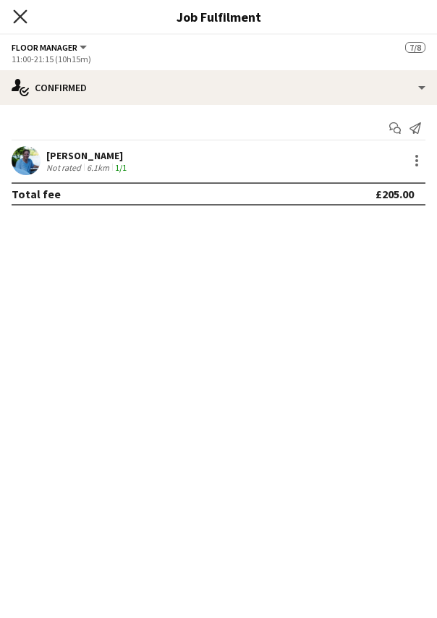
click at [17, 18] on icon at bounding box center [20, 16] width 14 height 14
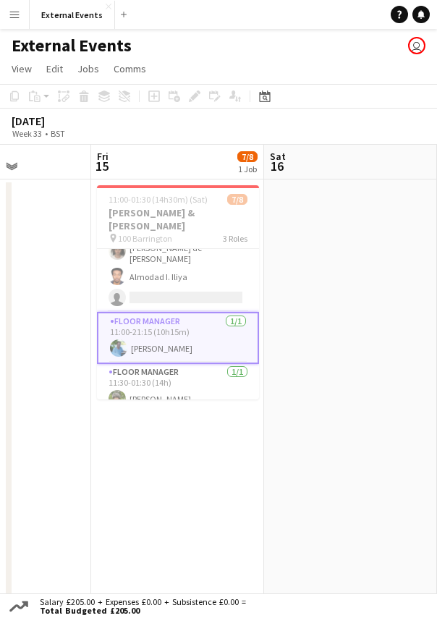
scroll to position [0, 608]
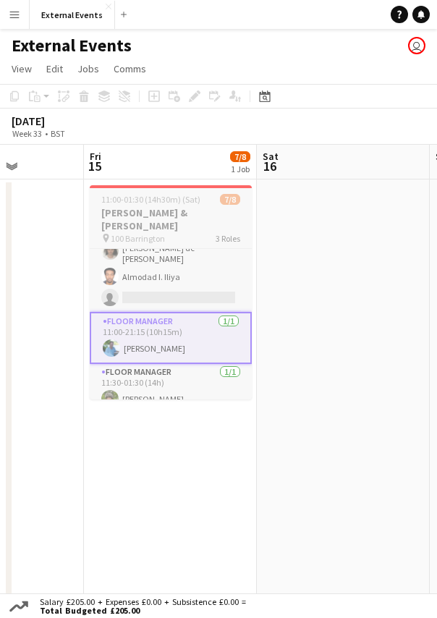
click at [172, 214] on h3 "[PERSON_NAME] & [PERSON_NAME]" at bounding box center [171, 219] width 162 height 26
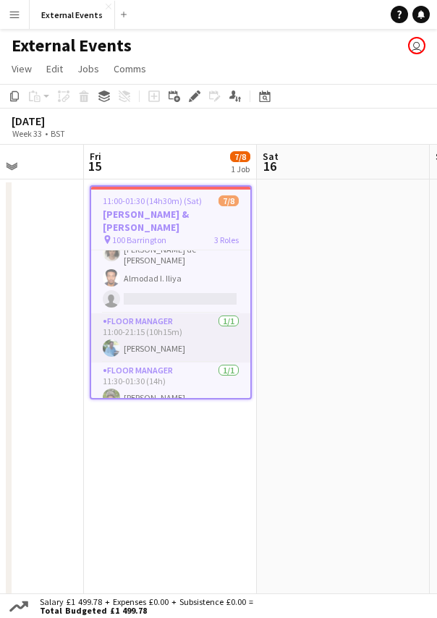
click at [151, 334] on app-card-role "Floor manager [DATE] 11:00-21:15 (10h15m) [PERSON_NAME]" at bounding box center [170, 337] width 159 height 49
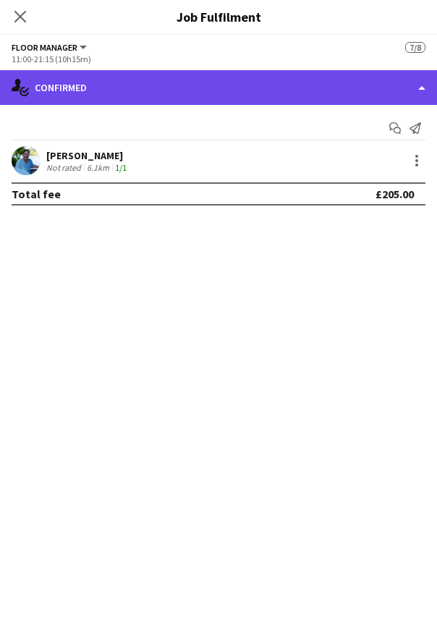
click at [420, 93] on div "single-neutral-actions-check-2 Confirmed" at bounding box center [218, 87] width 437 height 35
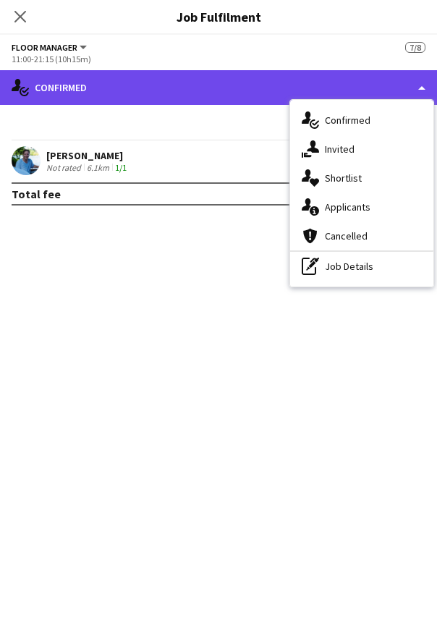
click at [420, 93] on div "single-neutral-actions-check-2 Confirmed" at bounding box center [218, 87] width 437 height 35
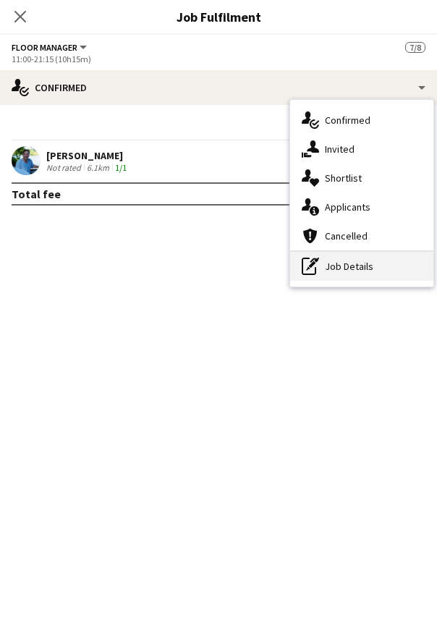
click at [348, 260] on div "pen-write Job Details" at bounding box center [361, 266] width 143 height 29
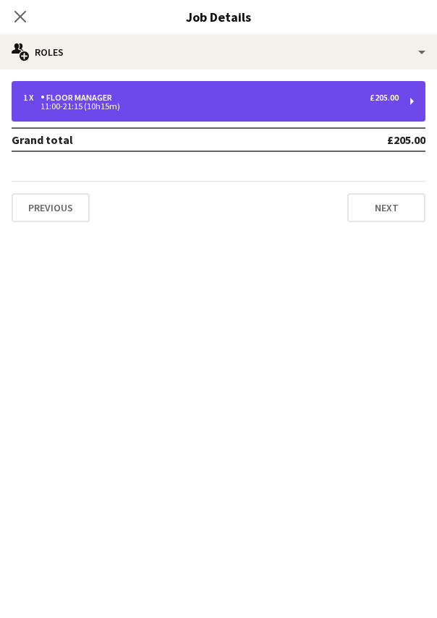
click at [117, 103] on div "11:00-21:15 (10h15m)" at bounding box center [211, 106] width 376 height 7
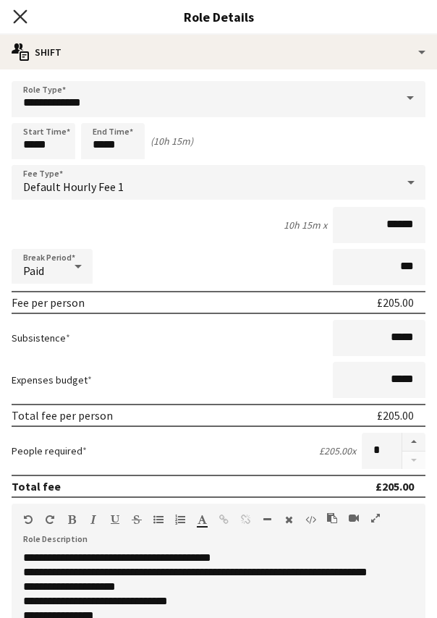
click at [22, 20] on icon "Close pop-in" at bounding box center [20, 16] width 14 height 14
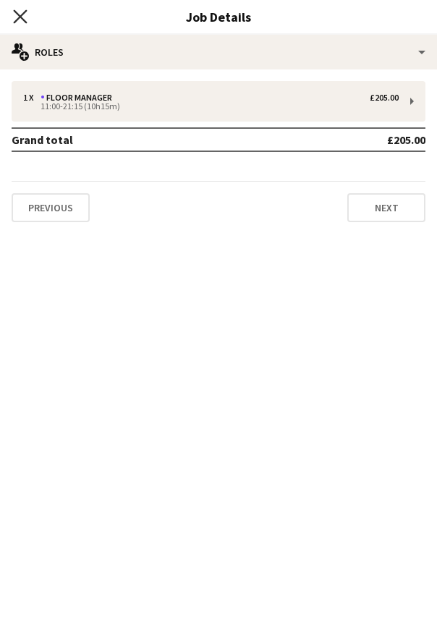
click at [19, 14] on icon at bounding box center [20, 16] width 14 height 14
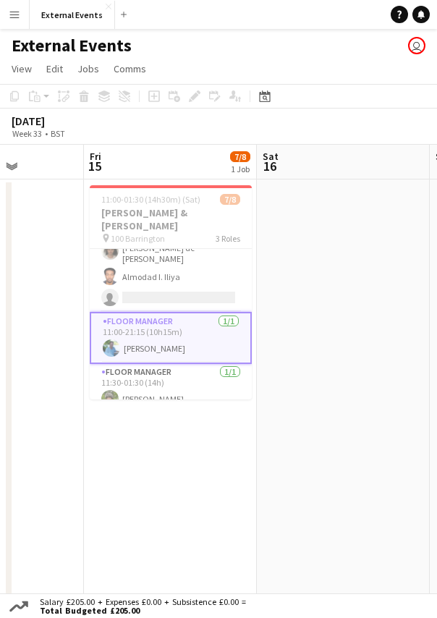
click at [152, 334] on app-card-role "Floor manager [DATE] 11:00-21:15 (10h15m) [PERSON_NAME]" at bounding box center [171, 338] width 162 height 52
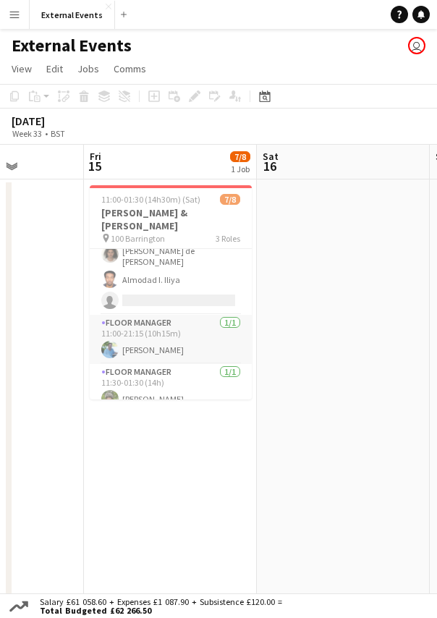
click at [162, 325] on app-card-role "Floor manager [DATE] 11:00-21:15 (10h15m) [PERSON_NAME]" at bounding box center [171, 339] width 162 height 49
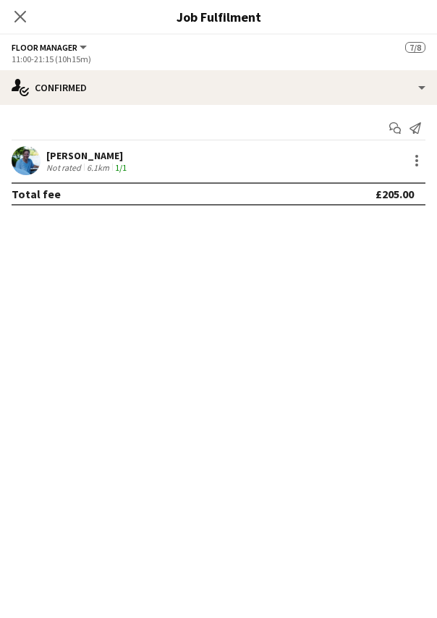
scroll to position [96, 0]
click at [91, 150] on div "[PERSON_NAME]" at bounding box center [87, 155] width 83 height 13
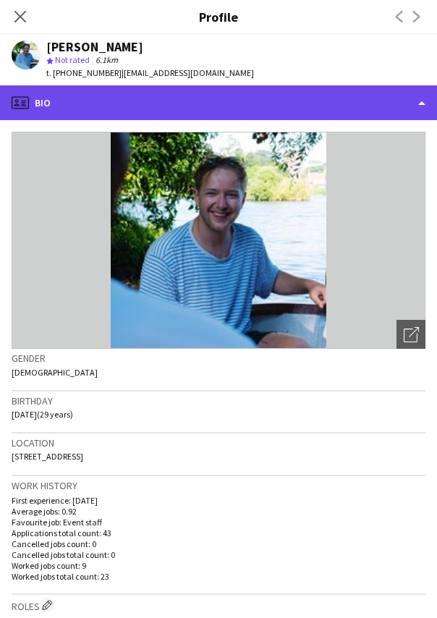
click at [103, 107] on div "profile Bio" at bounding box center [218, 102] width 437 height 35
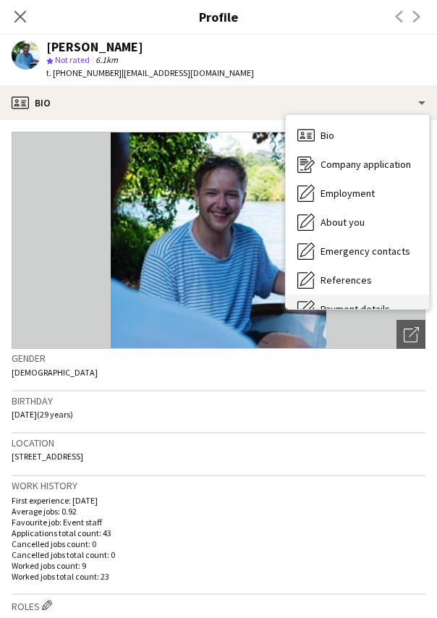
click at [350, 299] on div "Payment details Payment details" at bounding box center [357, 309] width 143 height 29
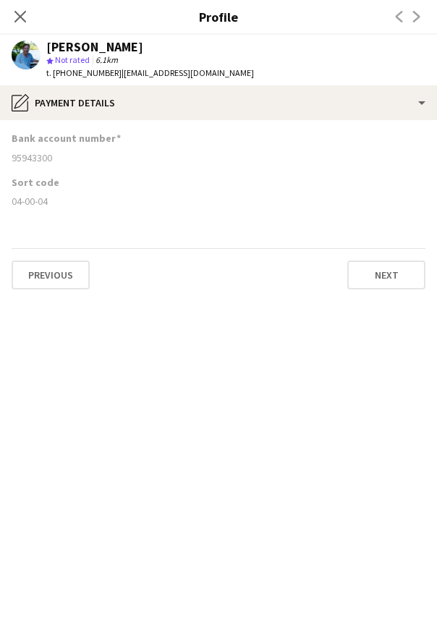
drag, startPoint x: 54, startPoint y: 161, endPoint x: 10, endPoint y: 161, distance: 44.1
click at [10, 161] on app-section-data-types "Bank account number [FINANCIAL_ID] Sort code 04-00-04 Previous Next" at bounding box center [218, 369] width 437 height 498
copy div "95943300"
drag, startPoint x: 48, startPoint y: 203, endPoint x: 10, endPoint y: 199, distance: 37.9
click at [10, 199] on app-section-data-types "Bank account number [FINANCIAL_ID] Sort code 04-00-04 Previous Next" at bounding box center [218, 369] width 437 height 498
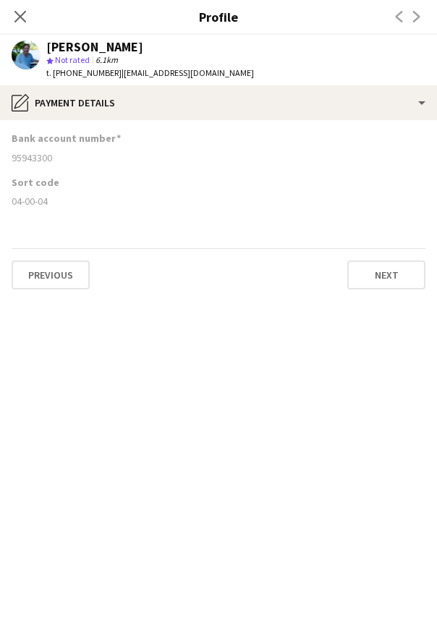
copy div "04-00-04"
drag, startPoint x: 130, startPoint y: 48, endPoint x: 48, endPoint y: 45, distance: 82.6
click at [48, 45] on div "[PERSON_NAME]" at bounding box center [150, 47] width 208 height 13
copy div "[PERSON_NAME]"
click at [23, 27] on app-icon "Close pop-in" at bounding box center [20, 17] width 21 height 21
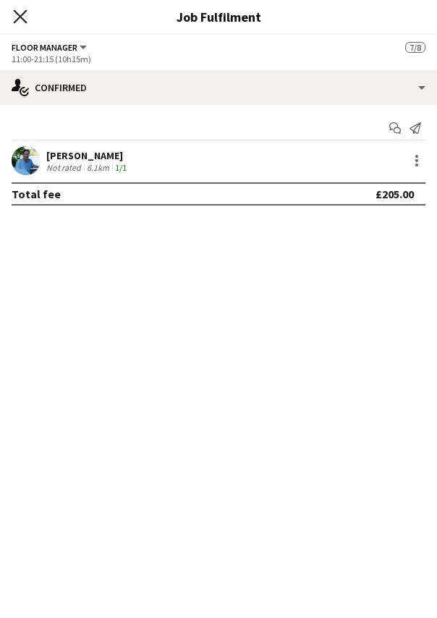
click at [20, 14] on icon "Close pop-in" at bounding box center [20, 16] width 14 height 14
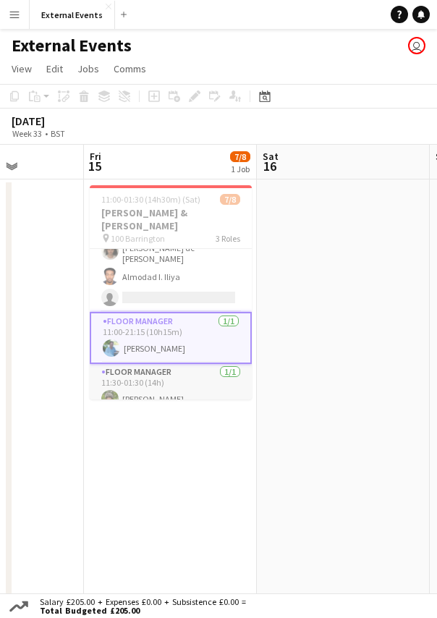
click at [138, 391] on app-card-role "Floor manager [DATE] 11:30-01:30 (14h) [PERSON_NAME]" at bounding box center [171, 388] width 162 height 49
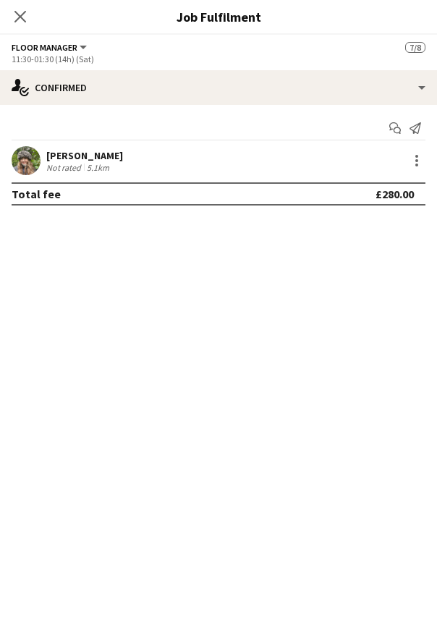
click at [116, 161] on div "[PERSON_NAME]" at bounding box center [84, 155] width 77 height 13
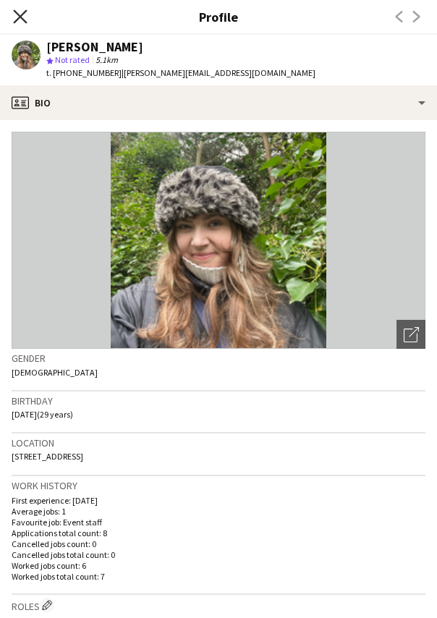
click at [17, 11] on icon "Close pop-in" at bounding box center [20, 16] width 14 height 14
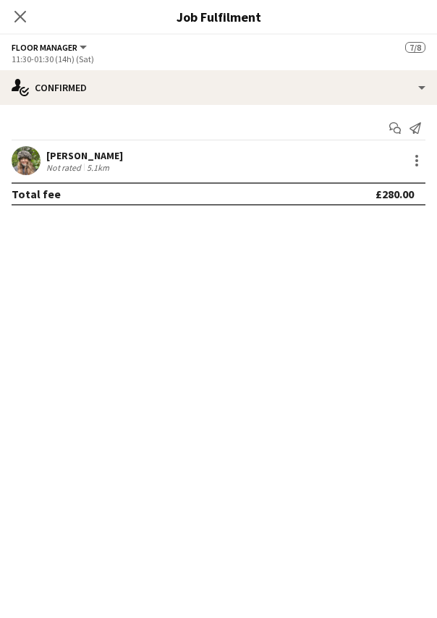
click at [79, 167] on div "Not rated" at bounding box center [65, 167] width 38 height 11
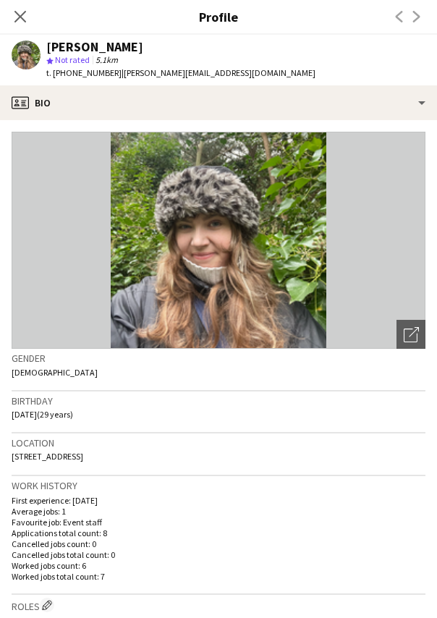
drag, startPoint x: 144, startPoint y: 46, endPoint x: 45, endPoint y: 42, distance: 99.2
click at [45, 42] on div "[PERSON_NAME] star Not rated 5.1km t. [PHONE_NUMBER] | [PERSON_NAME][EMAIL_ADDR…" at bounding box center [163, 60] width 327 height 51
copy div "[PERSON_NAME]"
drag, startPoint x: 116, startPoint y: 74, endPoint x: 219, endPoint y: 77, distance: 103.5
click at [219, 77] on div "[PERSON_NAME] star Not rated 5.1km t. [PHONE_NUMBER] | [PERSON_NAME][EMAIL_ADDR…" at bounding box center [163, 60] width 327 height 51
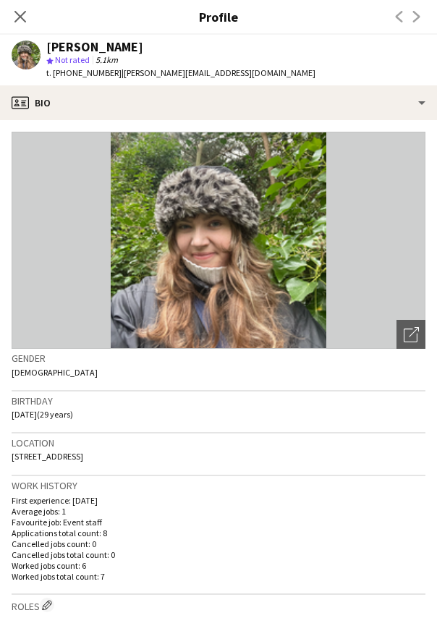
copy span "[PERSON_NAME][EMAIL_ADDRESS][DOMAIN_NAME]"
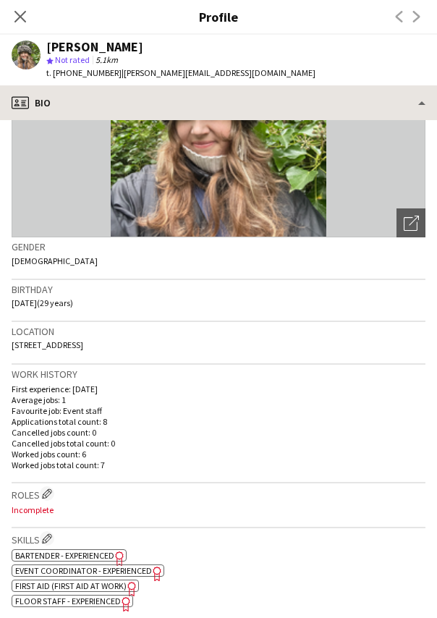
scroll to position [112, 0]
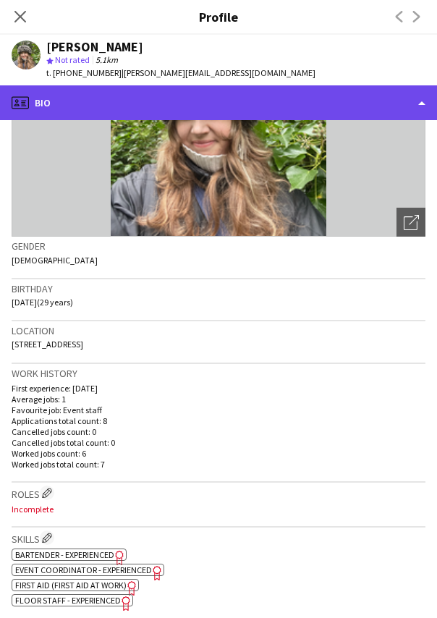
click at [86, 101] on div "profile Bio" at bounding box center [218, 102] width 437 height 35
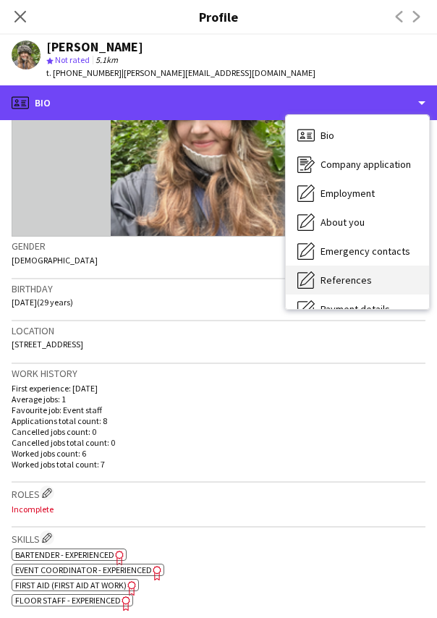
scroll to position [4, 0]
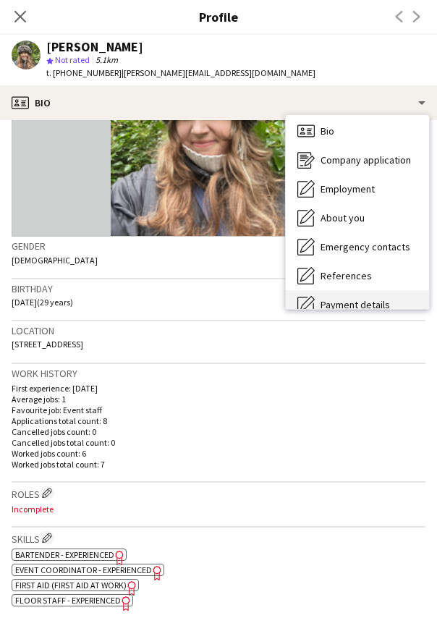
click at [347, 298] on span "Payment details" at bounding box center [355, 304] width 69 height 13
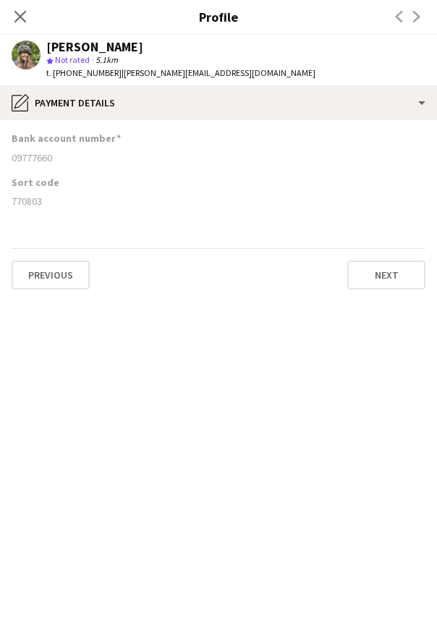
drag, startPoint x: 57, startPoint y: 157, endPoint x: 8, endPoint y: 163, distance: 49.5
click at [8, 163] on app-section-data-types "Bank account number [FINANCIAL_ID] Sort code [FINANCIAL_ID] Previous Next" at bounding box center [218, 369] width 437 height 498
copy div "09777660"
drag, startPoint x: 41, startPoint y: 199, endPoint x: 5, endPoint y: 203, distance: 36.4
click at [5, 203] on app-section-data-types "Bank account number [FINANCIAL_ID] Sort code [FINANCIAL_ID] Previous Next" at bounding box center [218, 369] width 437 height 498
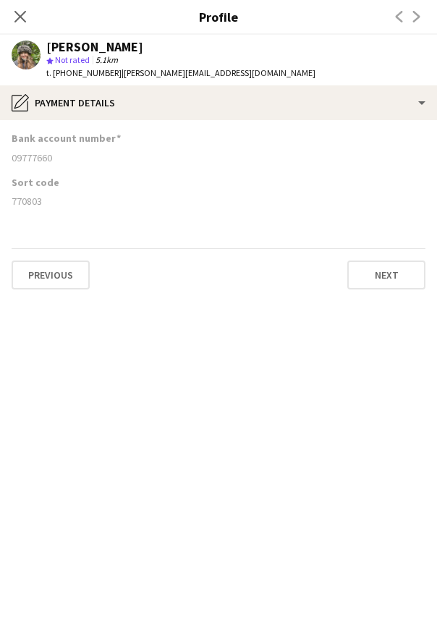
copy div "770803"
click at [20, 17] on icon at bounding box center [20, 16] width 14 height 14
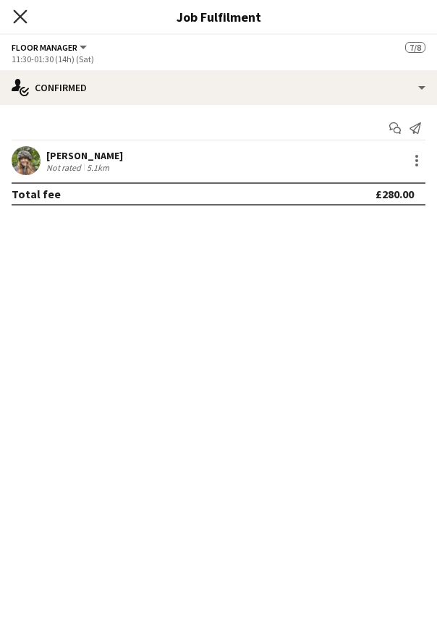
click at [20, 18] on icon "Close pop-in" at bounding box center [20, 16] width 14 height 14
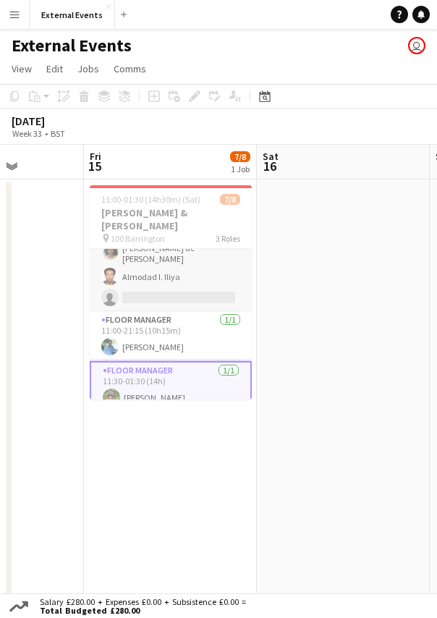
click at [143, 261] on app-card-role "Event staff 1I 1A [DATE] 11:00-21:15 (10h15m) [PERSON_NAME] [PERSON_NAME] [PERS…" at bounding box center [171, 232] width 162 height 158
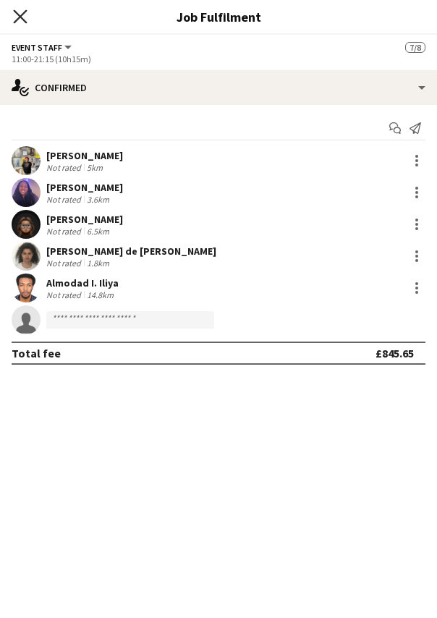
click at [15, 9] on app-icon "Close pop-in" at bounding box center [20, 17] width 21 height 21
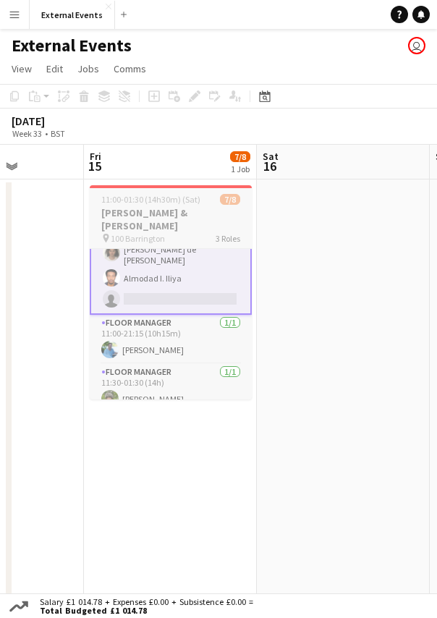
click at [171, 193] on app-job-card "11:00-01:30 (14h30m) (Sat) 7/8 [PERSON_NAME] & [PERSON_NAME] pin 100 Barrington…" at bounding box center [171, 292] width 162 height 214
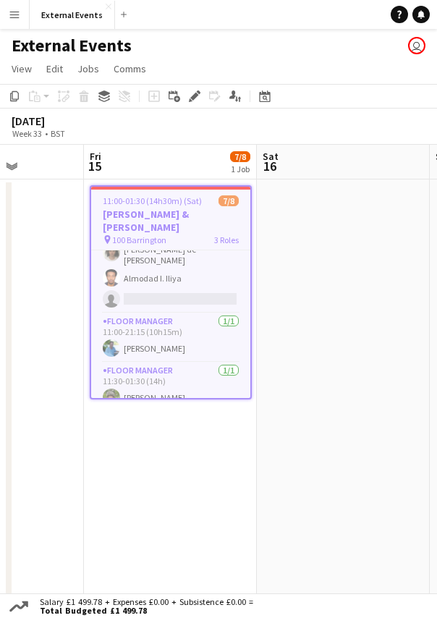
scroll to position [94, 0]
click at [198, 98] on icon "Edit" at bounding box center [195, 96] width 12 height 12
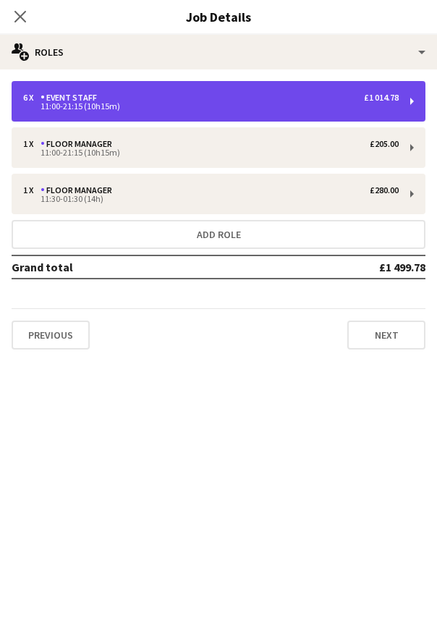
click at [122, 106] on div "11:00-21:15 (10h15m)" at bounding box center [211, 106] width 376 height 7
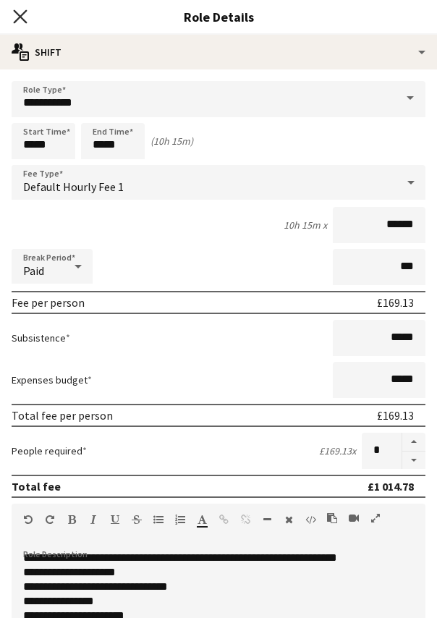
click at [23, 18] on icon "Close pop-in" at bounding box center [20, 16] width 14 height 14
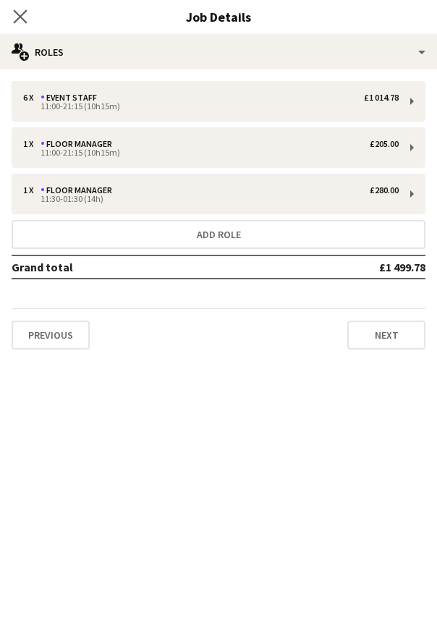
click at [22, 22] on icon "Close pop-in" at bounding box center [20, 16] width 14 height 14
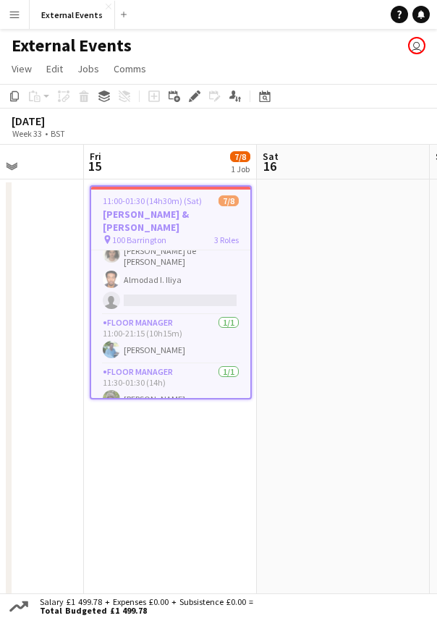
click at [171, 150] on app-board-header-date "Fri 15 7/8 1 Job" at bounding box center [170, 162] width 173 height 35
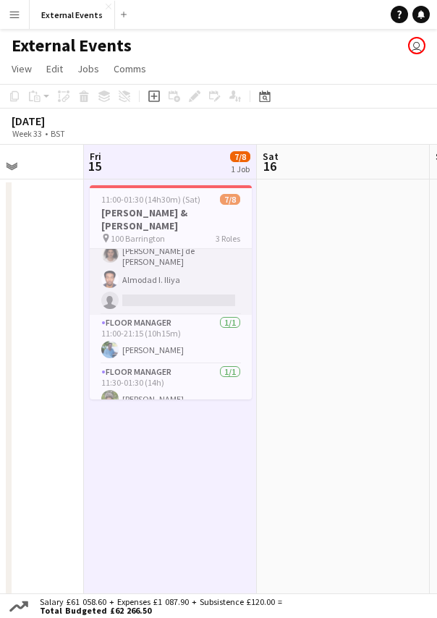
click at [151, 261] on app-card-role "Event staff 1I 1A [DATE] 11:00-21:15 (10h15m) [PERSON_NAME] [PERSON_NAME] [PERS…" at bounding box center [171, 235] width 162 height 158
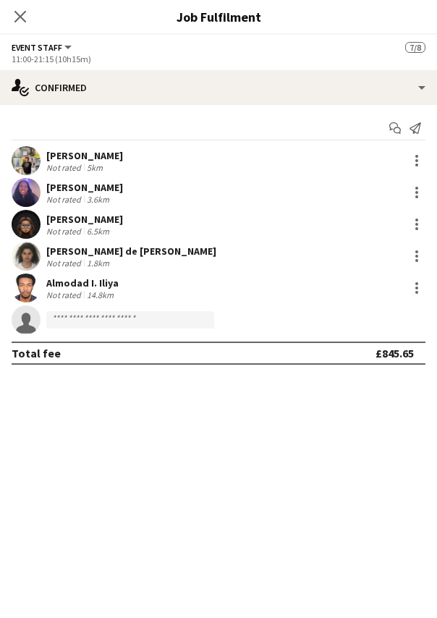
scroll to position [94, 0]
click at [78, 154] on div "[PERSON_NAME]" at bounding box center [84, 155] width 77 height 13
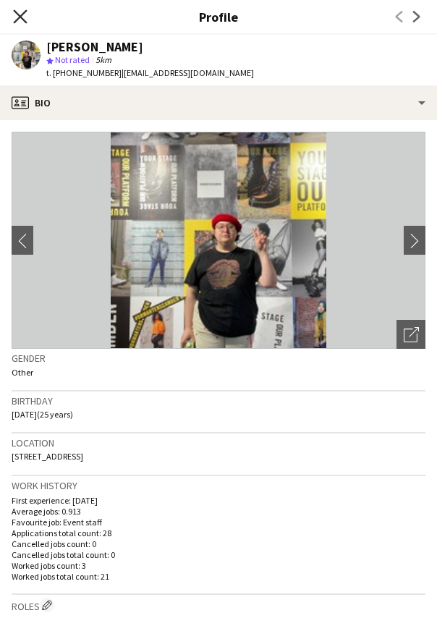
click at [13, 14] on icon "Close pop-in" at bounding box center [20, 16] width 14 height 14
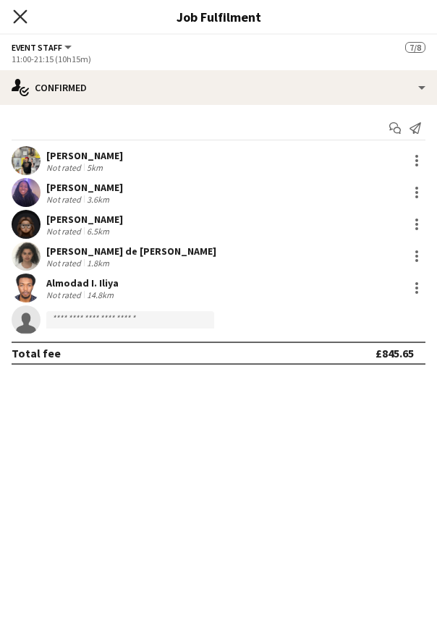
click at [22, 17] on icon at bounding box center [20, 16] width 14 height 14
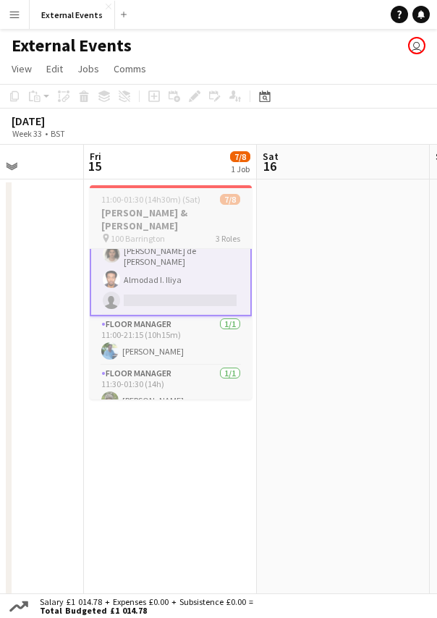
click at [166, 232] on div "pin 100 Barrington 3 Roles" at bounding box center [171, 238] width 162 height 12
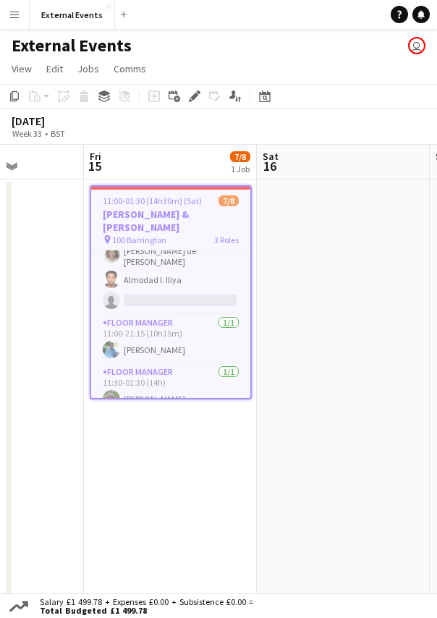
scroll to position [93, 0]
click at [195, 103] on div "Edit" at bounding box center [194, 96] width 17 height 17
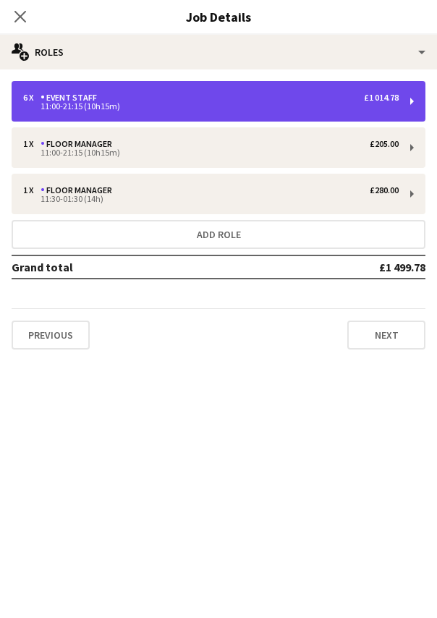
click at [75, 96] on div "Event staff" at bounding box center [72, 98] width 62 height 10
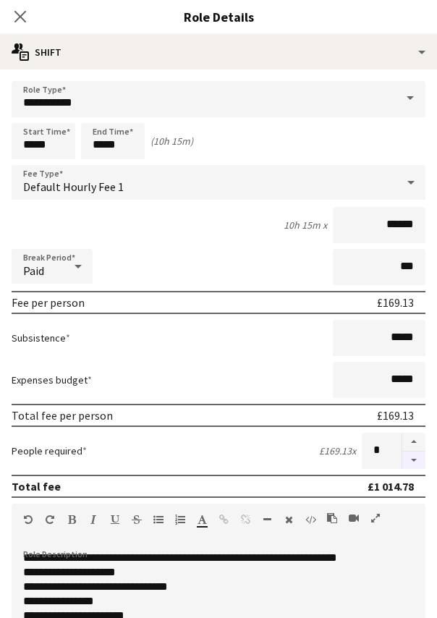
click at [405, 461] on button "button" at bounding box center [413, 461] width 23 height 18
type input "*"
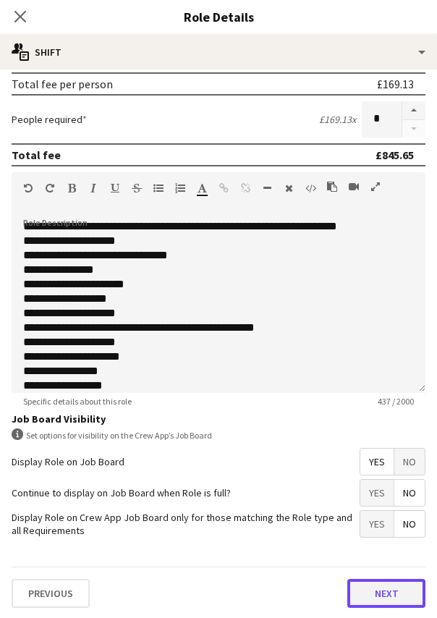
click at [362, 585] on button "Next" at bounding box center [386, 593] width 78 height 29
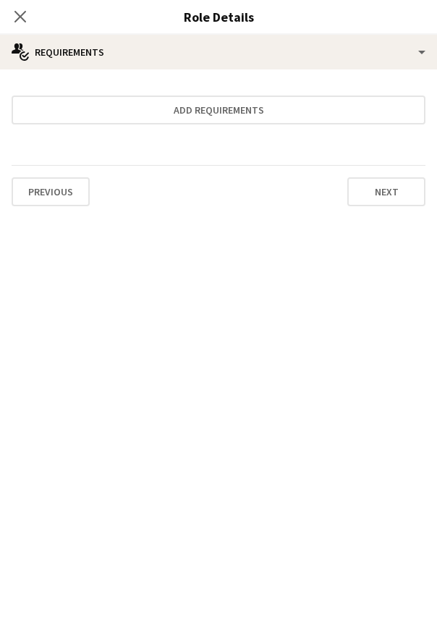
scroll to position [86, 0]
click at [402, 192] on button "Next" at bounding box center [386, 191] width 78 height 29
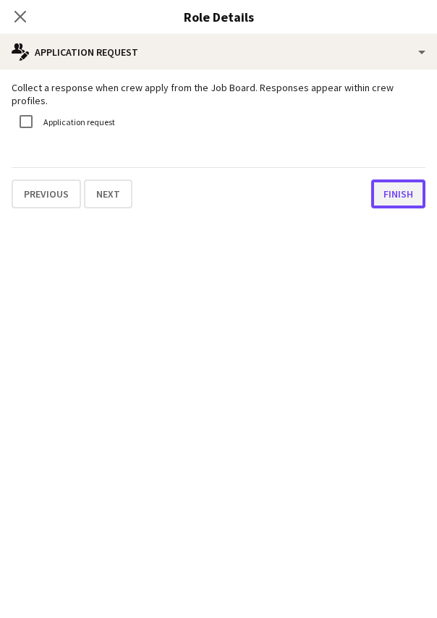
click at [378, 195] on button "Finish" at bounding box center [398, 193] width 54 height 29
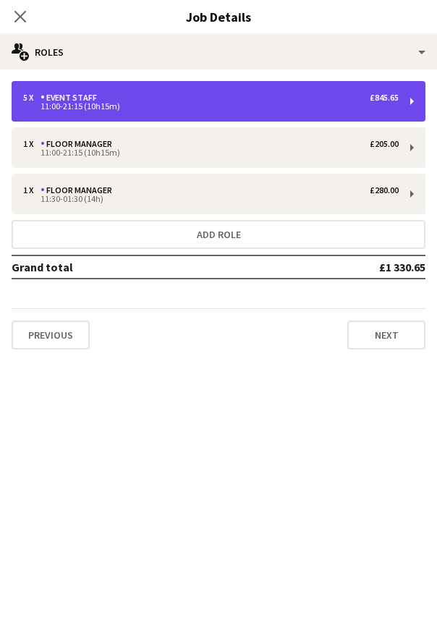
click at [131, 89] on div "5 x Event staff £845.65 11:00-21:15 (10h15m)" at bounding box center [219, 101] width 414 height 41
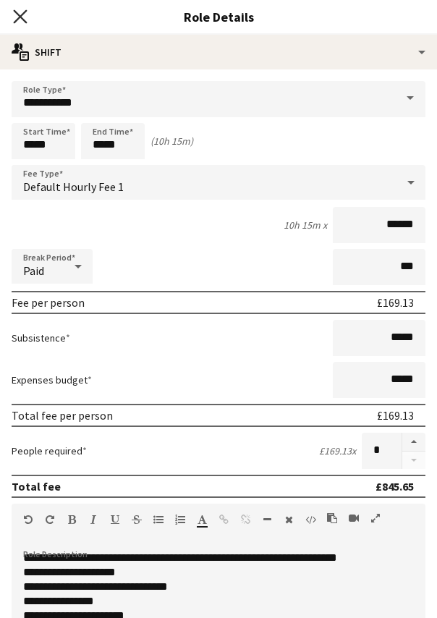
click at [22, 13] on icon at bounding box center [20, 16] width 14 height 14
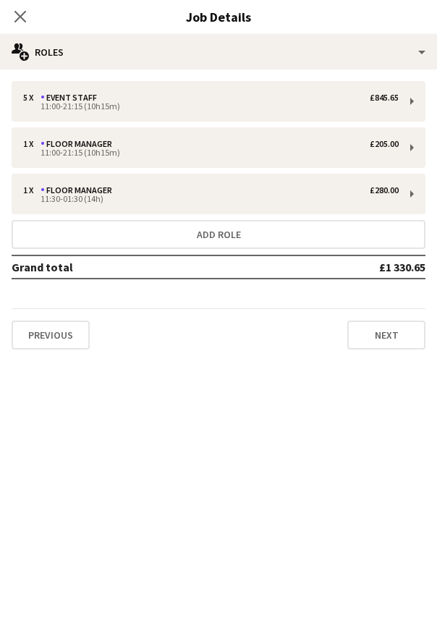
click at [22, 13] on icon at bounding box center [20, 17] width 12 height 12
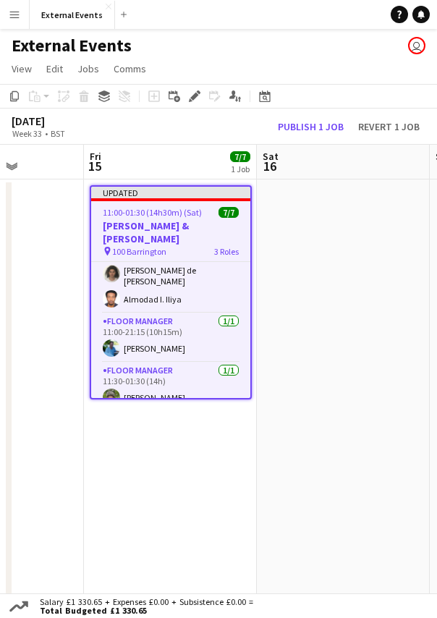
click at [246, 429] on app-date-cell "Updated 11:00-01:30 (14h30m) (Sat) 7/7 [PERSON_NAME] & [PERSON_NAME] pin 100 Ba…" at bounding box center [170, 394] width 173 height 430
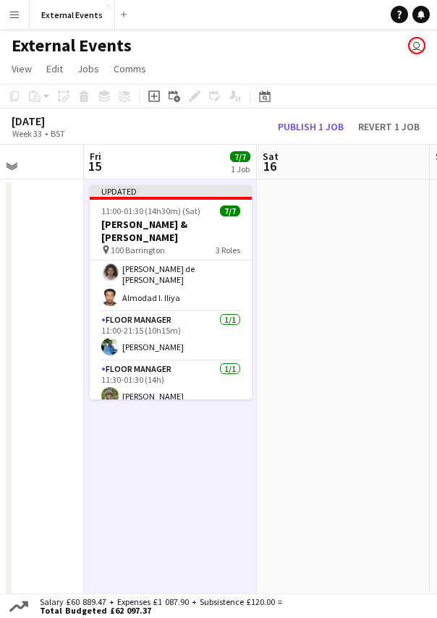
scroll to position [83, 0]
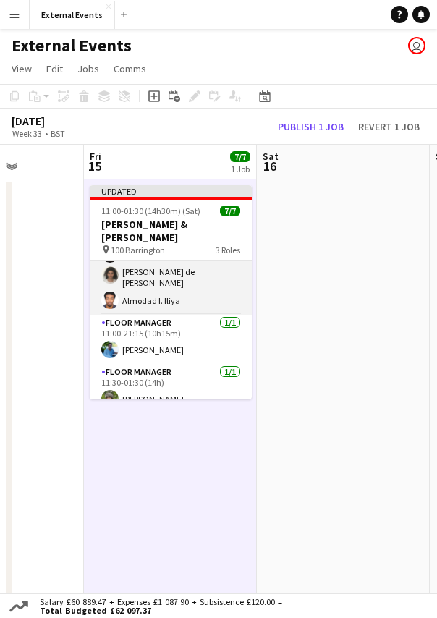
click at [163, 265] on app-card-role "Event staff [DATE] 11:00-21:15 (10h15m) [PERSON_NAME] [PERSON_NAME] [PERSON_NAM…" at bounding box center [171, 245] width 162 height 137
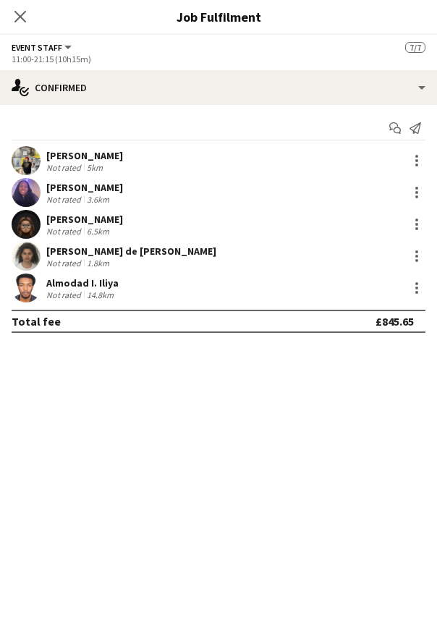
click at [102, 151] on div "[PERSON_NAME]" at bounding box center [84, 155] width 77 height 13
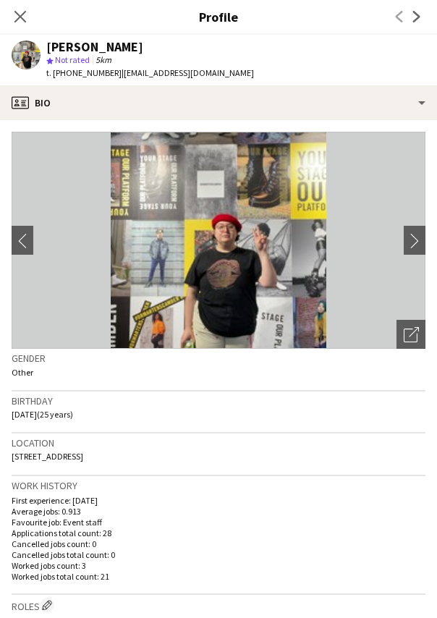
drag, startPoint x: 148, startPoint y: 47, endPoint x: 47, endPoint y: 51, distance: 101.4
click at [47, 51] on div "[PERSON_NAME]" at bounding box center [150, 47] width 208 height 13
copy div "[PERSON_NAME]"
drag, startPoint x: 221, startPoint y: 74, endPoint x: 115, endPoint y: 84, distance: 106.9
click at [115, 84] on div "[PERSON_NAME] star Not rated 5km t. [PHONE_NUMBER] | [EMAIL_ADDRESS][DOMAIN_NAM…" at bounding box center [133, 60] width 266 height 51
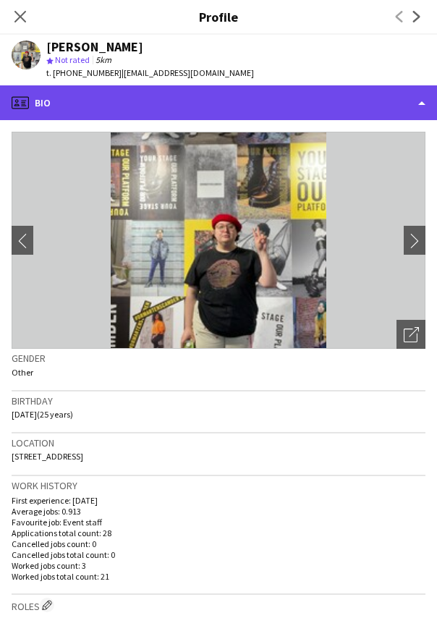
click at [80, 92] on div "profile Bio" at bounding box center [218, 102] width 437 height 35
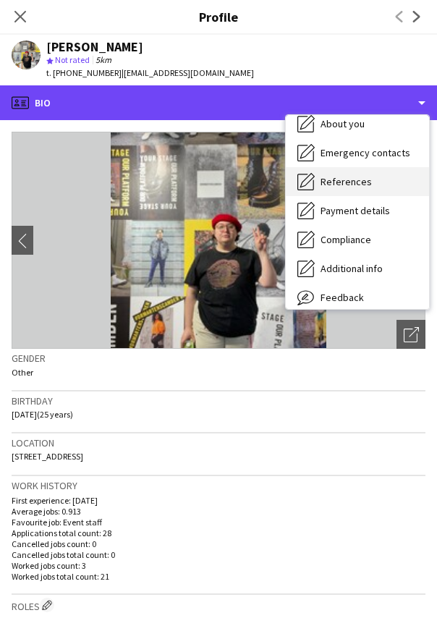
scroll to position [101, 0]
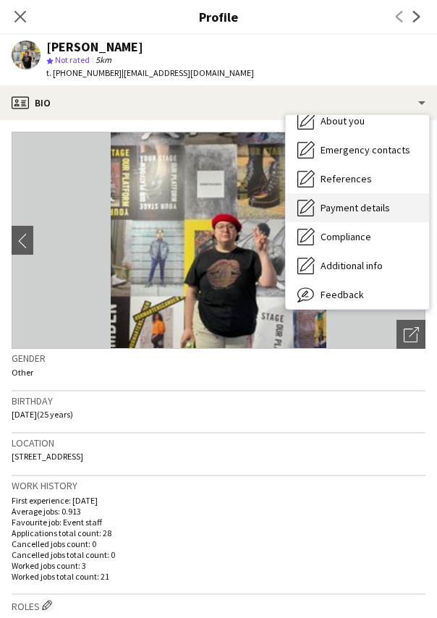
click at [347, 195] on div "Payment details Payment details" at bounding box center [357, 207] width 143 height 29
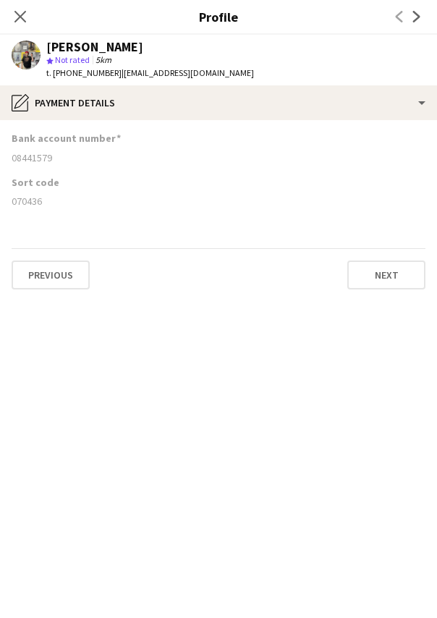
drag, startPoint x: 53, startPoint y: 158, endPoint x: 4, endPoint y: 154, distance: 48.6
click at [4, 154] on app-section-data-types "Bank account number [FINANCIAL_ID] Sort code [FINANCIAL_ID] Previous Next" at bounding box center [218, 369] width 437 height 498
drag, startPoint x: 41, startPoint y: 203, endPoint x: 7, endPoint y: 206, distance: 34.1
click at [7, 206] on app-section-data-types "Bank account number [FINANCIAL_ID] Sort code [FINANCIAL_ID] Previous Next" at bounding box center [218, 369] width 437 height 498
drag, startPoint x: 145, startPoint y: 49, endPoint x: 44, endPoint y: 47, distance: 100.6
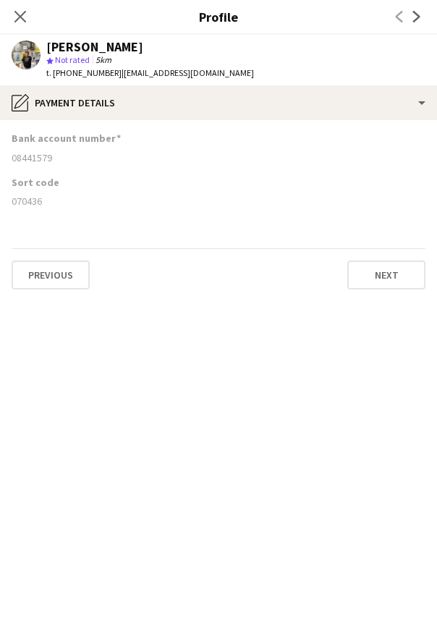
click at [44, 47] on div "[PERSON_NAME] star Not rated 5km t. [PHONE_NUMBER] | [EMAIL_ADDRESS][DOMAIN_NAM…" at bounding box center [133, 60] width 266 height 51
click at [20, 11] on icon "Close pop-in" at bounding box center [20, 16] width 14 height 14
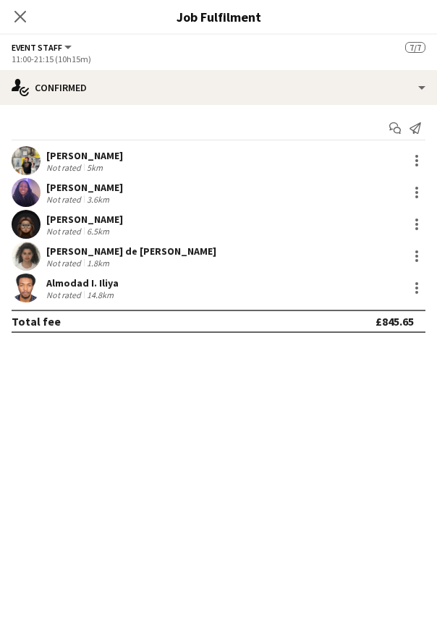
click at [85, 222] on div "[PERSON_NAME]" at bounding box center [84, 219] width 77 height 13
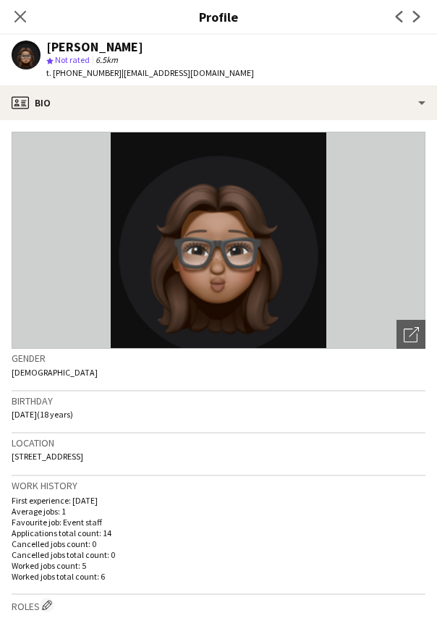
drag, startPoint x: 139, startPoint y: 46, endPoint x: 46, endPoint y: 43, distance: 92.7
click at [46, 43] on div "[PERSON_NAME]" at bounding box center [94, 47] width 97 height 13
drag, startPoint x: 114, startPoint y: 75, endPoint x: 243, endPoint y: 75, distance: 129.5
click at [243, 75] on app-profile-header "[PERSON_NAME] star Not rated 6.5km t. [PHONE_NUMBER] | [EMAIL_ADDRESS][DOMAIN_N…" at bounding box center [218, 60] width 437 height 51
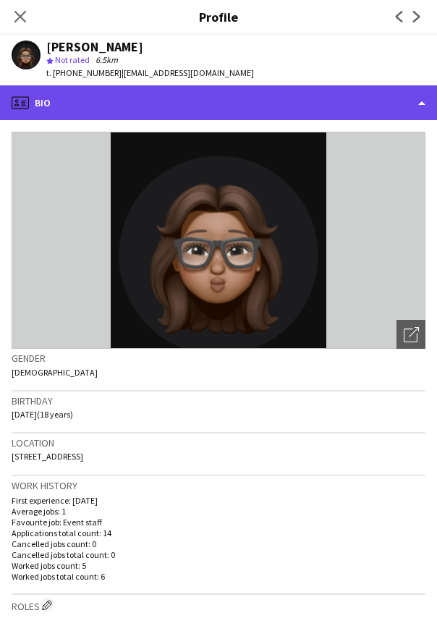
click at [122, 109] on div "profile Bio" at bounding box center [218, 102] width 437 height 35
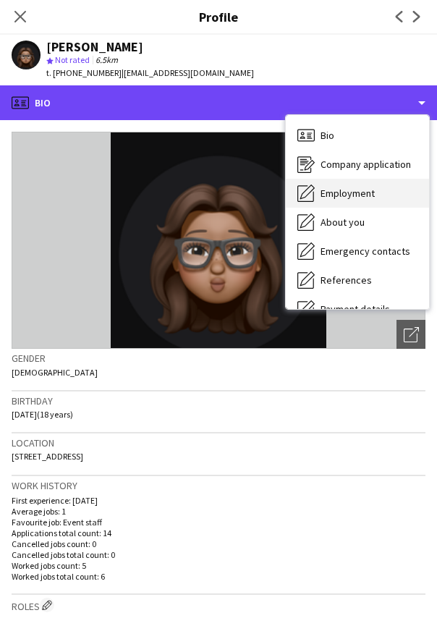
scroll to position [136, 0]
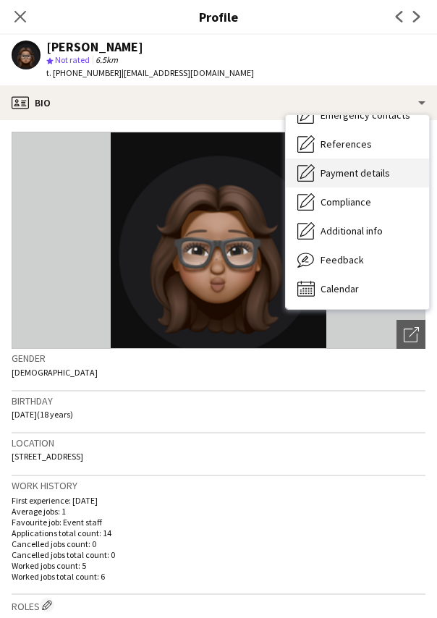
click at [362, 169] on span "Payment details" at bounding box center [355, 172] width 69 height 13
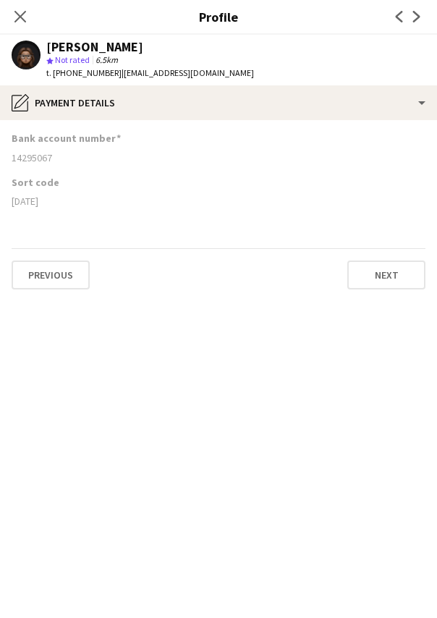
drag, startPoint x: 51, startPoint y: 203, endPoint x: 6, endPoint y: 203, distance: 44.9
click at [6, 203] on app-section-data-types "Bank account number [FINANCIAL_ID] Sort code [DATE] Previous Next" at bounding box center [218, 369] width 437 height 498
drag, startPoint x: 53, startPoint y: 157, endPoint x: 3, endPoint y: 164, distance: 50.4
click at [3, 164] on app-section-data-types "Bank account number [FINANCIAL_ID] Sort code [DATE] Previous Next" at bounding box center [218, 369] width 437 height 498
drag, startPoint x: 138, startPoint y: 48, endPoint x: 46, endPoint y: 51, distance: 91.9
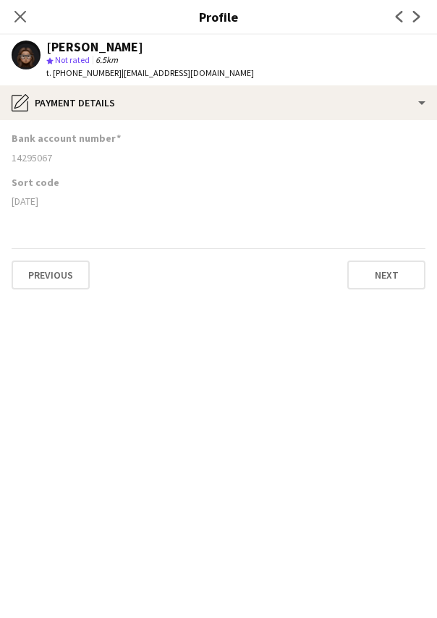
click at [46, 51] on div "[PERSON_NAME]" at bounding box center [94, 47] width 97 height 13
click at [19, 21] on icon "Close pop-in" at bounding box center [20, 16] width 14 height 14
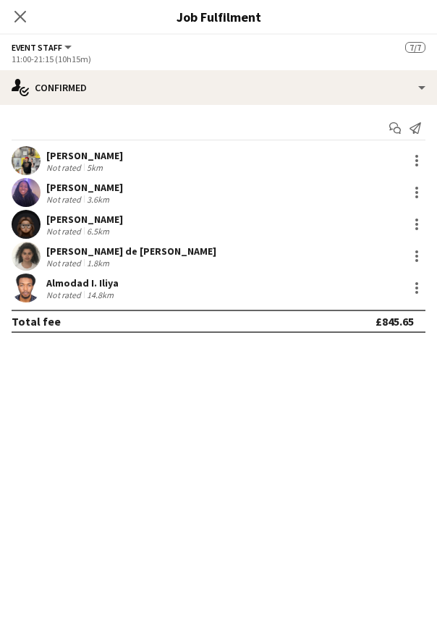
click at [76, 261] on div "Not rated" at bounding box center [65, 263] width 38 height 11
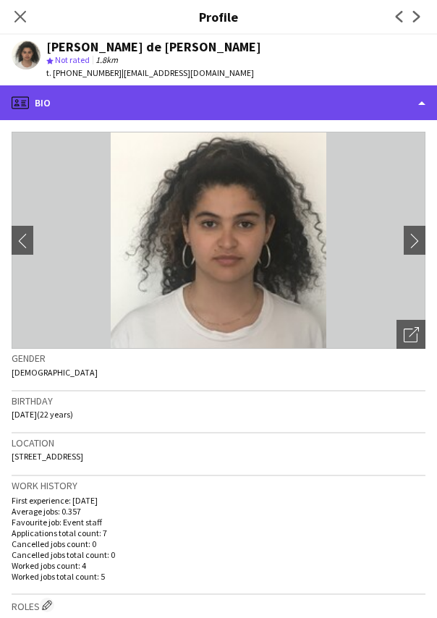
click at [104, 104] on div "profile Bio" at bounding box center [218, 102] width 437 height 35
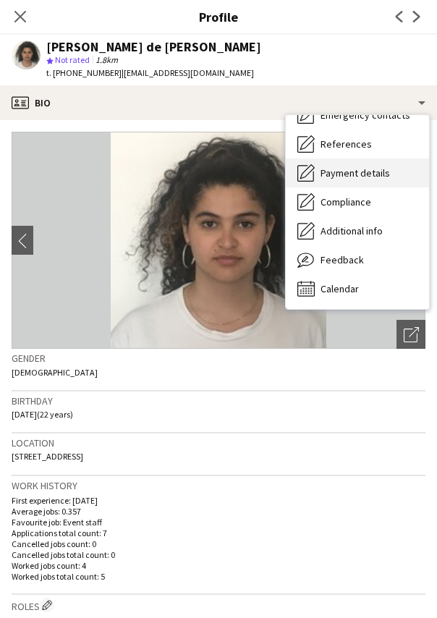
click at [366, 176] on span "Payment details" at bounding box center [355, 172] width 69 height 13
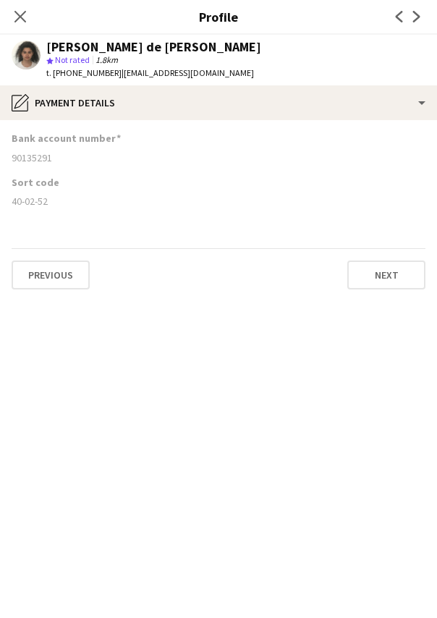
drag, startPoint x: 48, startPoint y: 200, endPoint x: 7, endPoint y: 206, distance: 40.9
click at [7, 206] on app-section-data-types "Bank account number [FINANCIAL_ID] Sort code [FINANCIAL_ID] Previous Next" at bounding box center [218, 369] width 437 height 498
drag, startPoint x: 56, startPoint y: 158, endPoint x: 9, endPoint y: 158, distance: 47.0
click at [9, 158] on app-section-data-types "Bank account number [FINANCIAL_ID] Sort code [FINANCIAL_ID] Previous Next" at bounding box center [218, 369] width 437 height 498
drag, startPoint x: 221, startPoint y: 47, endPoint x: 48, endPoint y: 46, distance: 173.7
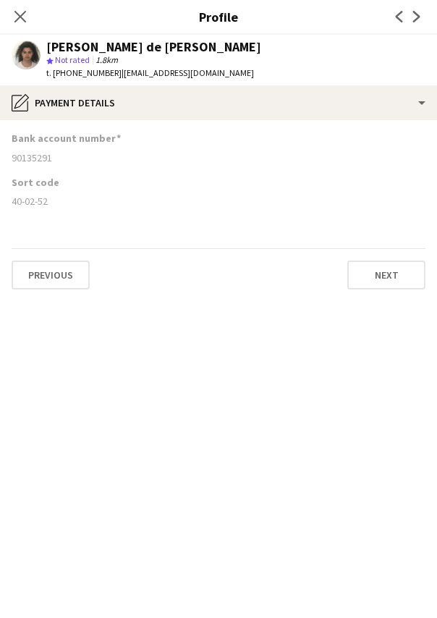
click at [48, 46] on div "[PERSON_NAME] de [PERSON_NAME]" at bounding box center [153, 47] width 215 height 13
drag, startPoint x: 194, startPoint y: 75, endPoint x: 113, endPoint y: 82, distance: 81.3
click at [113, 82] on div "[PERSON_NAME] de [PERSON_NAME] star Not rated 1.8km t. [PHONE_NUMBER] | [EMAIL_…" at bounding box center [136, 60] width 273 height 51
click at [20, 17] on icon at bounding box center [20, 16] width 14 height 14
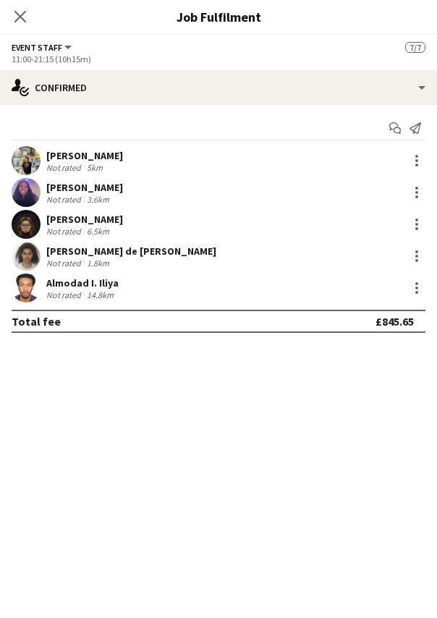
click at [80, 277] on div "Almodad I. Iliya" at bounding box center [82, 282] width 72 height 13
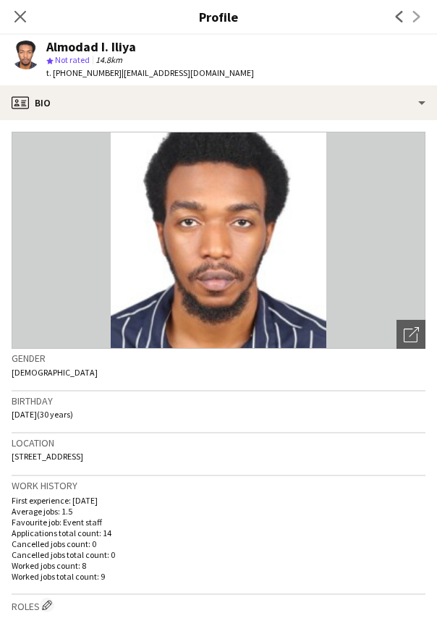
drag, startPoint x: 135, startPoint y: 47, endPoint x: 45, endPoint y: 41, distance: 90.0
click at [45, 41] on div "Almodad I. Iliya star Not rated 14.8km t. [PHONE_NUMBER] | [EMAIL_ADDRESS][DOMA…" at bounding box center [133, 60] width 266 height 51
drag, startPoint x: 116, startPoint y: 75, endPoint x: 206, endPoint y: 80, distance: 89.9
click at [206, 80] on div "Almodad I. Iliya star Not rated 14.8km t. [PHONE_NUMBER] | [EMAIL_ADDRESS][DOMA…" at bounding box center [133, 60] width 266 height 51
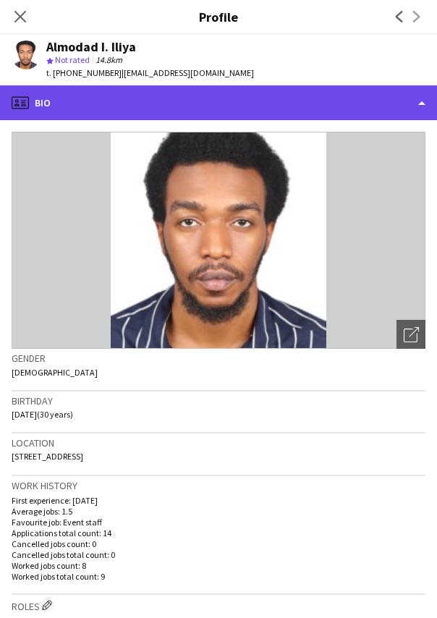
click at [153, 109] on div "profile Bio" at bounding box center [218, 102] width 437 height 35
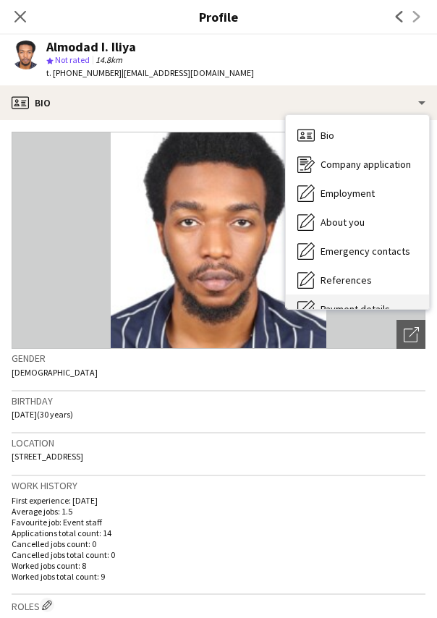
click at [344, 296] on div "Payment details Payment details" at bounding box center [357, 309] width 143 height 29
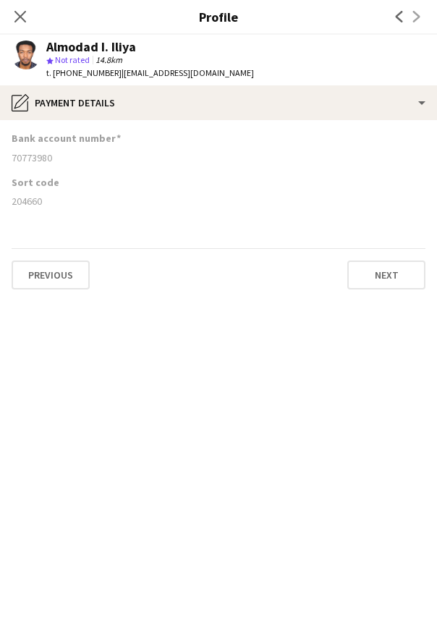
drag, startPoint x: 40, startPoint y: 200, endPoint x: 1, endPoint y: 200, distance: 39.1
click at [1, 200] on app-section-data-types "Bank account number [FINANCIAL_ID] Sort code [FINANCIAL_ID] Previous Next" at bounding box center [218, 369] width 437 height 498
drag, startPoint x: 52, startPoint y: 157, endPoint x: 7, endPoint y: 161, distance: 45.7
click at [7, 161] on app-section-data-types "Bank account number [FINANCIAL_ID] Sort code [FINANCIAL_ID] Previous Next" at bounding box center [218, 369] width 437 height 498
drag, startPoint x: 138, startPoint y: 49, endPoint x: 46, endPoint y: 47, distance: 91.9
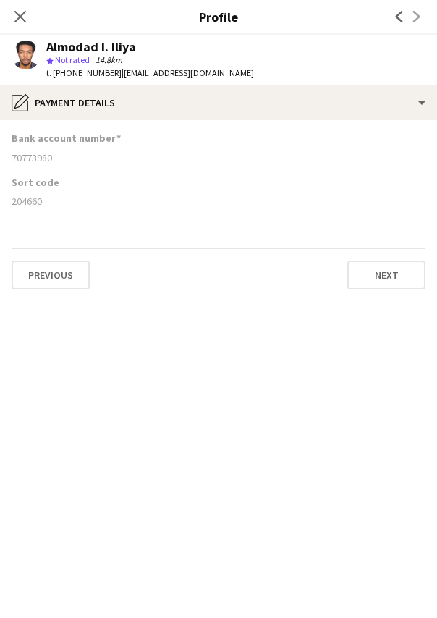
click at [46, 47] on div "Almodad I. Iliya" at bounding box center [150, 47] width 208 height 13
click at [19, 14] on icon "Close pop-in" at bounding box center [20, 16] width 14 height 14
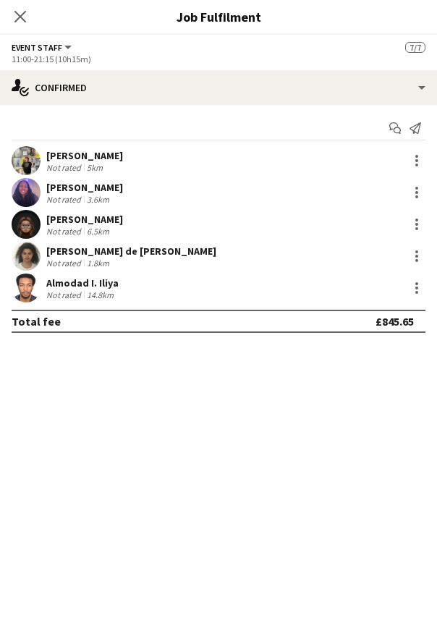
click at [82, 185] on div "[PERSON_NAME]" at bounding box center [84, 187] width 77 height 13
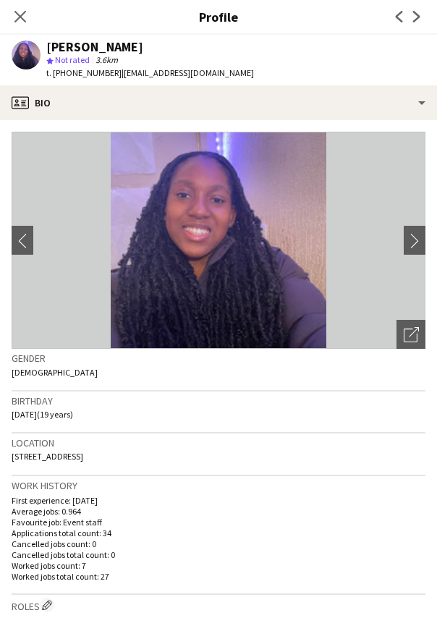
drag, startPoint x: 130, startPoint y: 46, endPoint x: 48, endPoint y: 44, distance: 82.5
click at [48, 44] on div "[PERSON_NAME]" at bounding box center [150, 47] width 208 height 13
drag, startPoint x: 116, startPoint y: 72, endPoint x: 210, endPoint y: 69, distance: 94.1
click at [210, 69] on div "[PERSON_NAME] star Not rated 3.6km t. [PHONE_NUMBER] | [EMAIL_ADDRESS][DOMAIN_N…" at bounding box center [133, 60] width 266 height 51
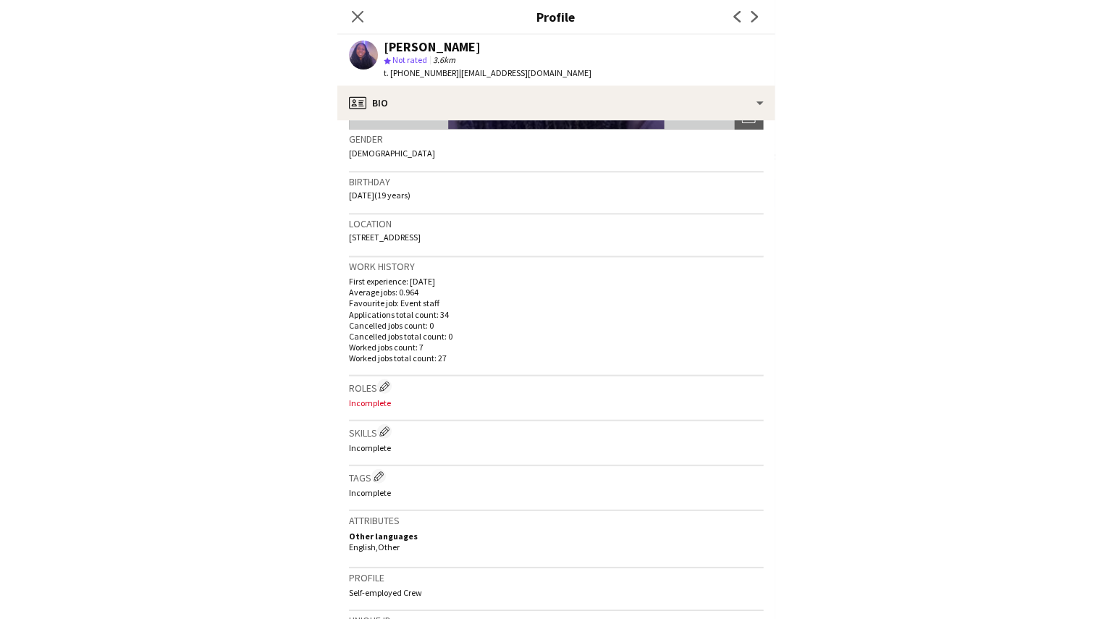
scroll to position [221, 0]
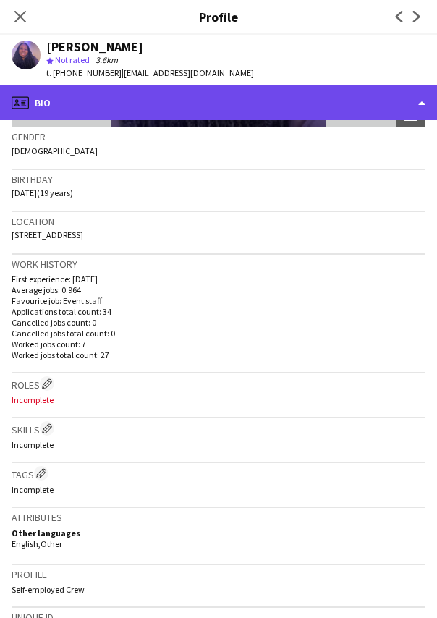
click at [263, 98] on div "profile Bio" at bounding box center [218, 102] width 437 height 35
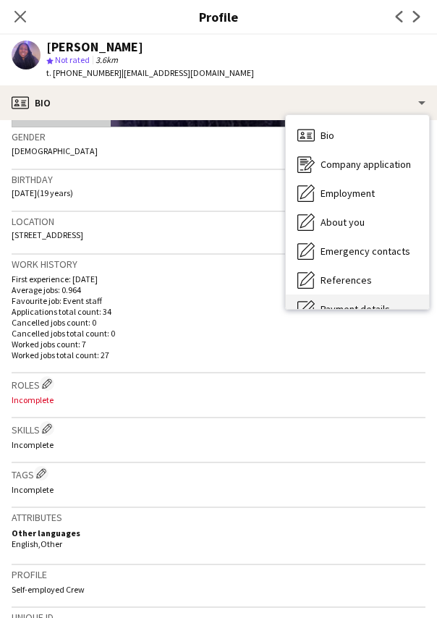
click at [347, 298] on div "Payment details Payment details" at bounding box center [357, 309] width 143 height 29
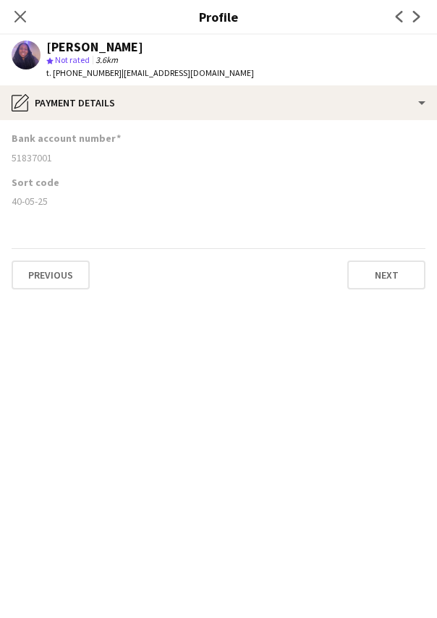
drag, startPoint x: 52, startPoint y: 200, endPoint x: 1, endPoint y: 209, distance: 52.1
click at [1, 209] on app-section-data-types "Bank account number [FINANCIAL_ID] Sort code [FINANCIAL_ID] Previous Next" at bounding box center [218, 369] width 437 height 498
drag, startPoint x: 51, startPoint y: 157, endPoint x: 9, endPoint y: 163, distance: 43.1
click at [9, 163] on app-section-data-types "Bank account number [FINANCIAL_ID] Sort code [FINANCIAL_ID] Previous Next" at bounding box center [218, 369] width 437 height 498
drag, startPoint x: 129, startPoint y: 47, endPoint x: 47, endPoint y: 53, distance: 82.0
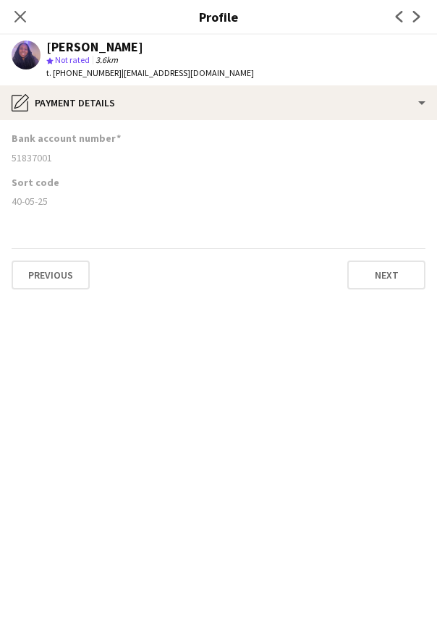
click at [47, 53] on div "[PERSON_NAME] star Not rated 3.6km t. [PHONE_NUMBER] | [EMAIL_ADDRESS][DOMAIN_N…" at bounding box center [150, 60] width 208 height 39
click at [130, 48] on div "[PERSON_NAME]" at bounding box center [150, 47] width 208 height 13
drag, startPoint x: 130, startPoint y: 48, endPoint x: 62, endPoint y: 50, distance: 68.0
click at [62, 50] on div "[PERSON_NAME]" at bounding box center [150, 47] width 208 height 13
click at [187, 365] on app-section-data-types "Bank account number [FINANCIAL_ID] Sort code [FINANCIAL_ID] Previous Next" at bounding box center [218, 369] width 437 height 498
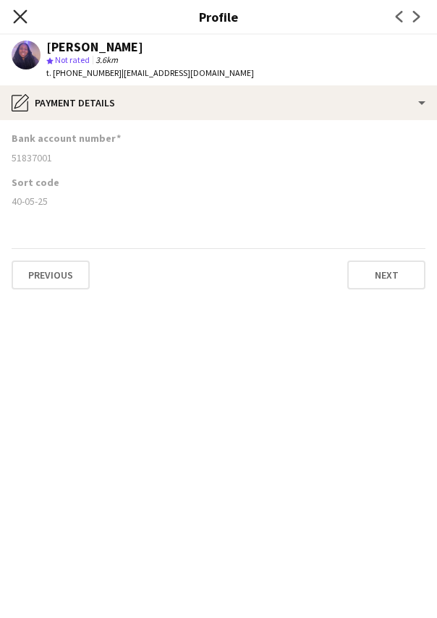
click at [22, 17] on icon at bounding box center [20, 16] width 14 height 14
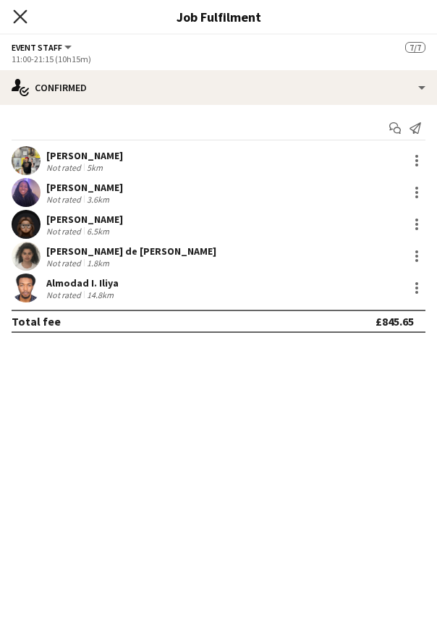
click at [17, 14] on icon at bounding box center [20, 16] width 14 height 14
